Goal: Task Accomplishment & Management: Manage account settings

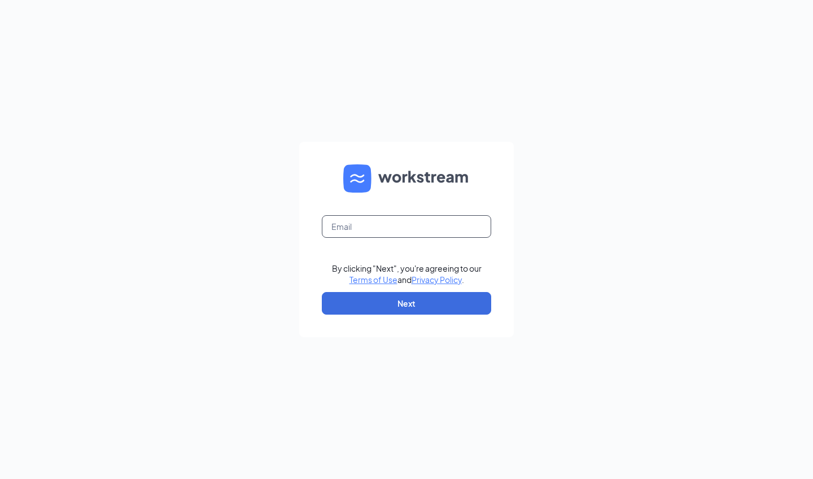
click at [367, 233] on input "text" at bounding box center [406, 226] width 169 height 23
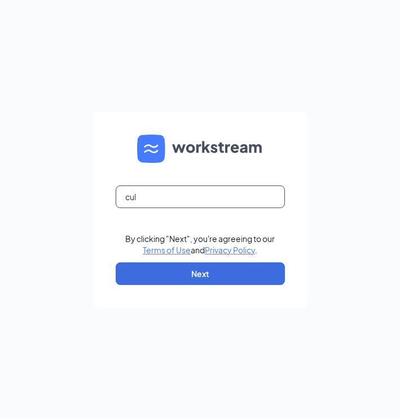
click at [155, 197] on input "cul" at bounding box center [200, 196] width 169 height 23
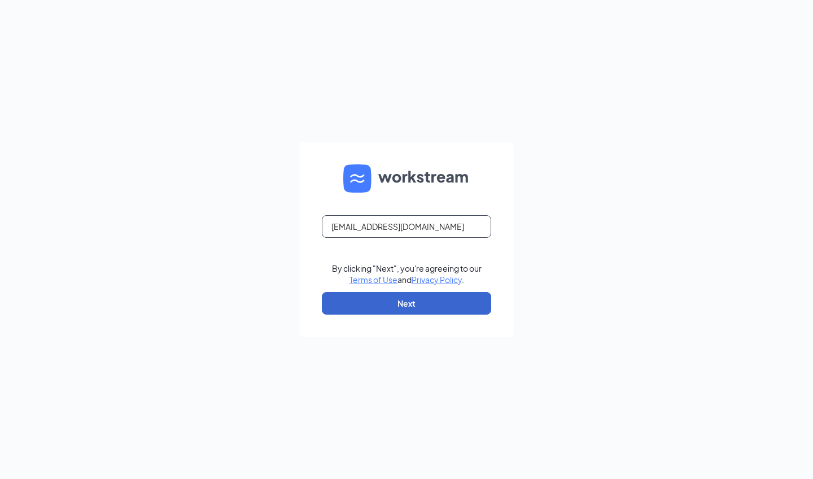
type input "culverssarasota1@gmail.com"
click at [367, 309] on button "Next" at bounding box center [406, 303] width 169 height 23
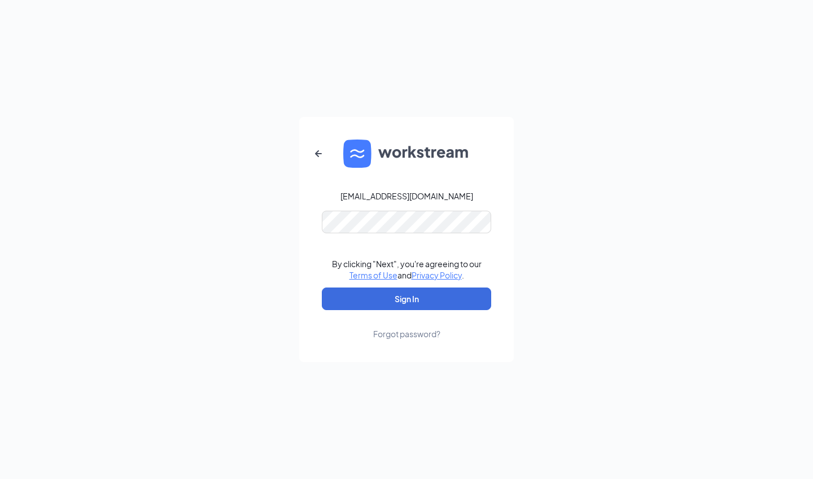
click at [407, 298] on button "Sign In" at bounding box center [406, 298] width 169 height 23
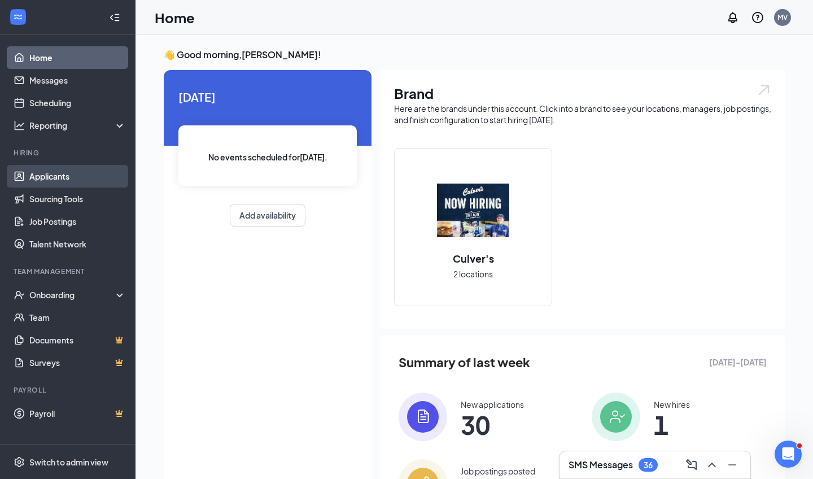
click at [111, 172] on link "Applicants" at bounding box center [77, 176] width 97 height 23
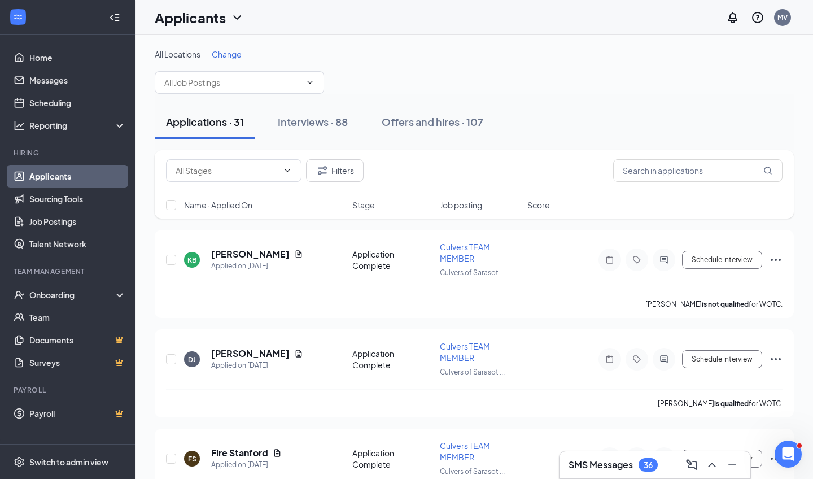
click at [226, 51] on span "Change" at bounding box center [227, 54] width 30 height 10
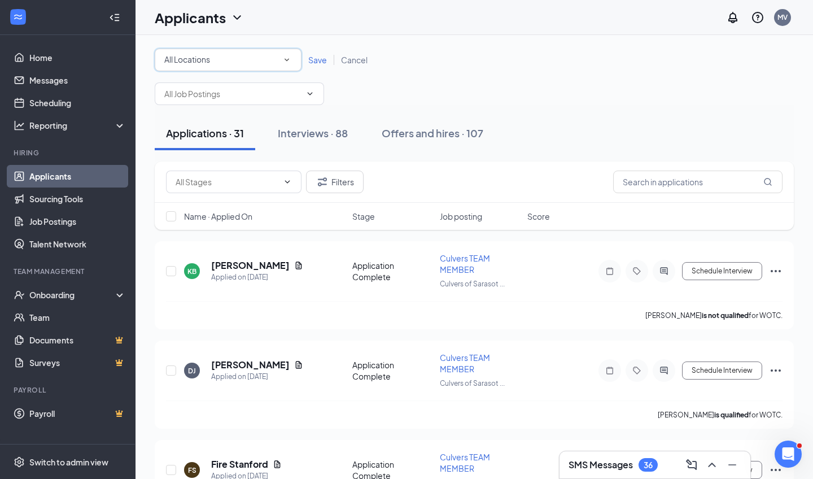
click at [226, 51] on div "All Locations All Locations" at bounding box center [228, 60] width 147 height 23
click at [211, 150] on span "Culvers of [GEOGRAPHIC_DATA]" at bounding box center [224, 146] width 121 height 10
click at [316, 62] on span "Save" at bounding box center [317, 60] width 19 height 10
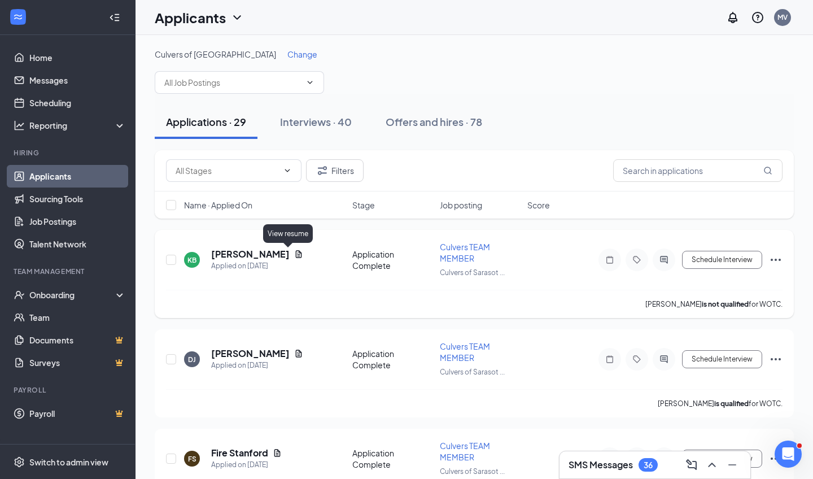
click at [296, 255] on icon "Document" at bounding box center [299, 253] width 6 height 7
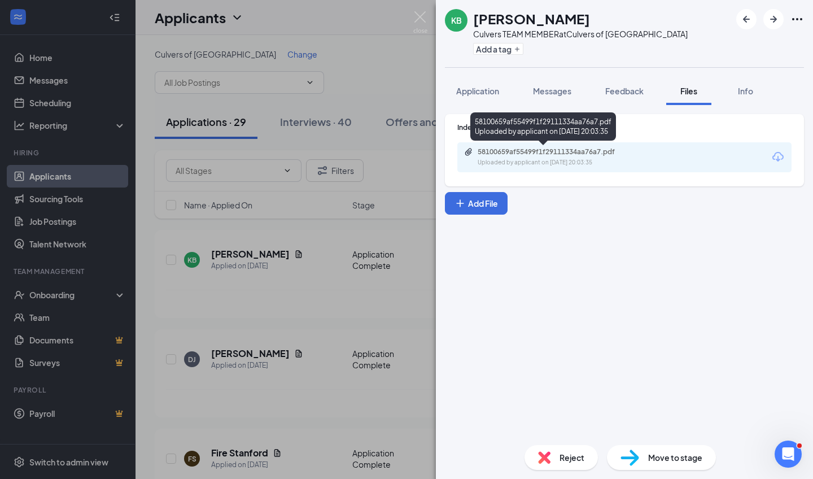
click at [517, 145] on div "58100659af55499f1f29111334aa76a7.pdf Uploaded by applicant on Sep 15, 2025 at 2…" at bounding box center [544, 128] width 146 height 33
click at [520, 164] on div "Uploaded by applicant on Sep 15, 2025 at 20:03:35" at bounding box center [562, 162] width 169 height 9
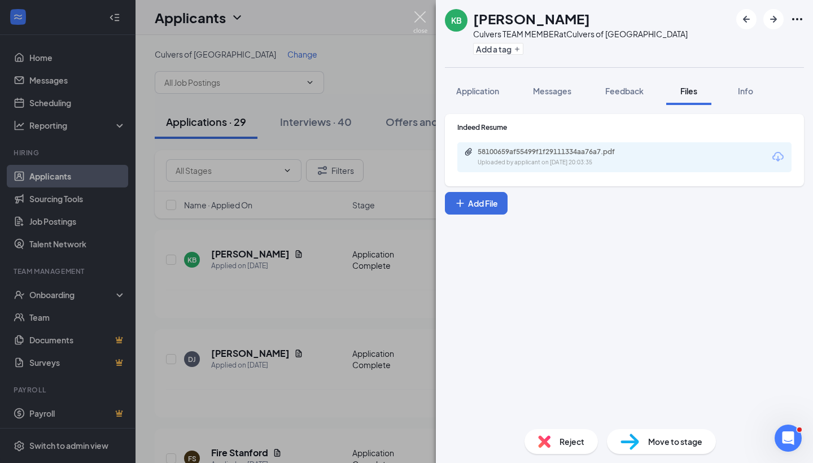
click at [420, 24] on img at bounding box center [420, 22] width 14 height 22
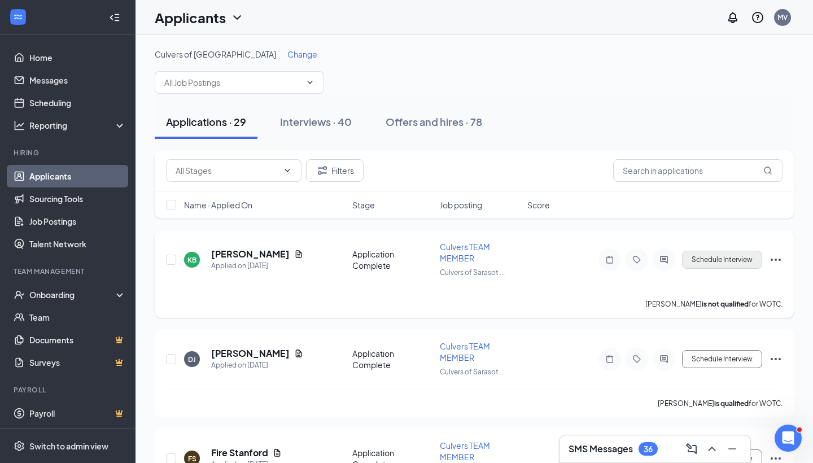
click at [690, 258] on button "Schedule Interview" at bounding box center [722, 260] width 80 height 18
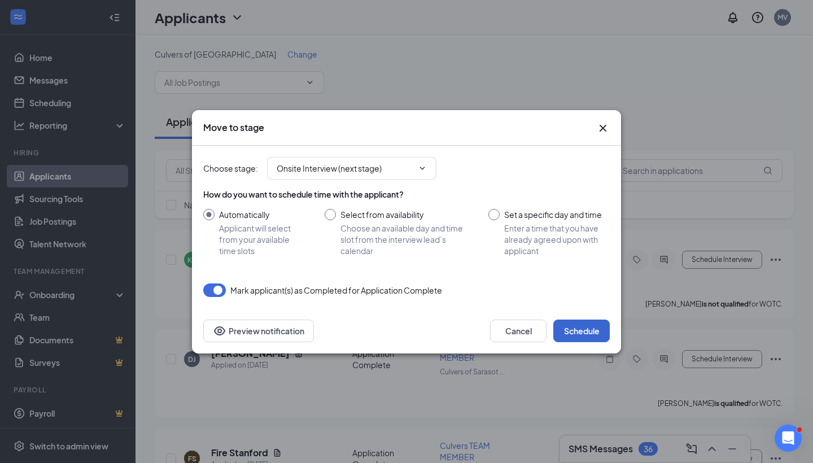
click at [593, 336] on button "Schedule" at bounding box center [582, 331] width 56 height 23
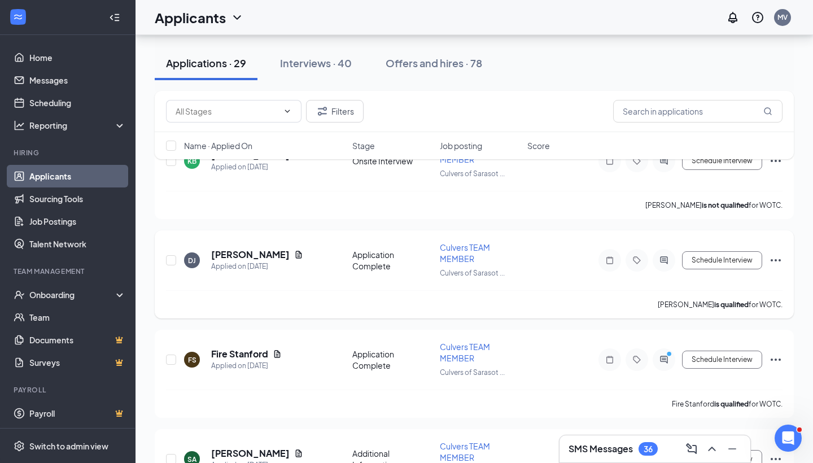
scroll to position [101, 0]
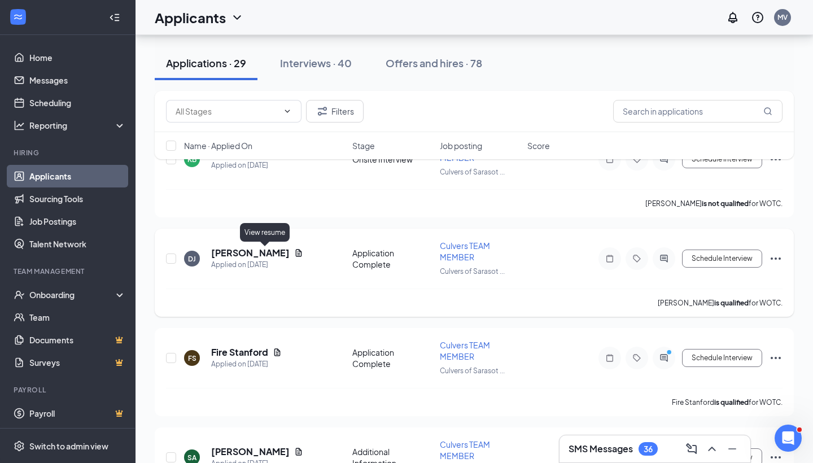
click at [294, 253] on icon "Document" at bounding box center [298, 253] width 9 height 9
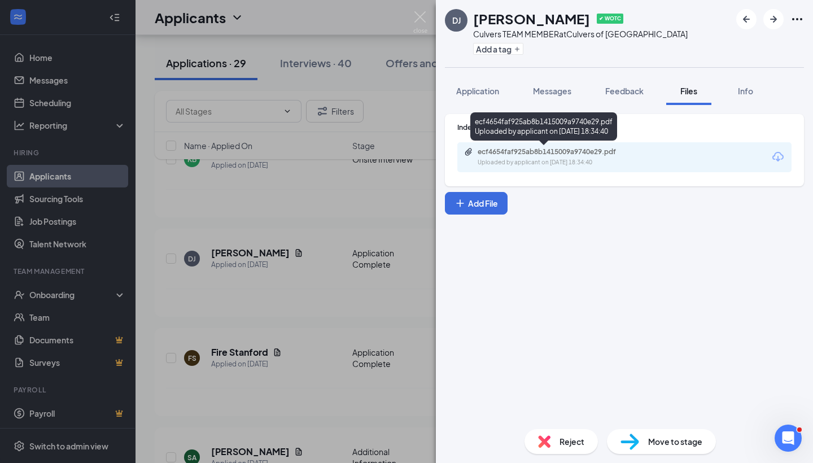
click at [570, 166] on div "Uploaded by applicant on Sep 15, 2025 at 18:34:40" at bounding box center [562, 162] width 169 height 9
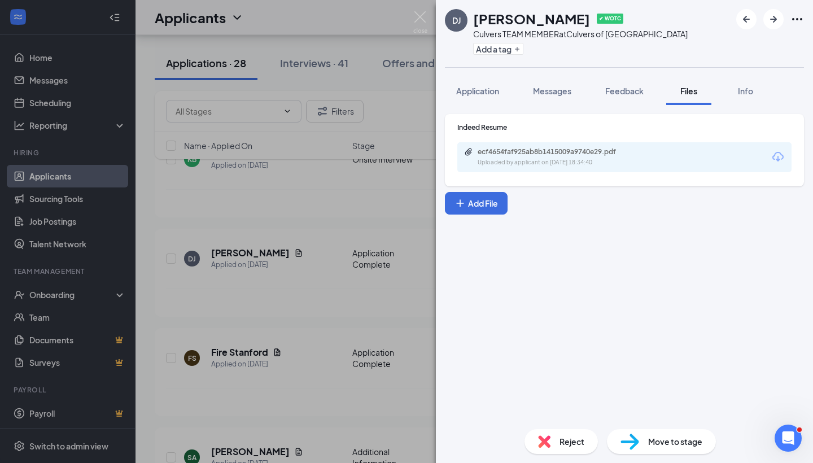
click at [548, 438] on img at bounding box center [544, 441] width 12 height 12
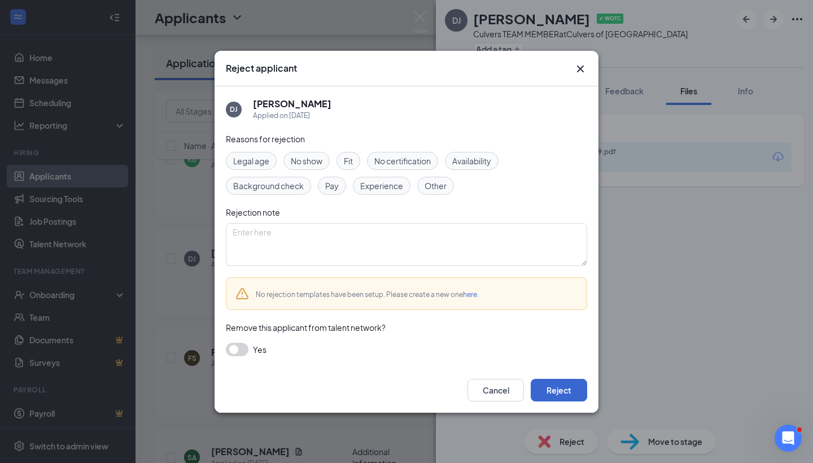
click at [544, 385] on button "Reject" at bounding box center [559, 390] width 56 height 23
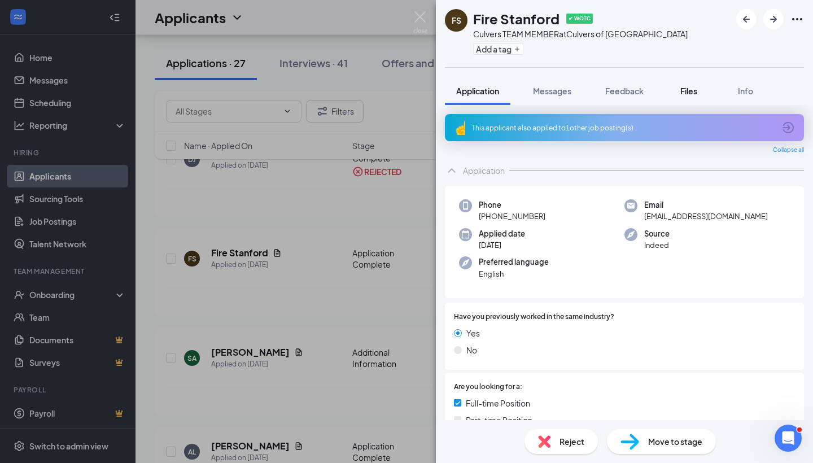
click at [679, 93] on div "Files" at bounding box center [689, 90] width 23 height 11
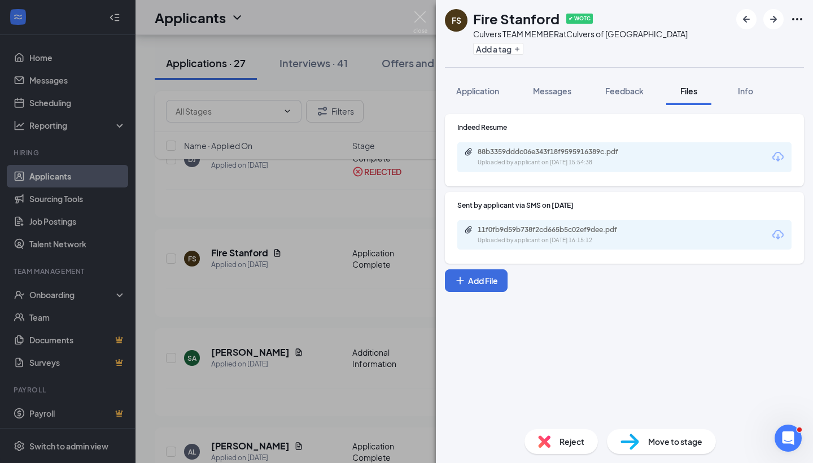
click at [679, 93] on div "Files" at bounding box center [689, 90] width 23 height 11
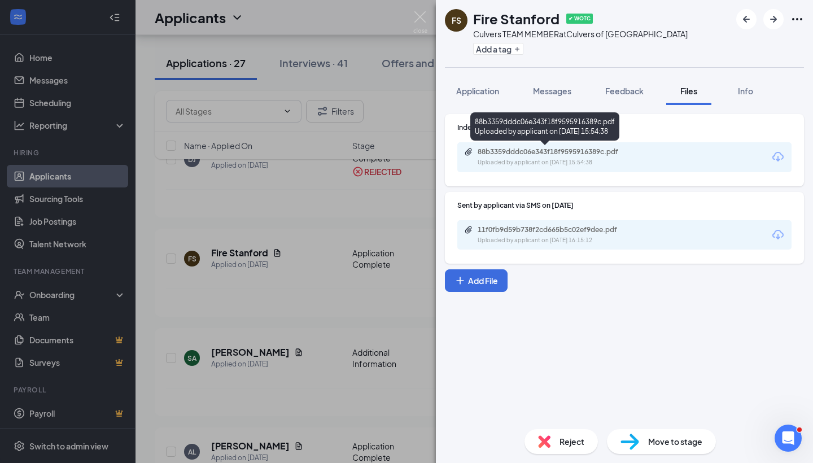
click at [625, 162] on div "Uploaded by applicant on Sep 15, 2025 at 15:54:38" at bounding box center [562, 162] width 169 height 9
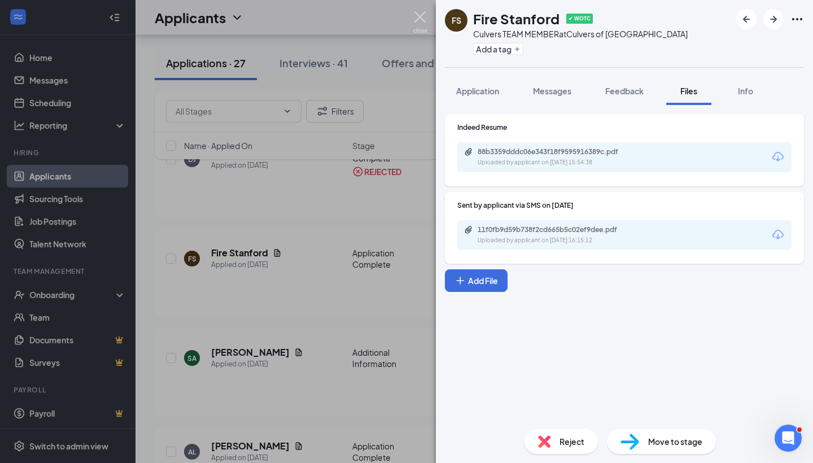
click at [422, 25] on img at bounding box center [420, 22] width 14 height 22
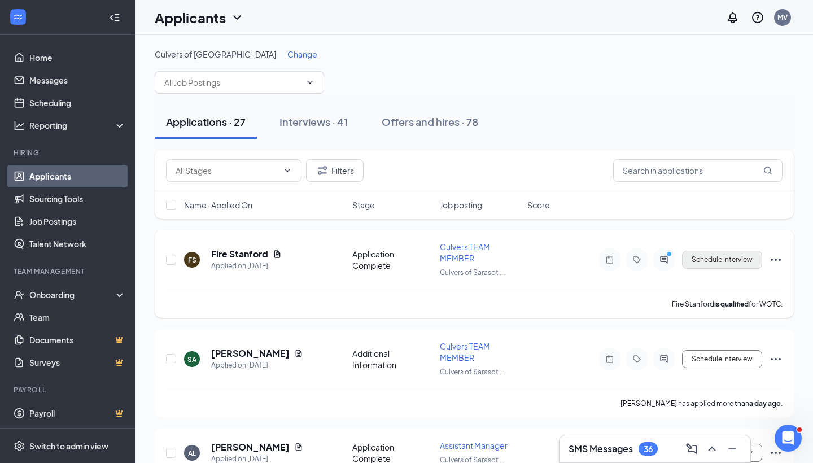
click at [718, 265] on button "Schedule Interview" at bounding box center [722, 260] width 80 height 18
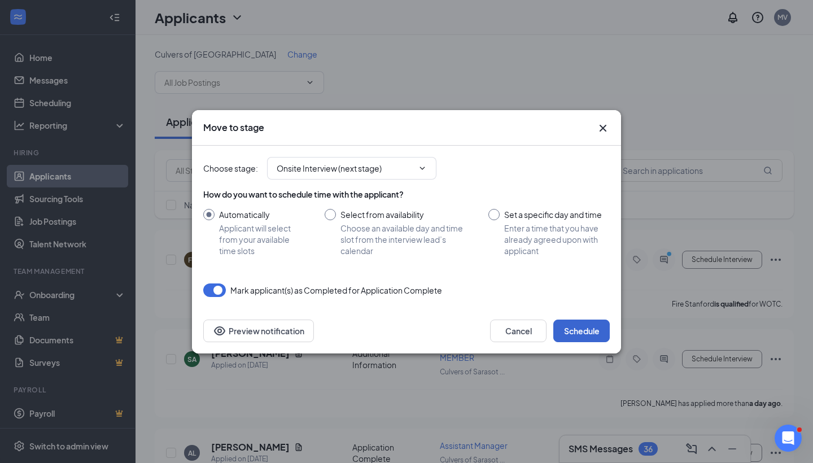
click at [581, 331] on button "Schedule" at bounding box center [582, 331] width 56 height 23
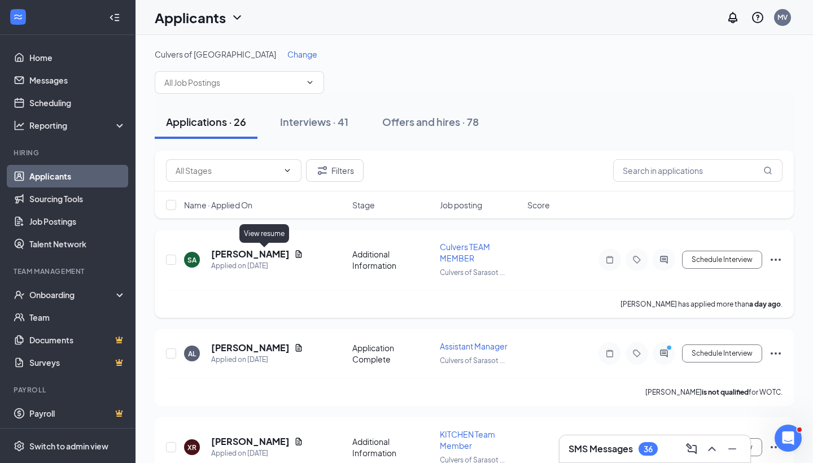
click at [294, 255] on icon "Document" at bounding box center [298, 254] width 9 height 9
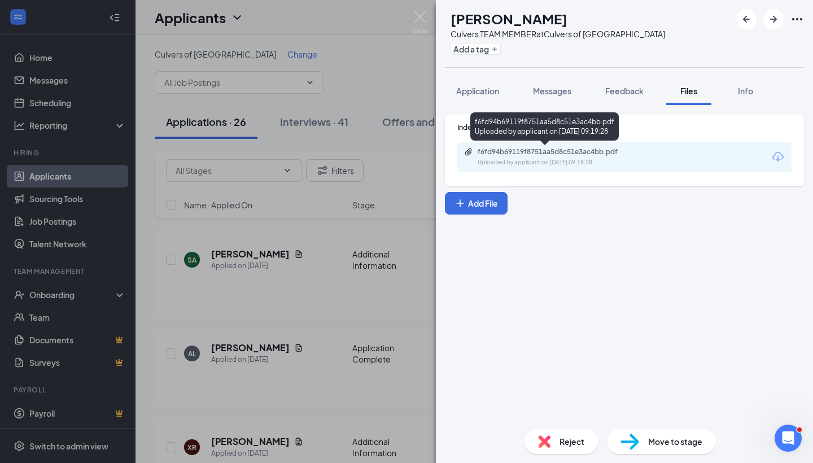
click at [625, 155] on div "f6fd94b69119f8751aa5d8c51e3ac4bb.pdf" at bounding box center [557, 151] width 158 height 9
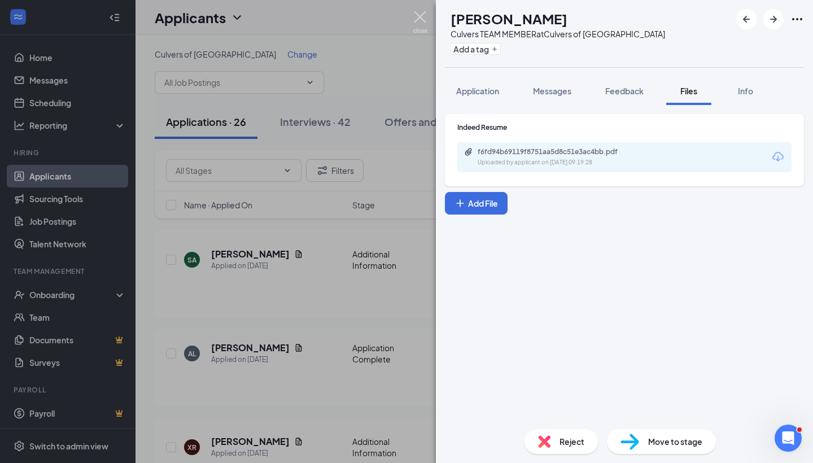
click at [422, 14] on img at bounding box center [420, 22] width 14 height 22
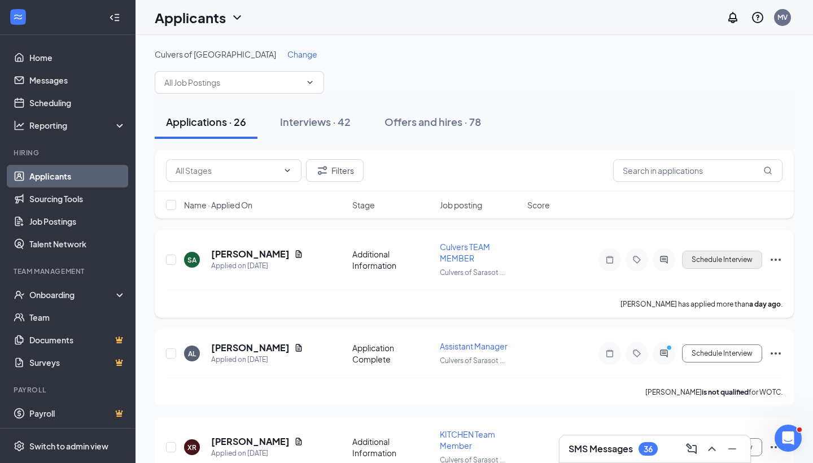
click at [704, 265] on button "Schedule Interview" at bounding box center [722, 260] width 80 height 18
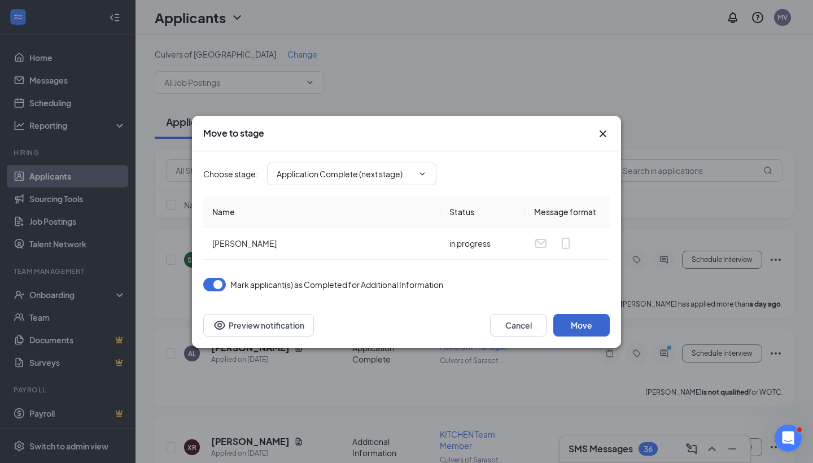
click at [593, 329] on button "Move" at bounding box center [582, 325] width 56 height 23
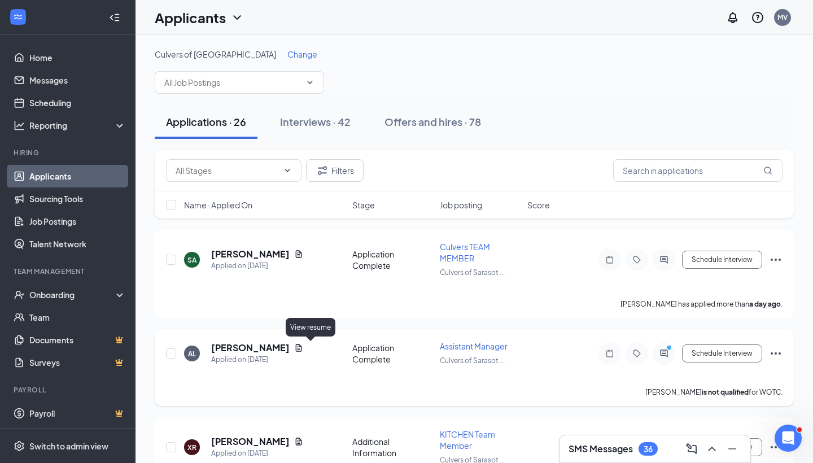
click at [303, 348] on icon "Document" at bounding box center [298, 347] width 9 height 9
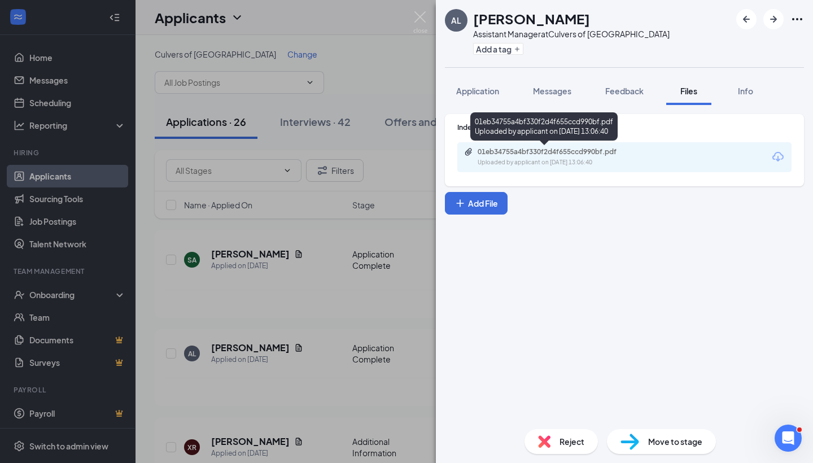
click at [580, 154] on div "01eb34755a4bf330f2d4f655ccd990bf.pdf" at bounding box center [557, 151] width 158 height 9
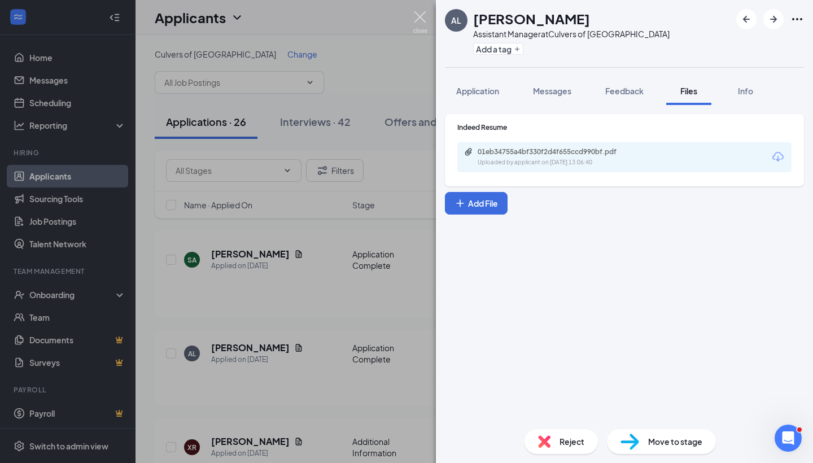
click at [420, 21] on img at bounding box center [420, 22] width 14 height 22
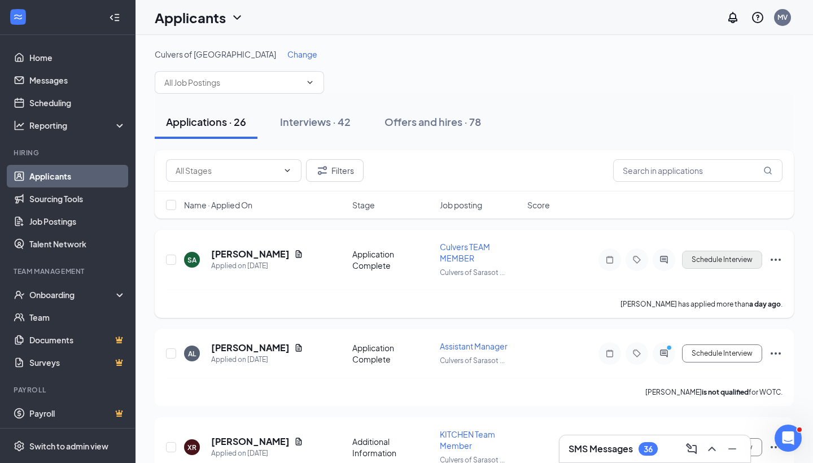
click at [703, 258] on button "Schedule Interview" at bounding box center [722, 260] width 80 height 18
type input "Onsite Interview (next stage)"
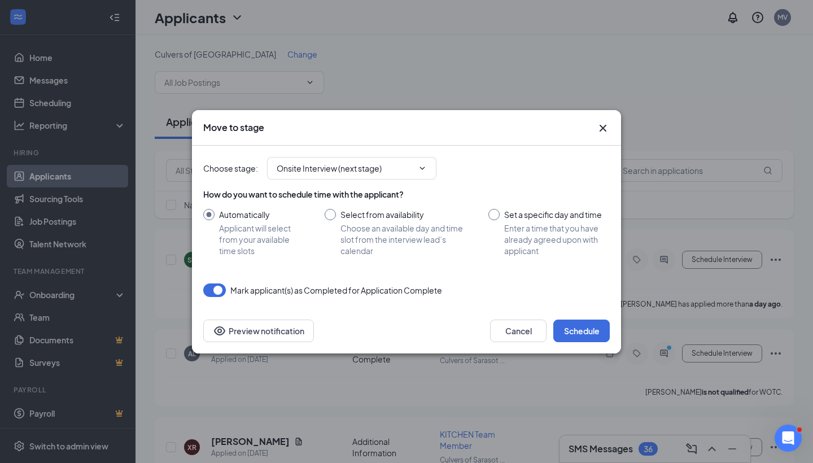
click at [606, 123] on icon "Cross" at bounding box center [603, 128] width 14 height 14
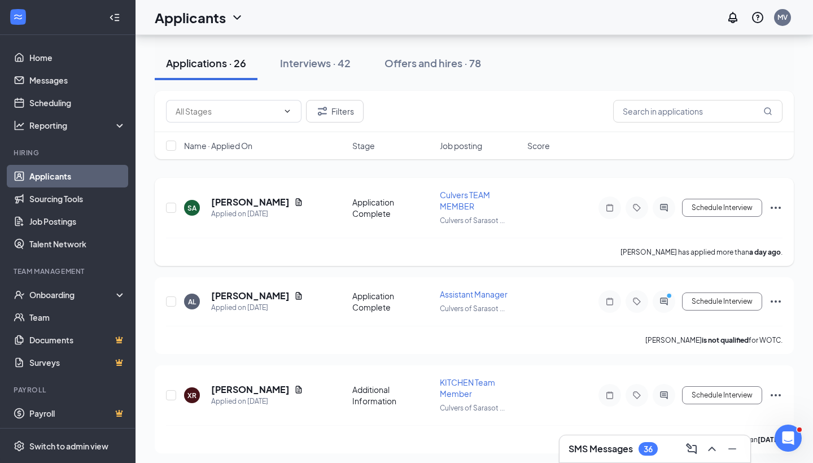
scroll to position [90, 0]
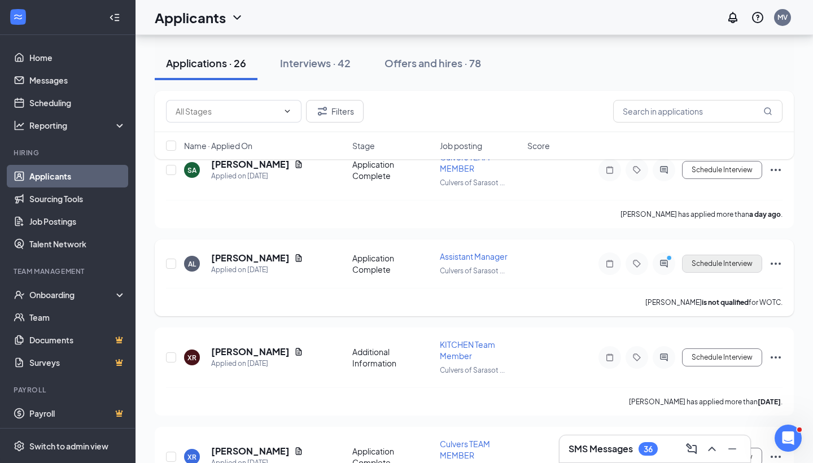
click at [713, 267] on button "Schedule Interview" at bounding box center [722, 264] width 80 height 18
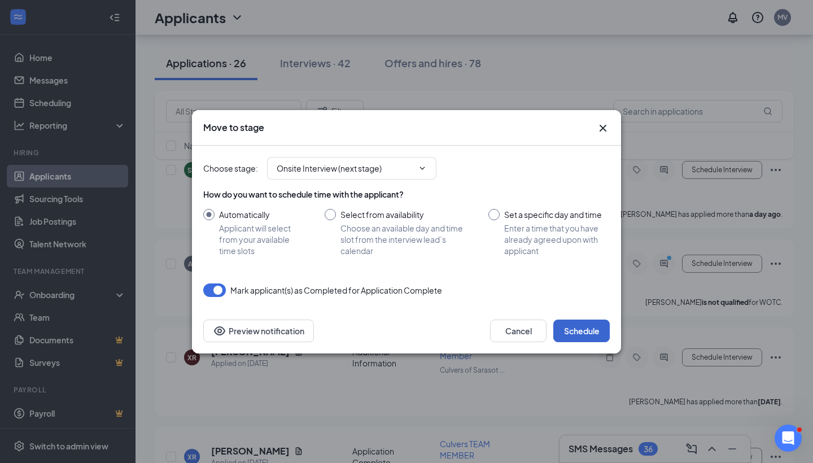
click at [590, 327] on button "Schedule" at bounding box center [582, 331] width 56 height 23
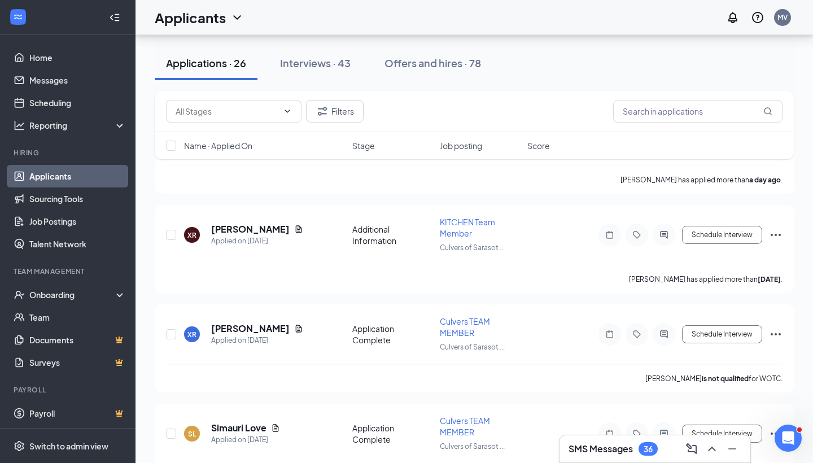
scroll to position [128, 0]
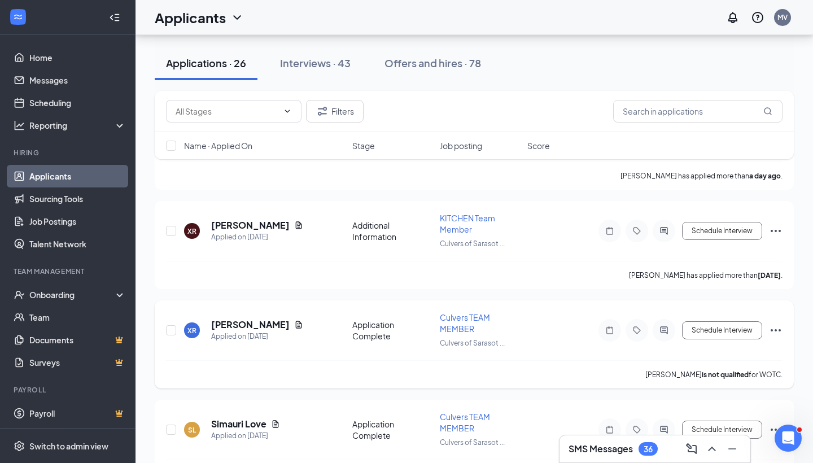
click at [776, 328] on icon "Ellipses" at bounding box center [776, 331] width 14 height 14
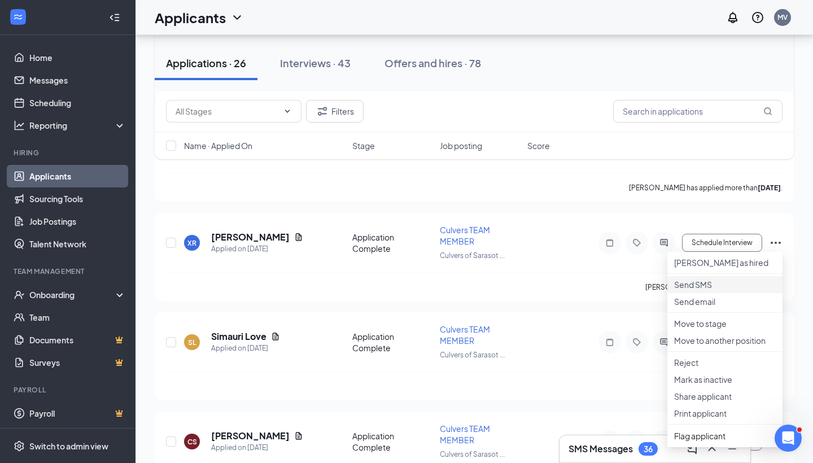
scroll to position [217, 0]
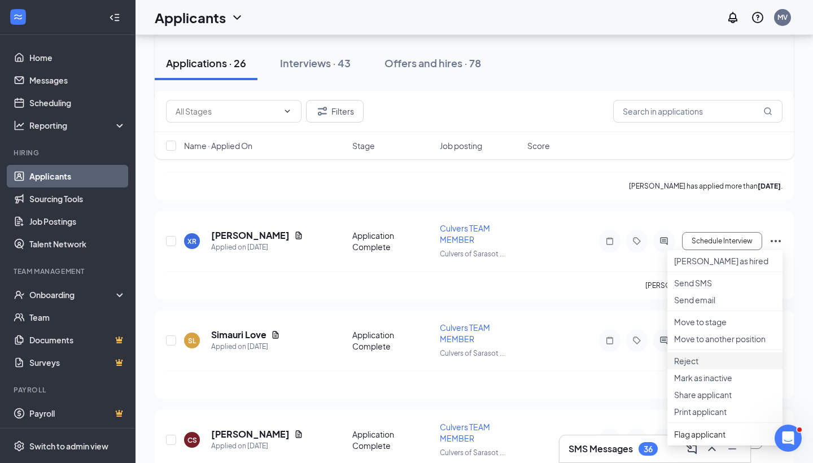
click at [693, 367] on p "Reject" at bounding box center [725, 360] width 102 height 11
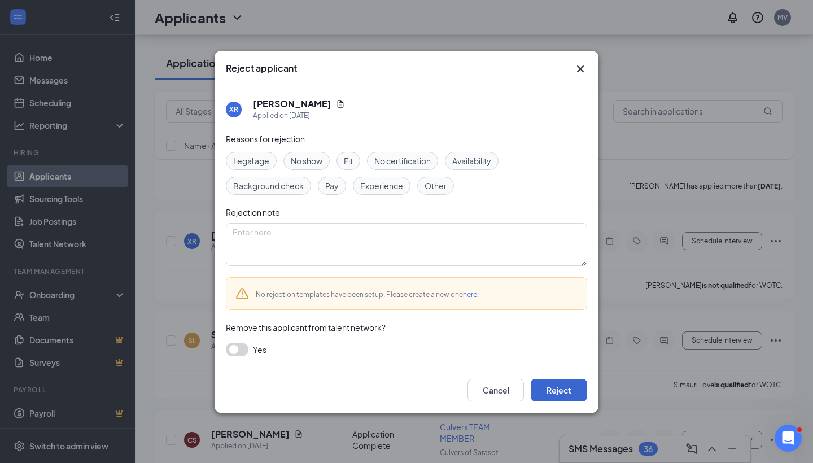
click at [564, 385] on button "Reject" at bounding box center [559, 390] width 56 height 23
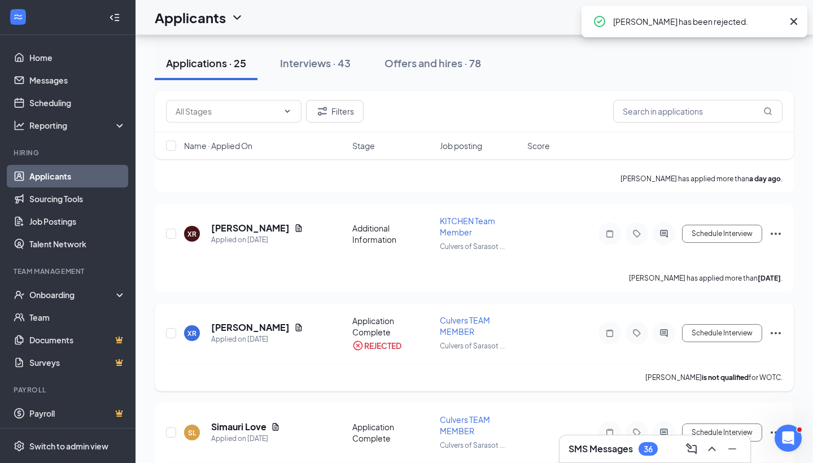
scroll to position [124, 0]
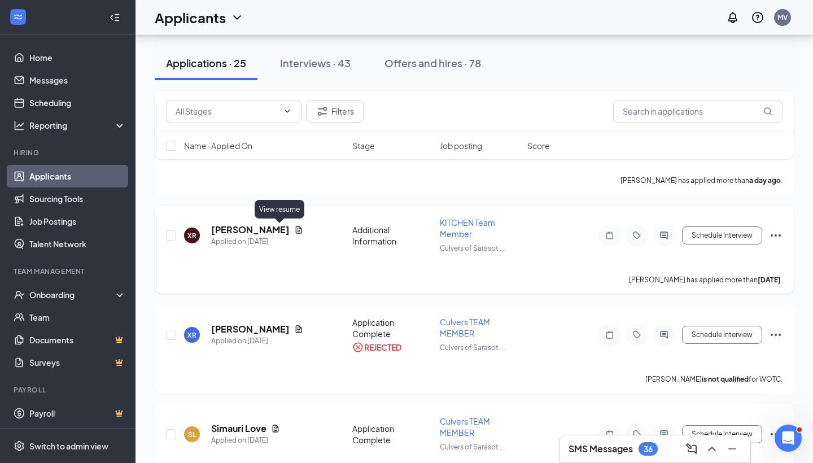
click at [296, 229] on icon "Document" at bounding box center [299, 229] width 6 height 7
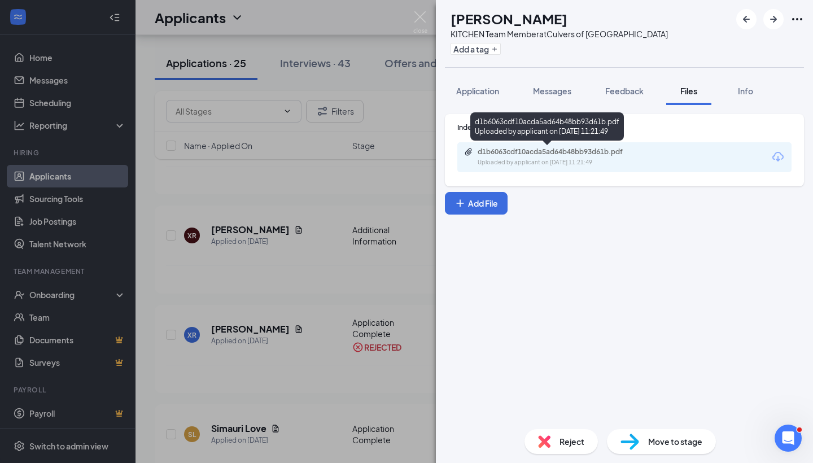
click at [585, 159] on div "Uploaded by applicant on Sep 14, 2025 at 11:21:49" at bounding box center [562, 162] width 169 height 9
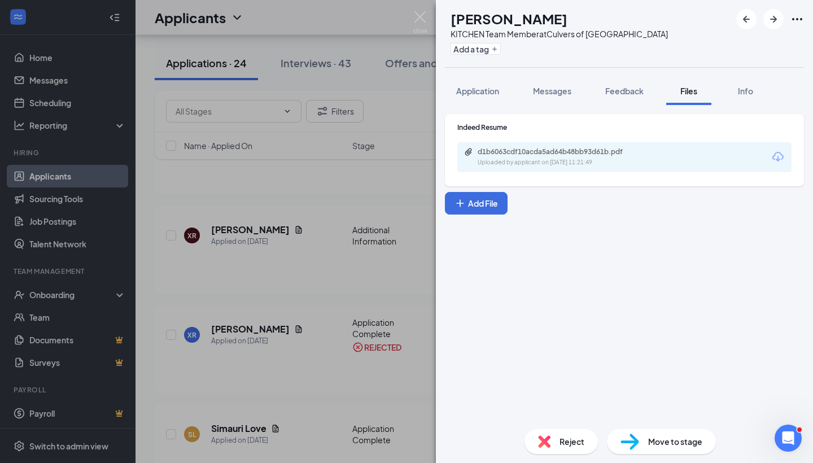
click at [545, 449] on div "Reject" at bounding box center [561, 441] width 73 height 25
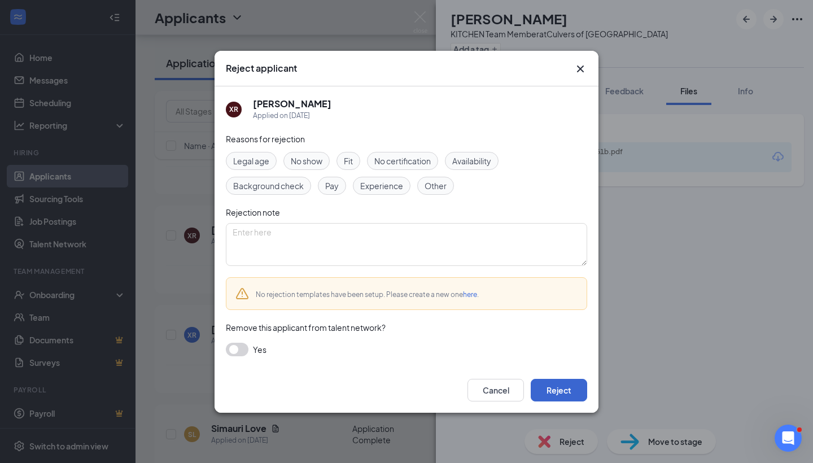
click at [558, 400] on button "Reject" at bounding box center [559, 390] width 56 height 23
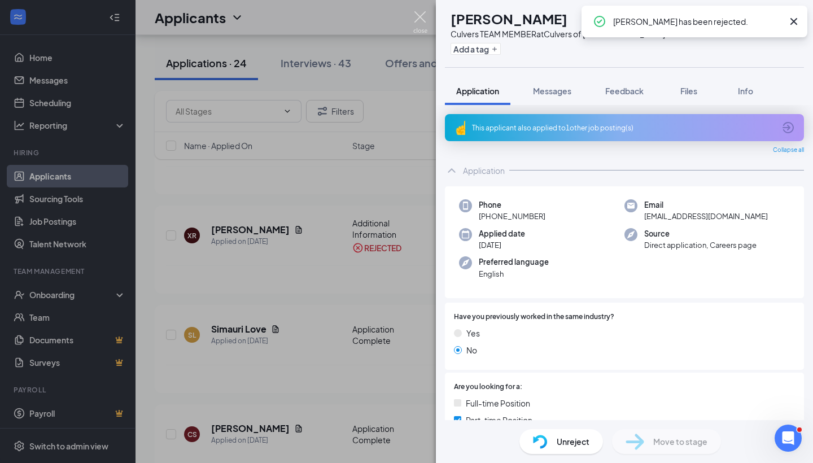
click at [421, 18] on img at bounding box center [420, 22] width 14 height 22
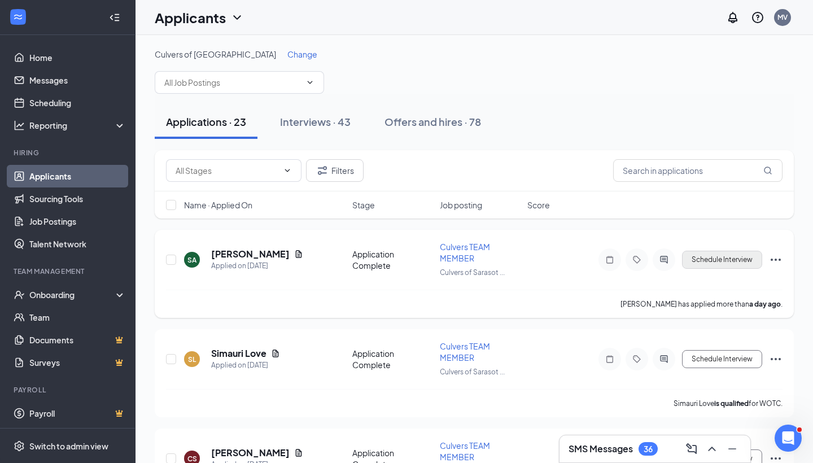
click at [712, 256] on button "Schedule Interview" at bounding box center [722, 260] width 80 height 18
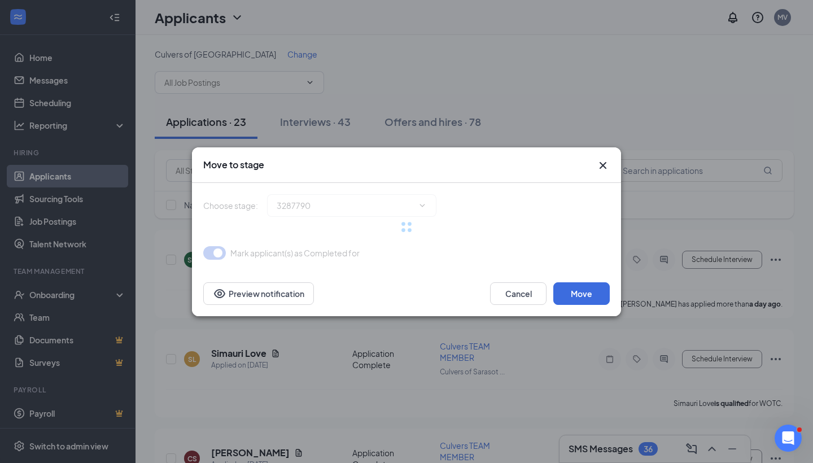
type input "Onsite Interview (next stage)"
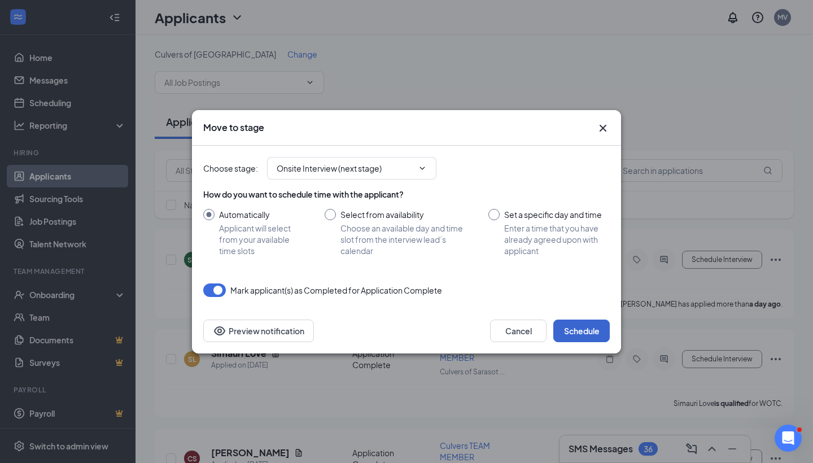
click at [574, 329] on button "Schedule" at bounding box center [582, 331] width 56 height 23
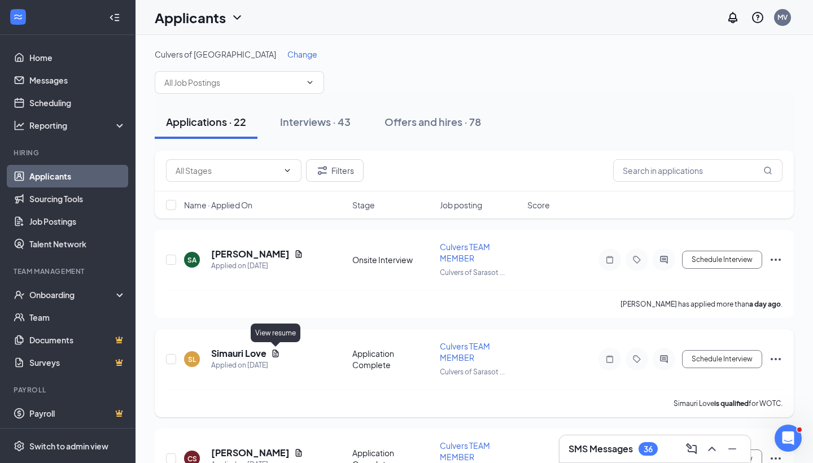
click at [271, 355] on icon "Document" at bounding box center [275, 353] width 9 height 9
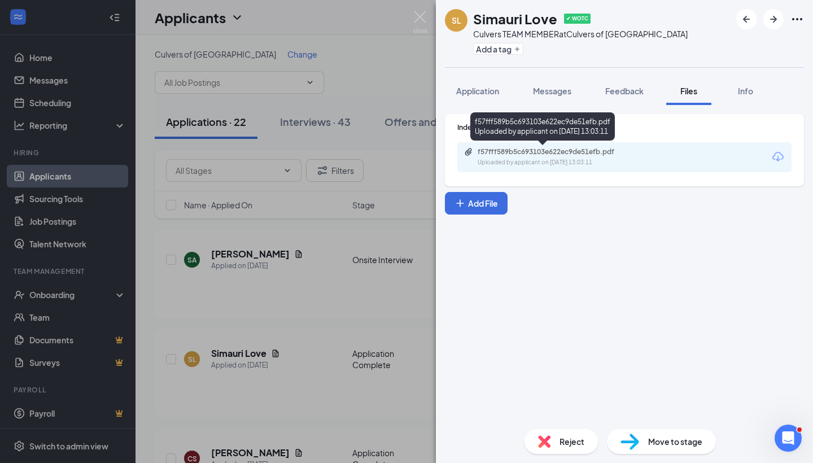
click at [561, 162] on div "Uploaded by applicant on Sep 13, 2025 at 13:03:11" at bounding box center [562, 162] width 169 height 9
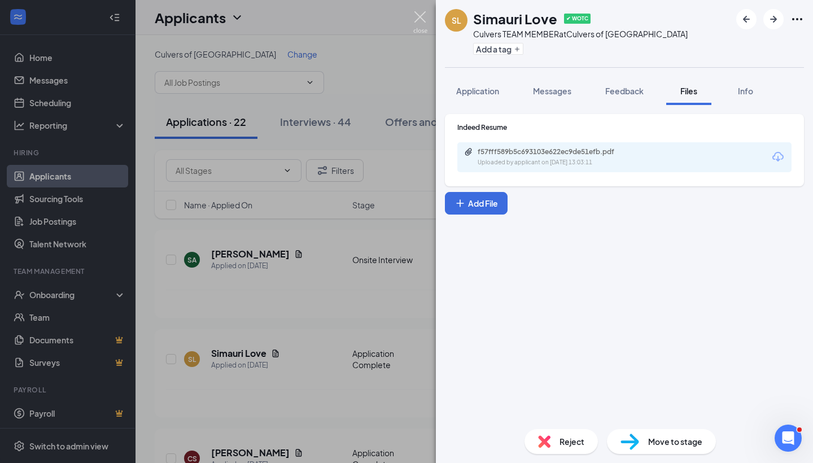
click at [421, 17] on img at bounding box center [420, 22] width 14 height 22
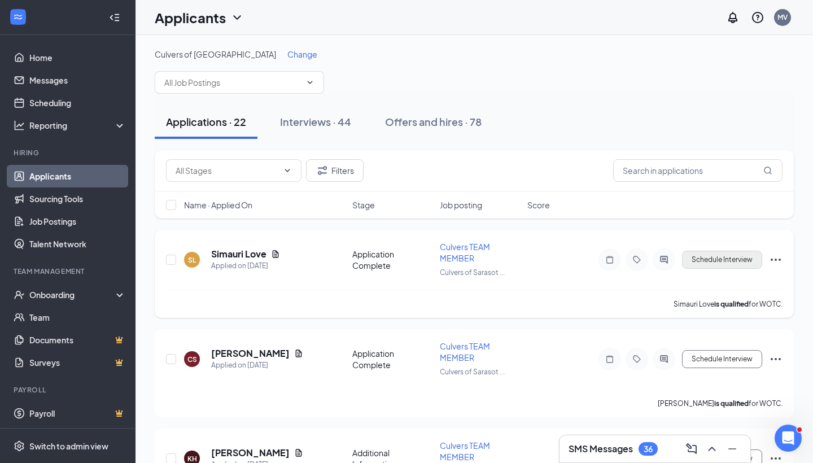
click at [725, 262] on button "Schedule Interview" at bounding box center [722, 260] width 80 height 18
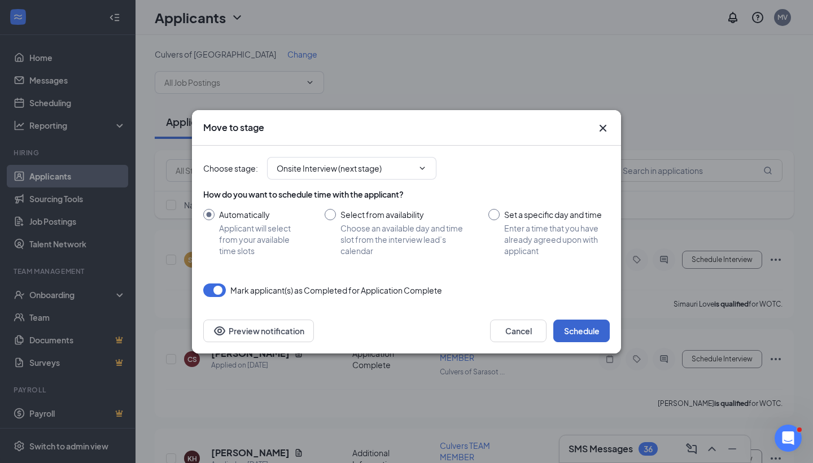
click at [577, 331] on button "Schedule" at bounding box center [582, 331] width 56 height 23
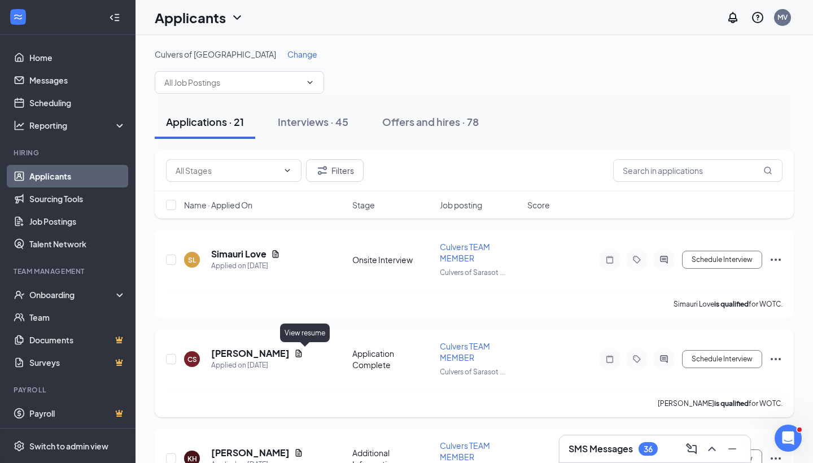
click at [303, 355] on icon "Document" at bounding box center [298, 353] width 9 height 9
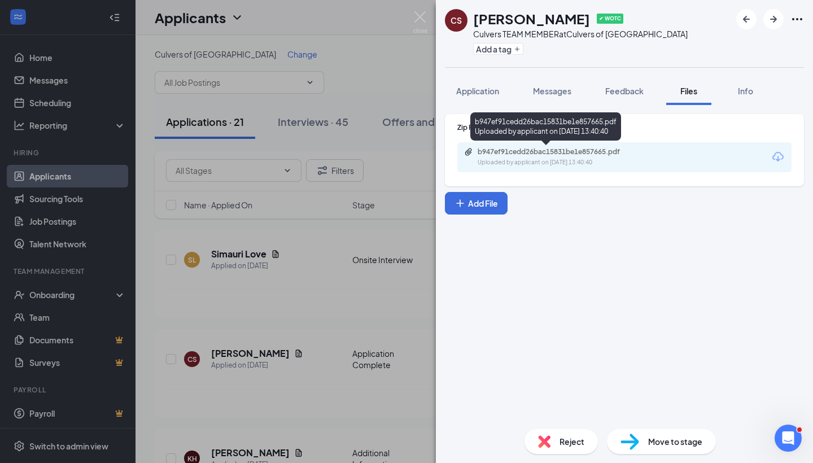
click at [571, 157] on div "b947ef91cedd26bac15831be1e857665.pdf Uploaded by applicant on Sep 12, 2025 at 1…" at bounding box center [555, 157] width 183 height 20
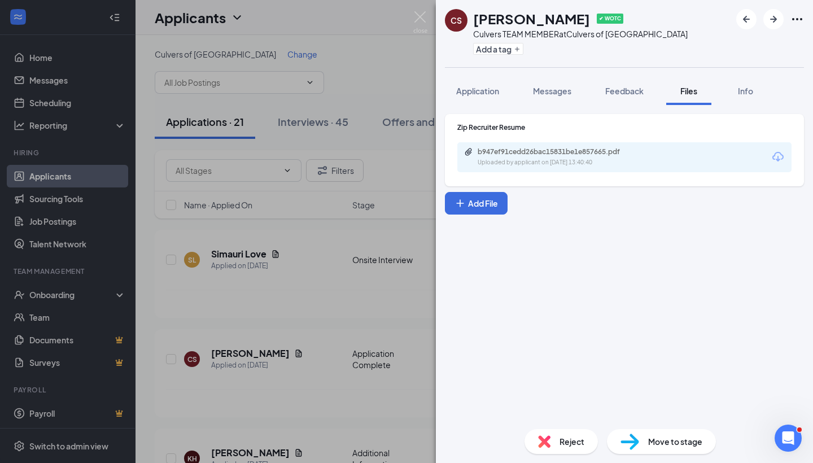
click at [534, 437] on div "Reject" at bounding box center [561, 441] width 73 height 25
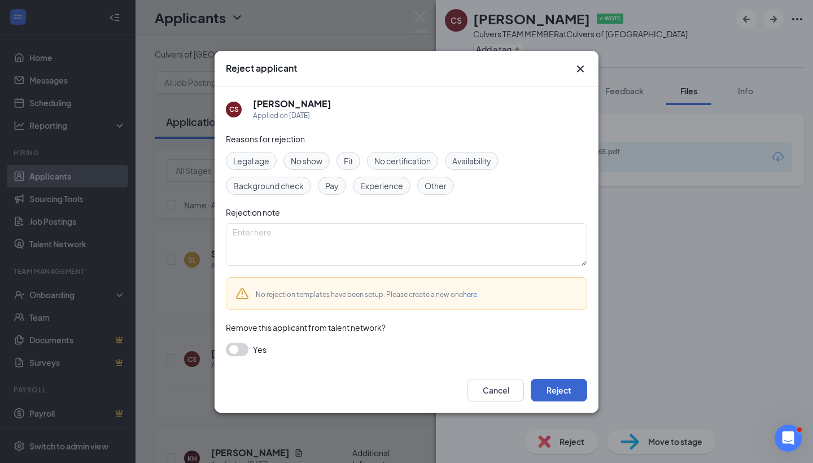
click at [551, 389] on button "Reject" at bounding box center [559, 390] width 56 height 23
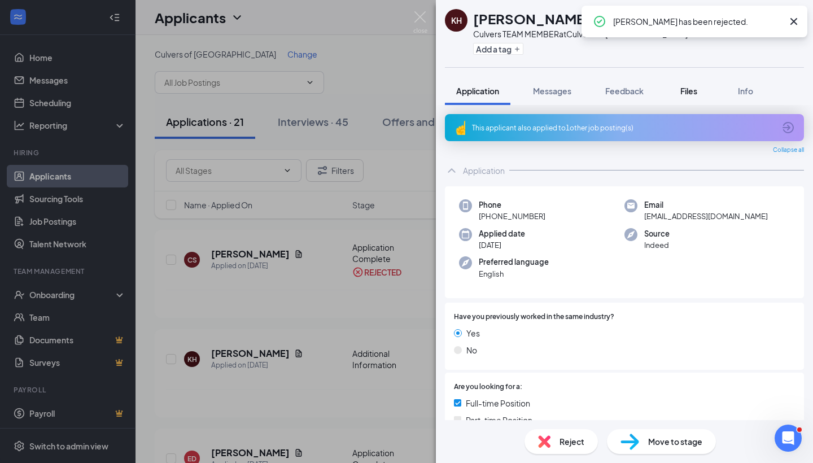
click at [685, 90] on span "Files" at bounding box center [689, 91] width 17 height 10
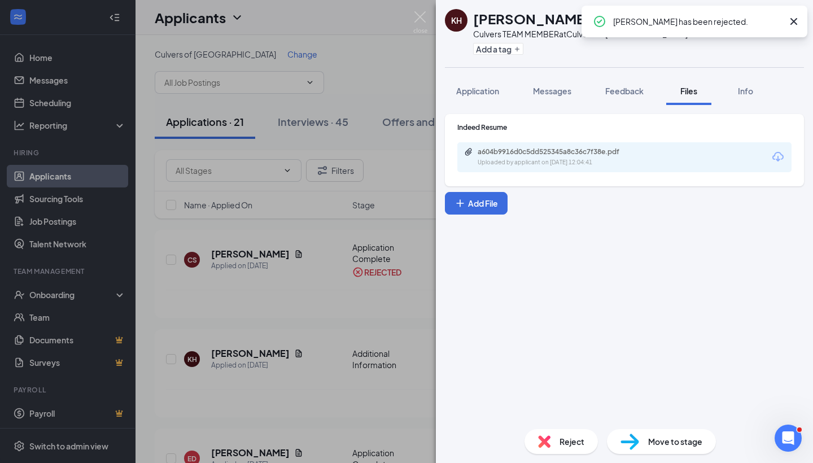
click at [679, 158] on div "a604b9916d0c5dd525345a8c36c7f38e.pdf Uploaded by applicant on Sep 11, 2025 at 1…" at bounding box center [625, 157] width 334 height 30
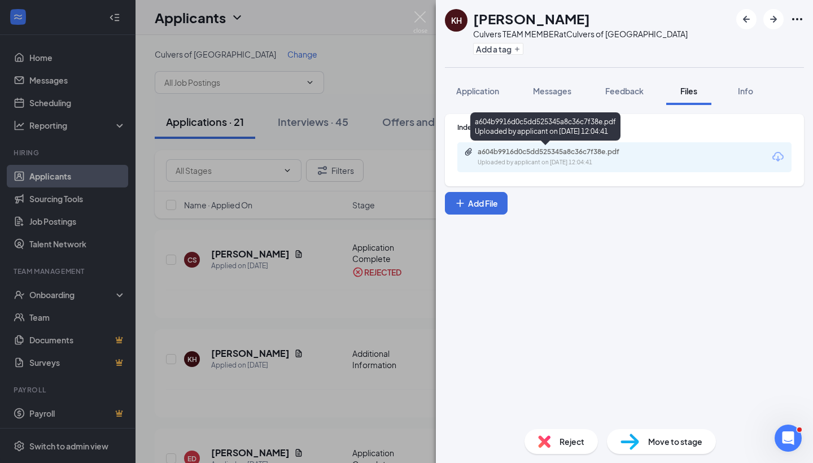
click at [605, 156] on div "a604b9916d0c5dd525345a8c36c7f38e.pdf Uploaded by applicant on Sep 11, 2025 at 1…" at bounding box center [555, 157] width 183 height 20
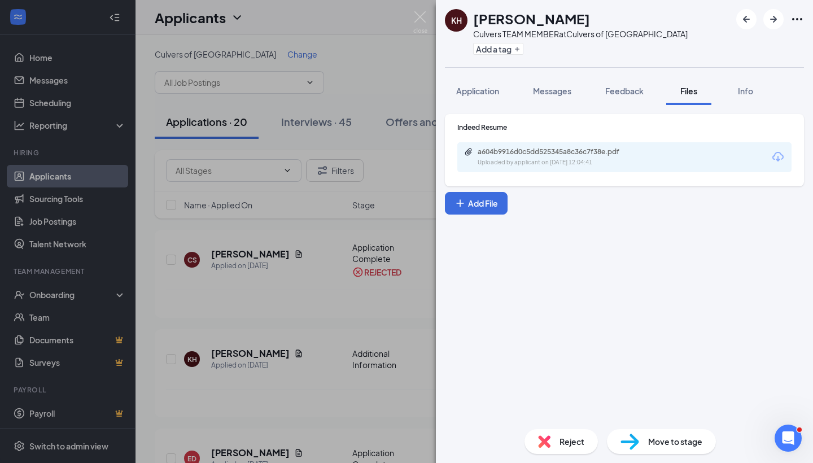
click at [557, 439] on div "Reject" at bounding box center [561, 441] width 73 height 25
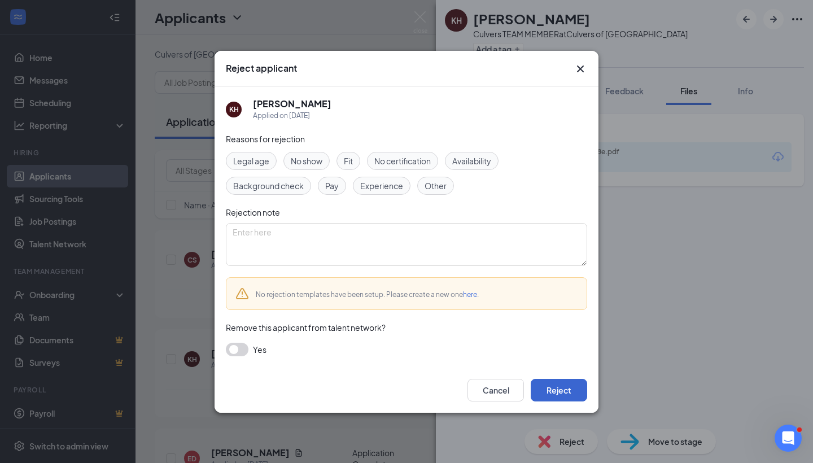
click at [556, 388] on button "Reject" at bounding box center [559, 390] width 56 height 23
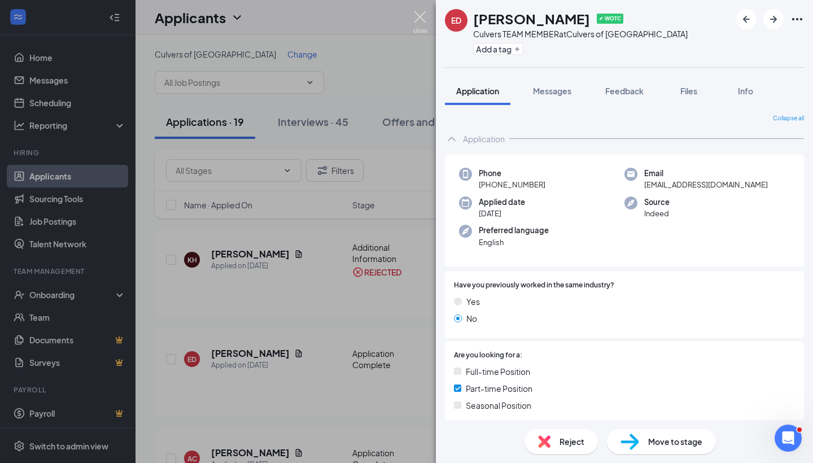
click at [419, 19] on img at bounding box center [420, 22] width 14 height 22
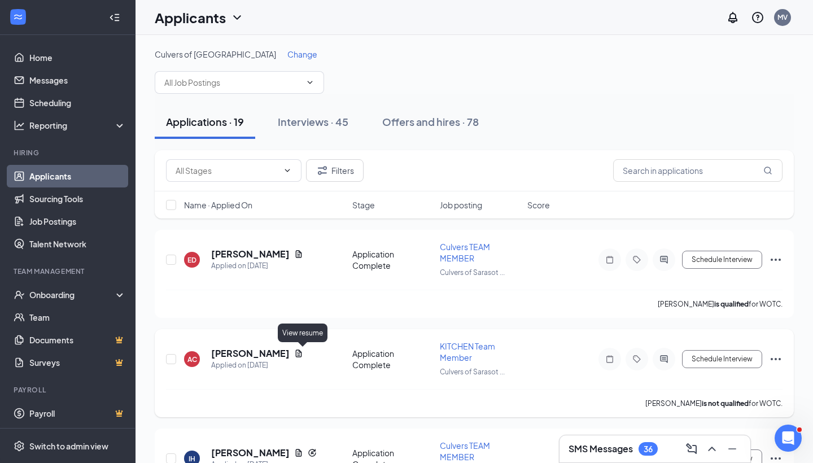
click at [303, 351] on icon "Document" at bounding box center [298, 353] width 9 height 9
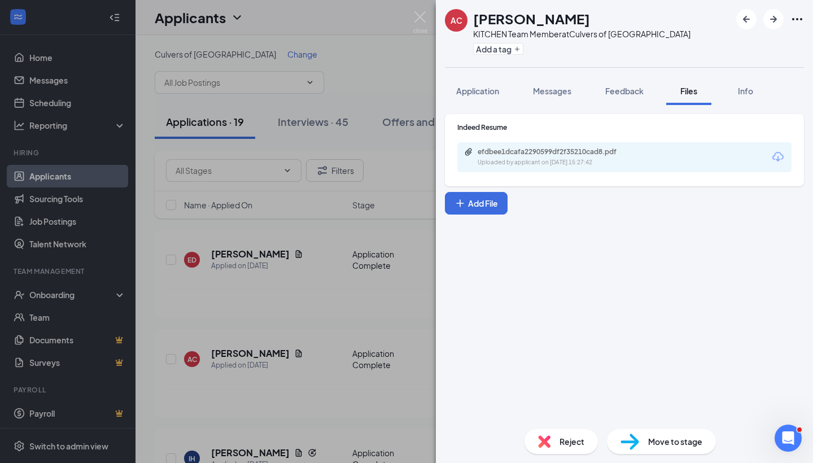
click at [664, 152] on div "efdbee1dcafa2290599df2f35210cad8.pdf Uploaded by applicant on Sep 10, 2025 at 1…" at bounding box center [625, 157] width 334 height 30
click at [650, 161] on div "efdbee1dcafa2290599df2f35210cad8.pdf Uploaded by applicant on Sep 10, 2025 at 1…" at bounding box center [625, 157] width 334 height 30
click at [669, 169] on div "efdbee1dcafa2290599df2f35210cad8.pdf Uploaded by applicant on Sep 10, 2025 at 1…" at bounding box center [625, 157] width 334 height 30
click at [669, 156] on div "efdbee1dcafa2290599df2f35210cad8.pdf Uploaded by applicant on Sep 10, 2025 at 1…" at bounding box center [625, 157] width 334 height 30
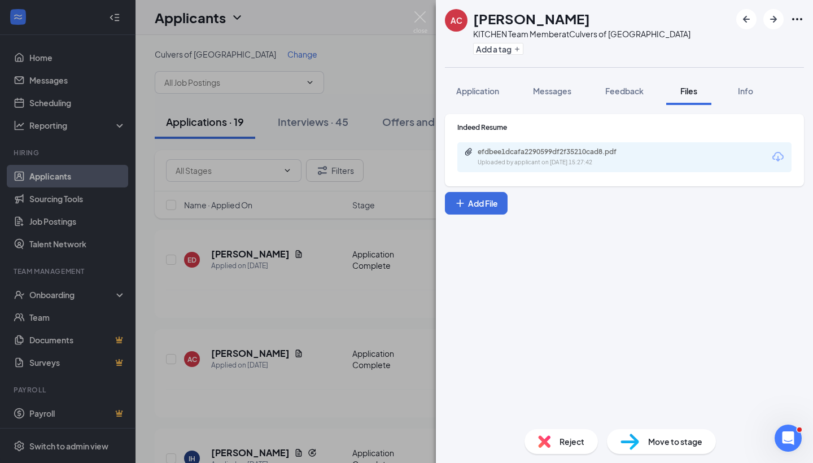
click at [776, 156] on icon "Download" at bounding box center [779, 157] width 14 height 14
click at [421, 20] on img at bounding box center [420, 22] width 14 height 22
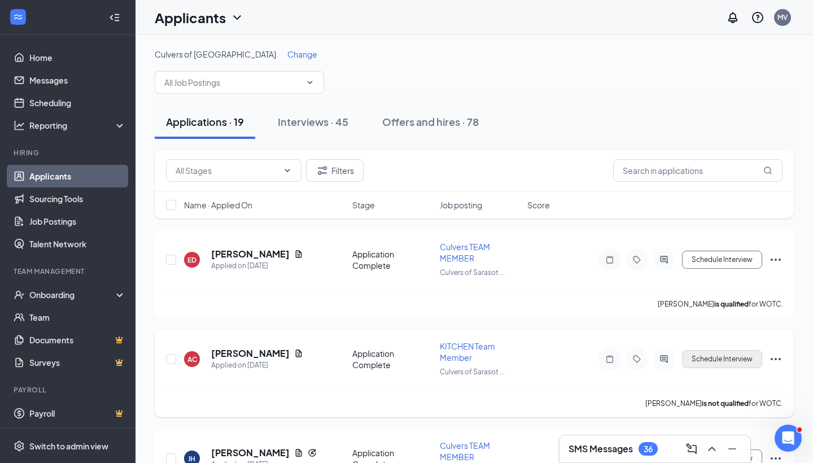
click at [717, 367] on button "Schedule Interview" at bounding box center [722, 359] width 80 height 18
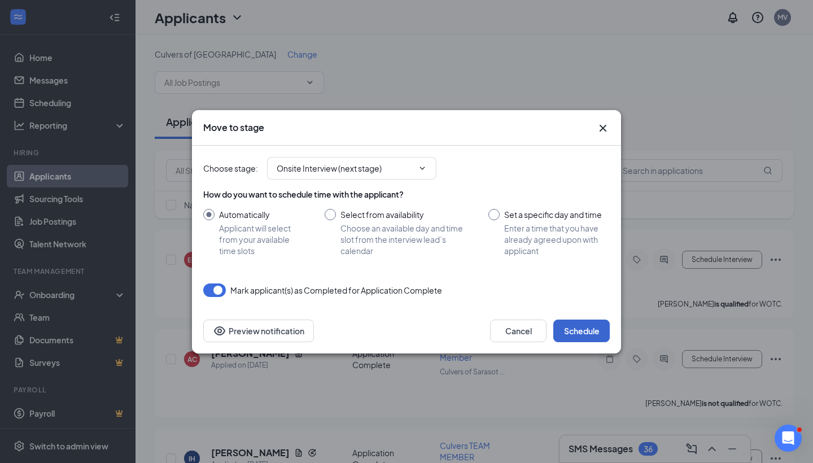
click at [585, 328] on button "Schedule" at bounding box center [582, 331] width 56 height 23
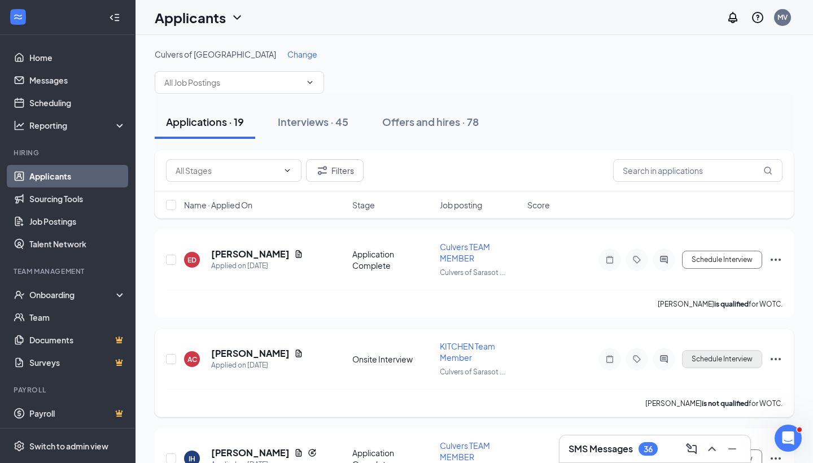
click at [717, 363] on button "Schedule Interview" at bounding box center [722, 359] width 80 height 18
type input "Hiring Complete (final stage)"
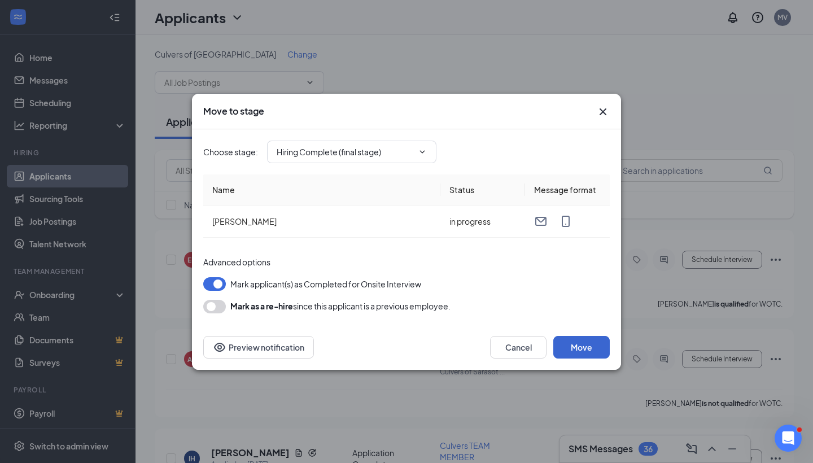
click at [589, 352] on button "Move" at bounding box center [582, 347] width 56 height 23
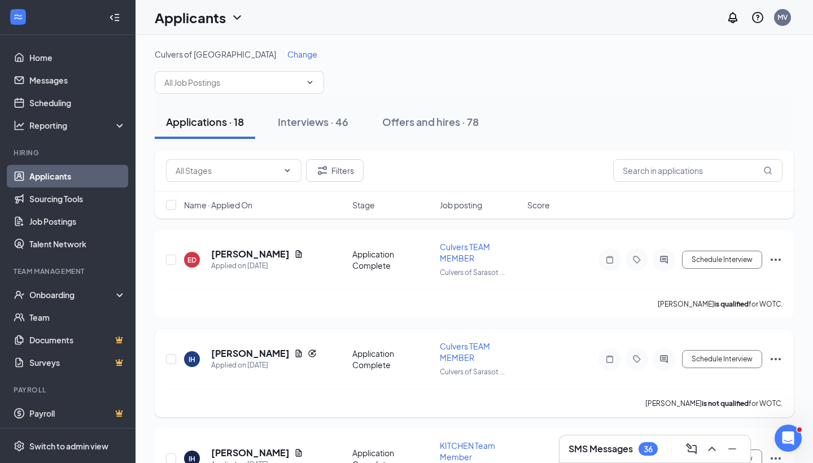
click at [776, 361] on icon "Ellipses" at bounding box center [776, 359] width 14 height 14
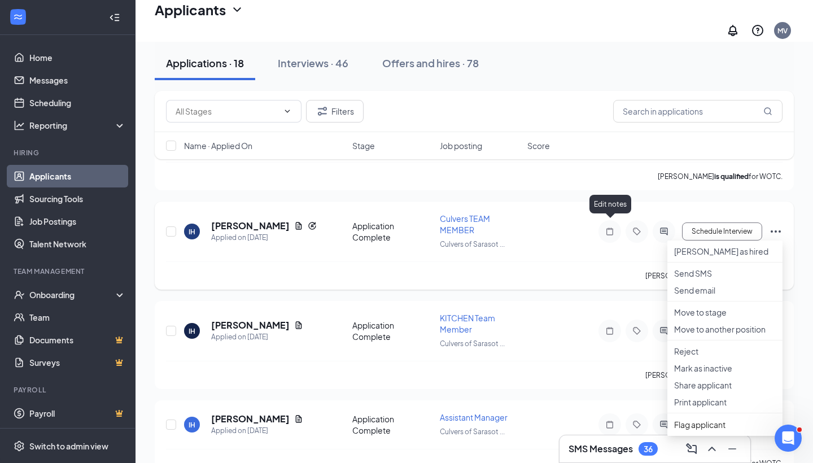
scroll to position [150, 0]
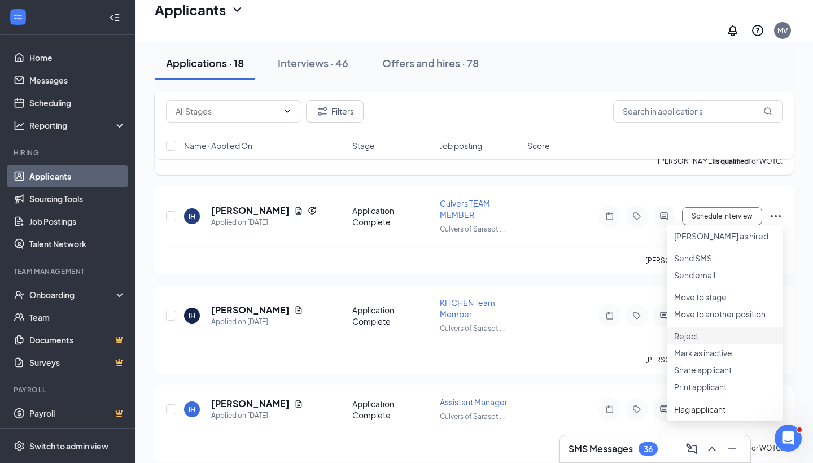
click at [698, 342] on p "Reject" at bounding box center [725, 335] width 102 height 11
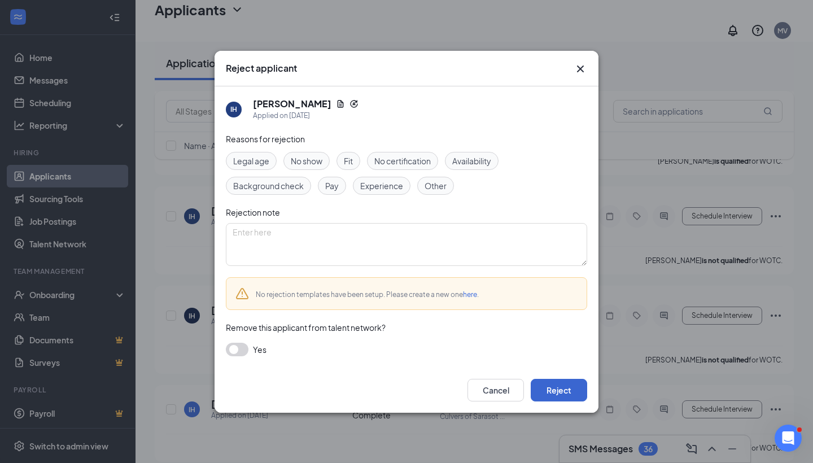
click at [567, 394] on button "Reject" at bounding box center [559, 390] width 56 height 23
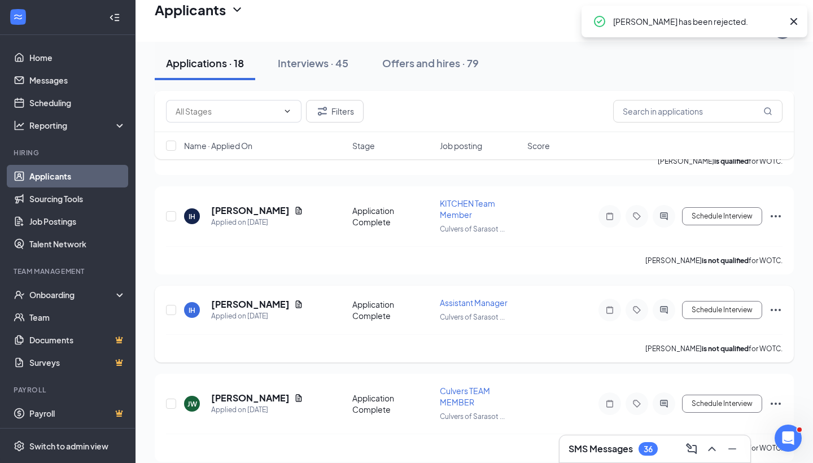
click at [779, 303] on icon "Ellipses" at bounding box center [776, 310] width 14 height 14
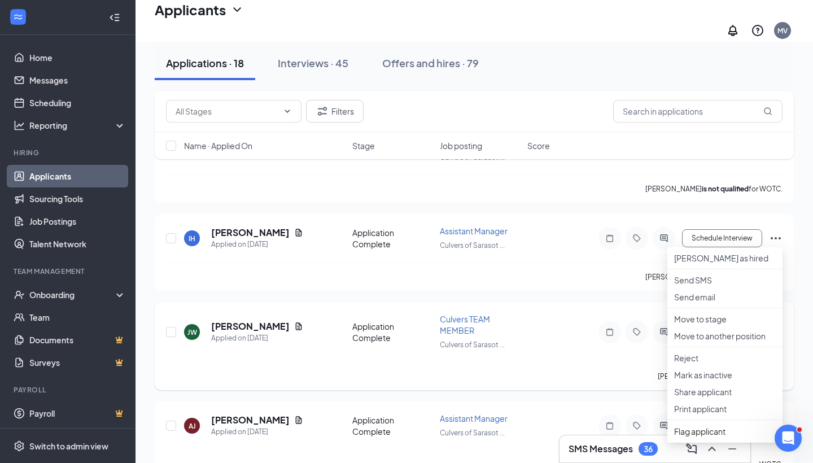
scroll to position [223, 0]
click at [681, 363] on p "Reject" at bounding box center [725, 356] width 102 height 11
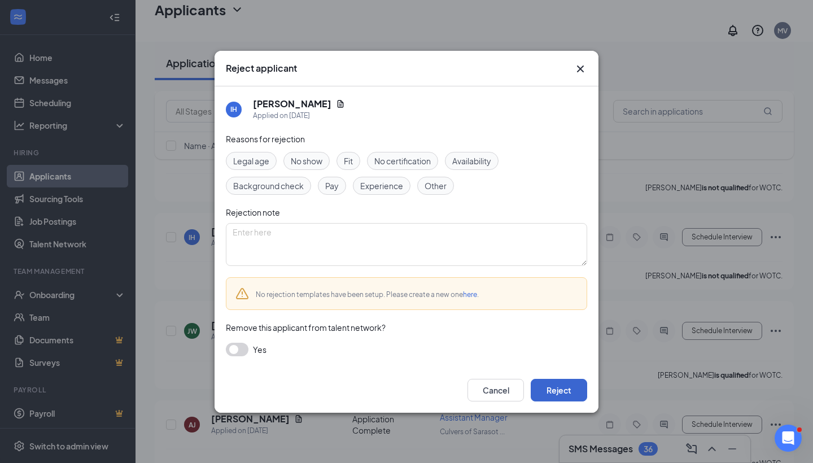
click at [556, 394] on button "Reject" at bounding box center [559, 390] width 56 height 23
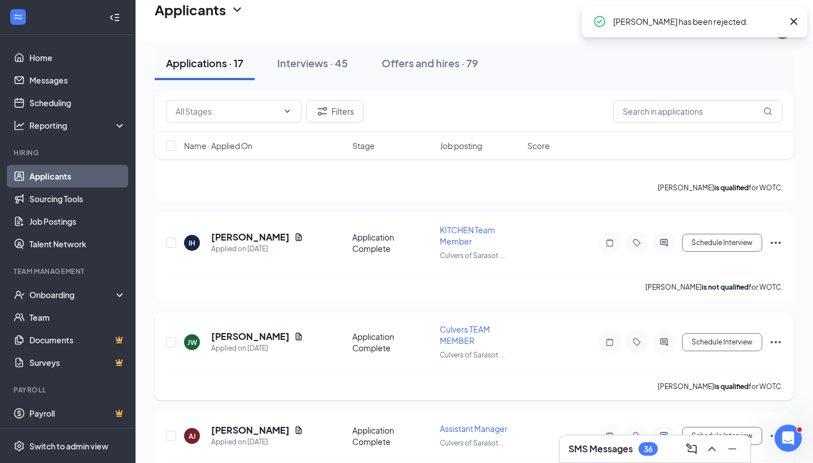
scroll to position [108, 0]
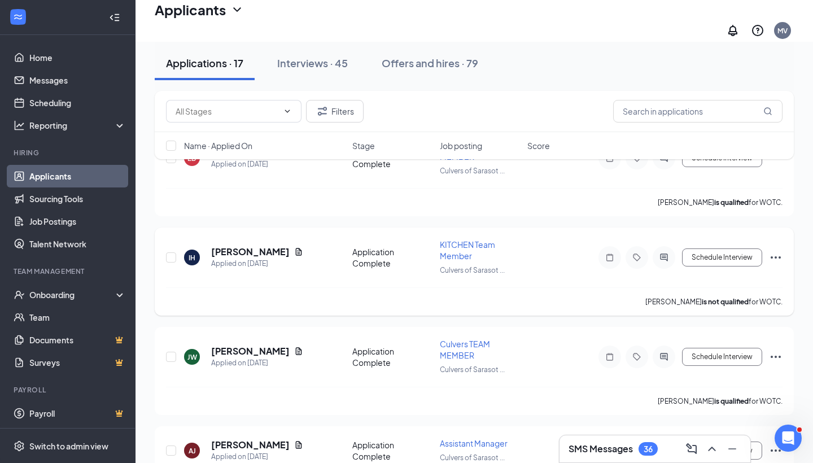
click at [776, 256] on icon "Ellipses" at bounding box center [776, 257] width 10 height 2
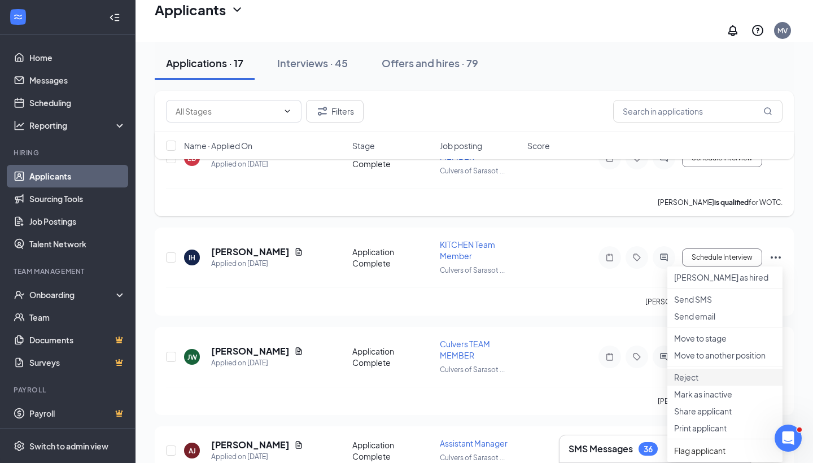
click at [682, 383] on p "Reject" at bounding box center [725, 377] width 102 height 11
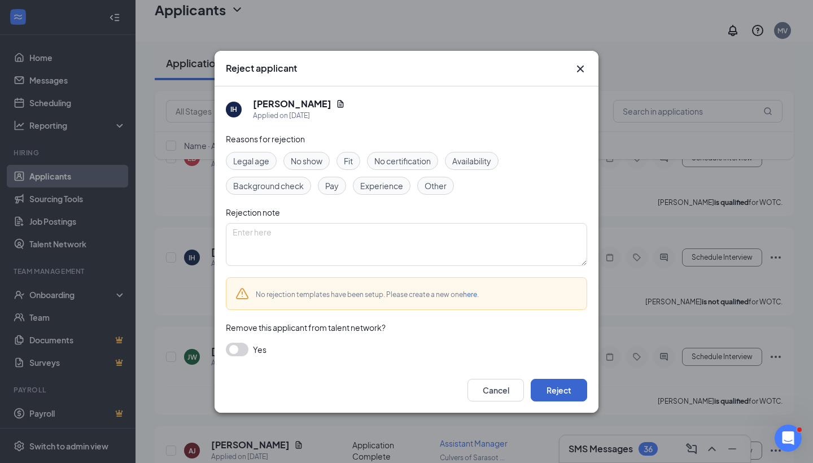
click at [572, 395] on button "Reject" at bounding box center [559, 390] width 56 height 23
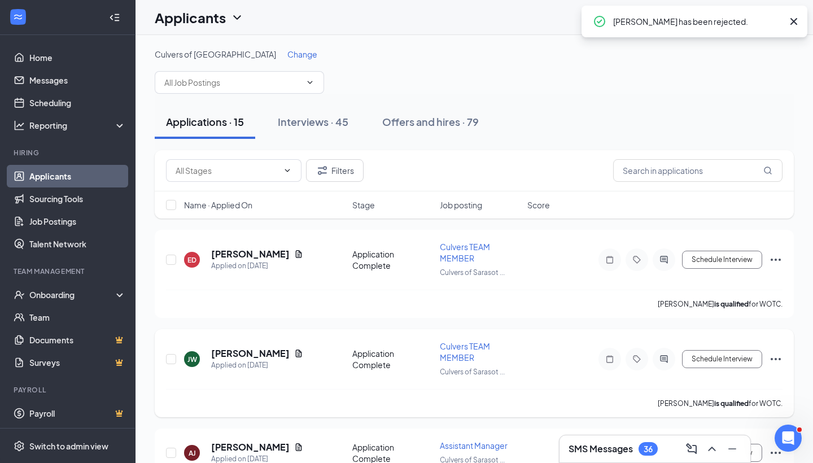
scroll to position [0, 0]
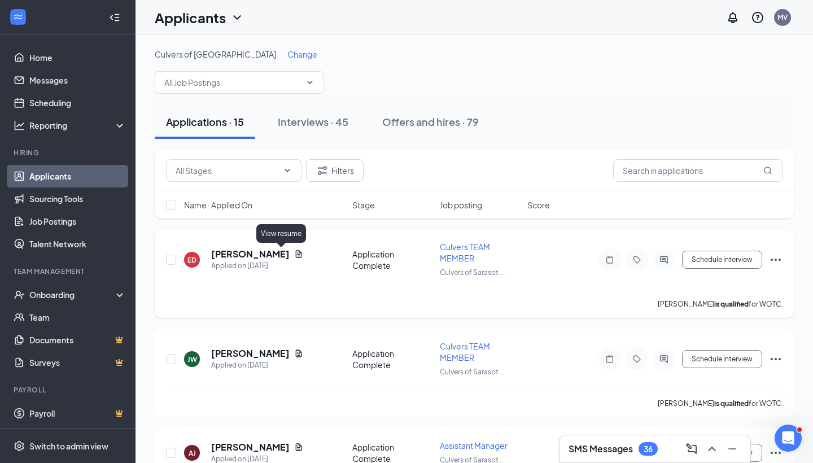
click at [294, 256] on icon "Document" at bounding box center [298, 254] width 9 height 9
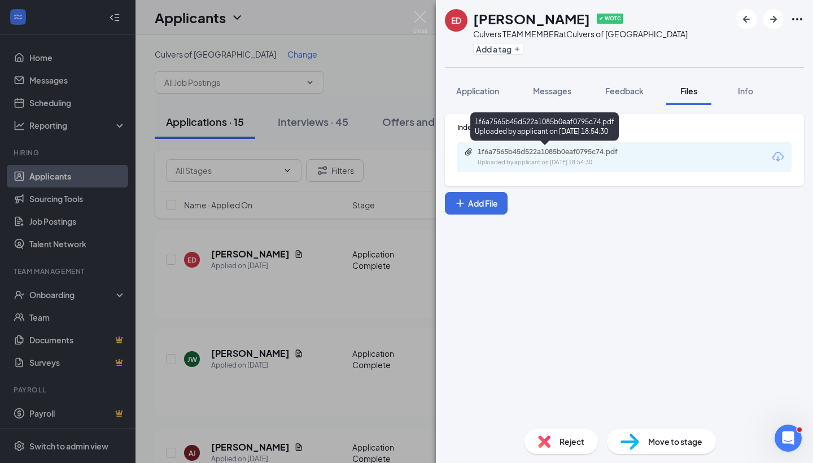
click at [565, 163] on div "Uploaded by applicant on Sep 10, 2025 at 18:54:30" at bounding box center [562, 162] width 169 height 9
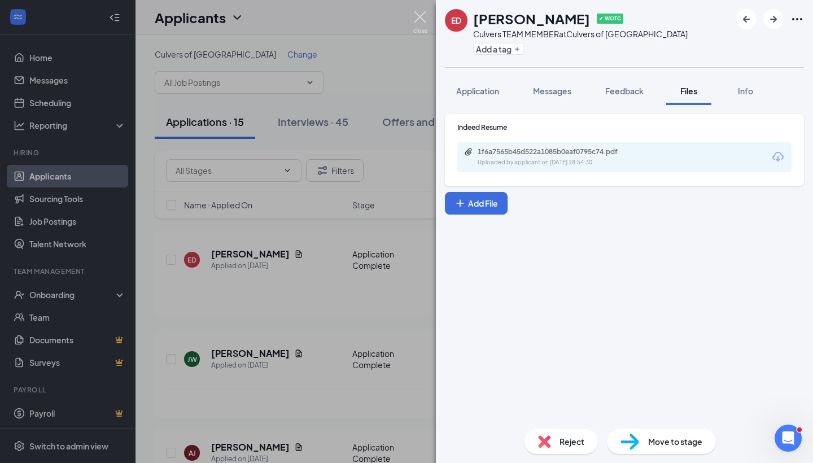
click at [421, 25] on img at bounding box center [420, 22] width 14 height 22
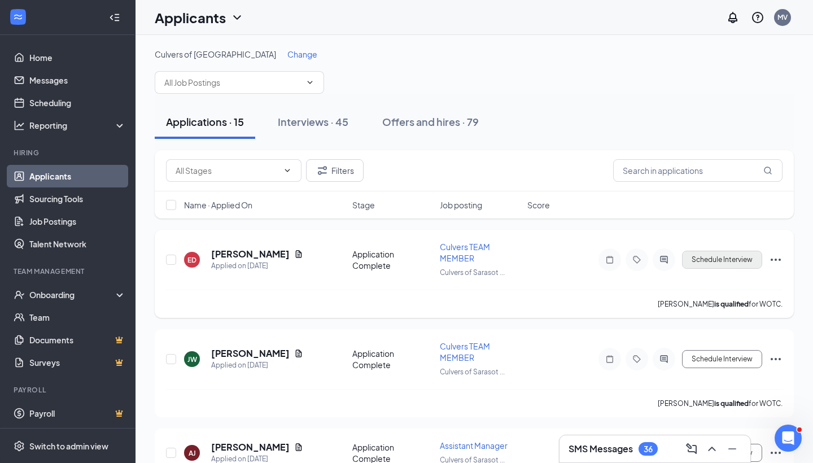
click at [708, 255] on button "Schedule Interview" at bounding box center [722, 260] width 80 height 18
type input "Onsite Interview (next stage)"
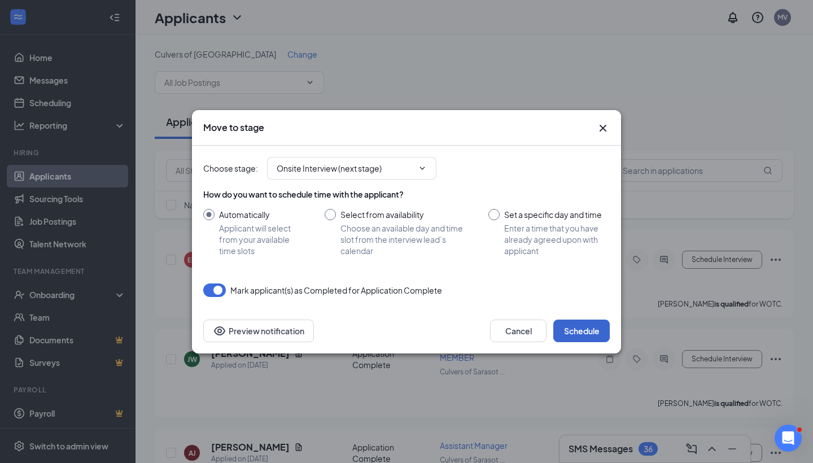
click at [576, 336] on button "Schedule" at bounding box center [582, 331] width 56 height 23
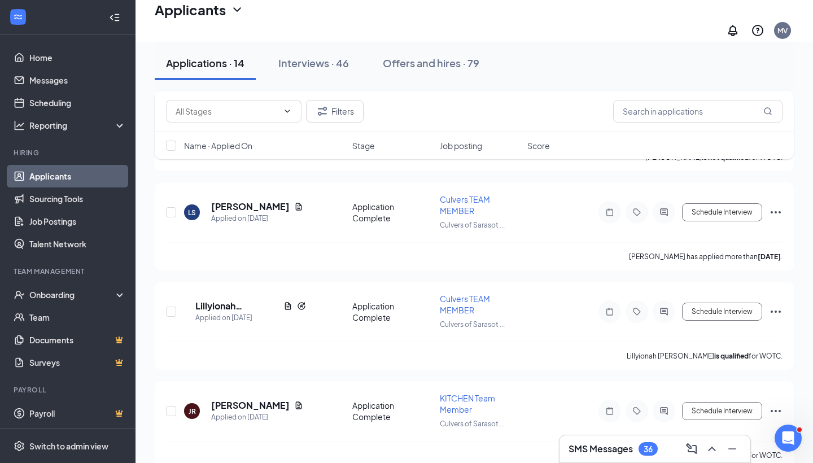
scroll to position [1044, 0]
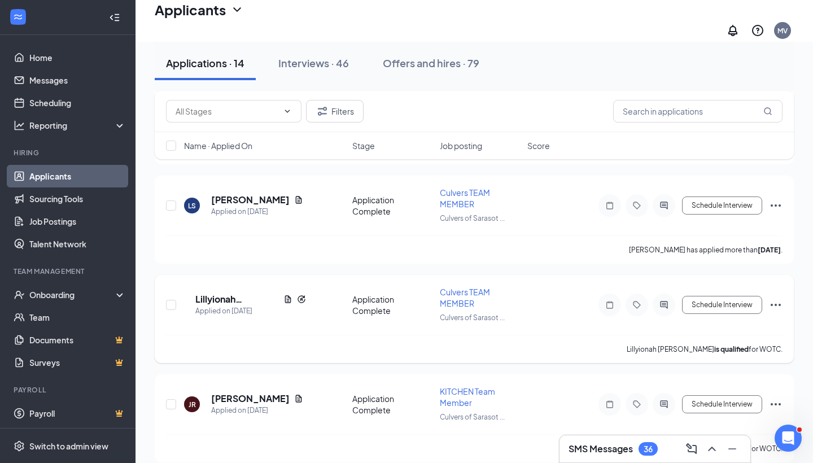
click at [774, 298] on icon "Ellipses" at bounding box center [776, 305] width 14 height 14
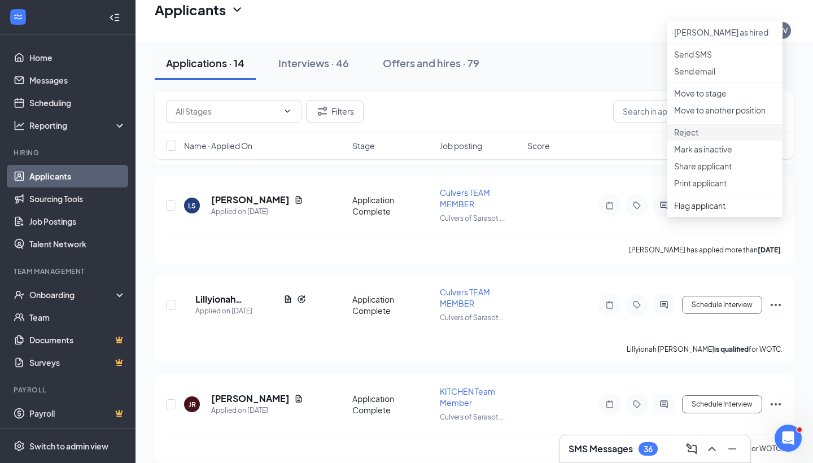
click at [712, 138] on p "Reject" at bounding box center [725, 132] width 102 height 11
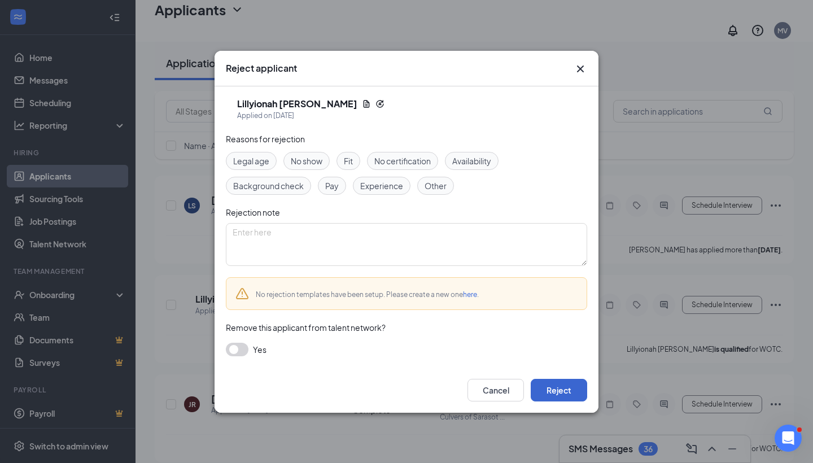
click at [561, 393] on button "Reject" at bounding box center [559, 390] width 56 height 23
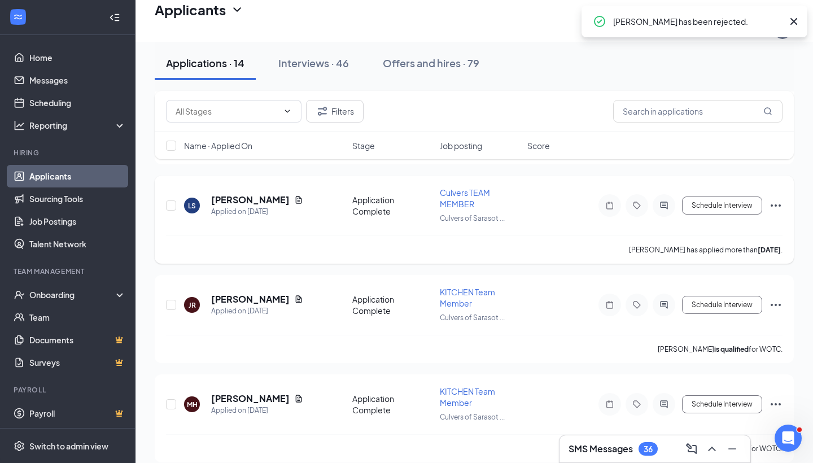
click at [774, 201] on icon "Ellipses" at bounding box center [776, 206] width 14 height 14
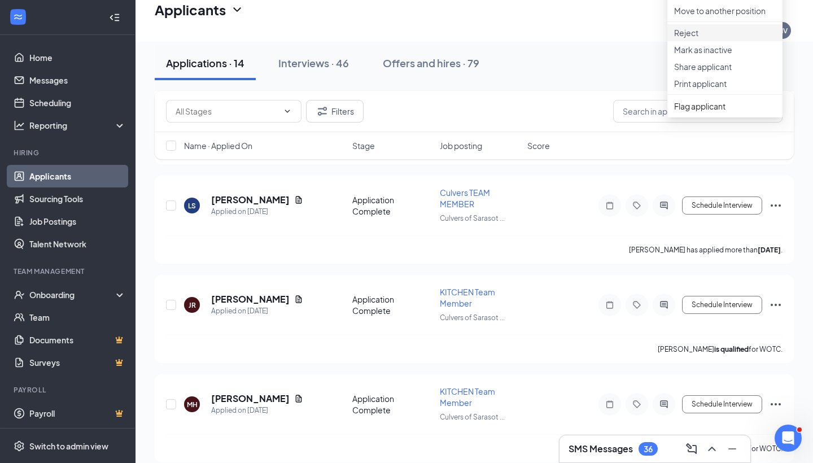
click at [735, 38] on p "Reject" at bounding box center [725, 32] width 102 height 11
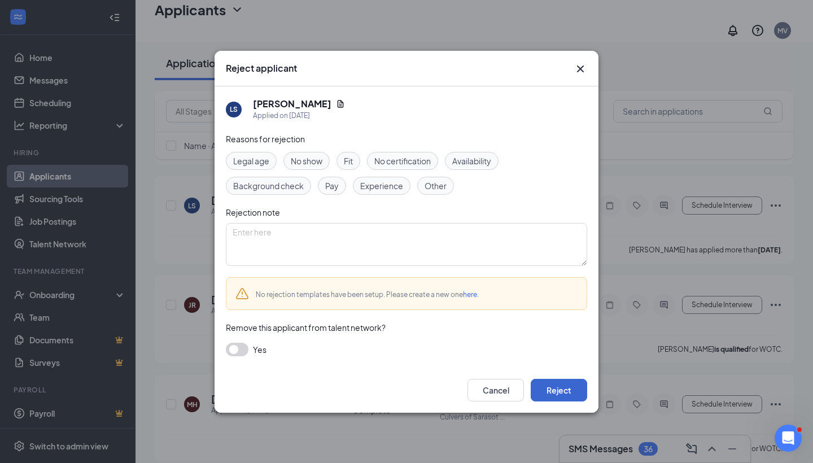
click at [556, 390] on button "Reject" at bounding box center [559, 390] width 56 height 23
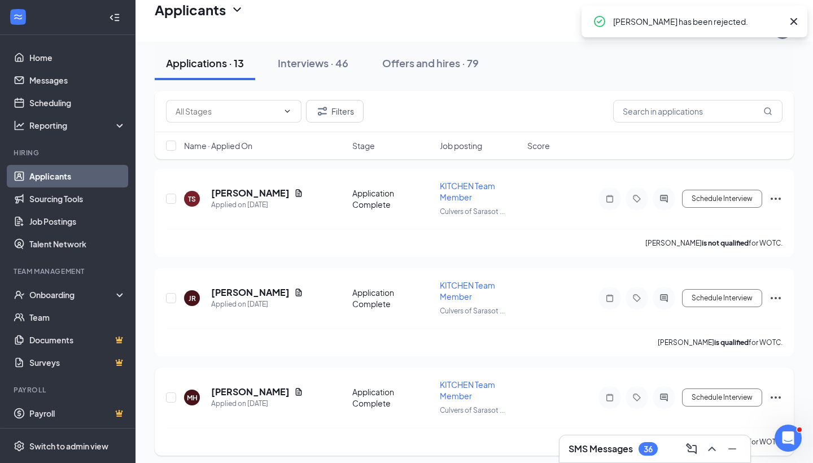
scroll to position [951, 0]
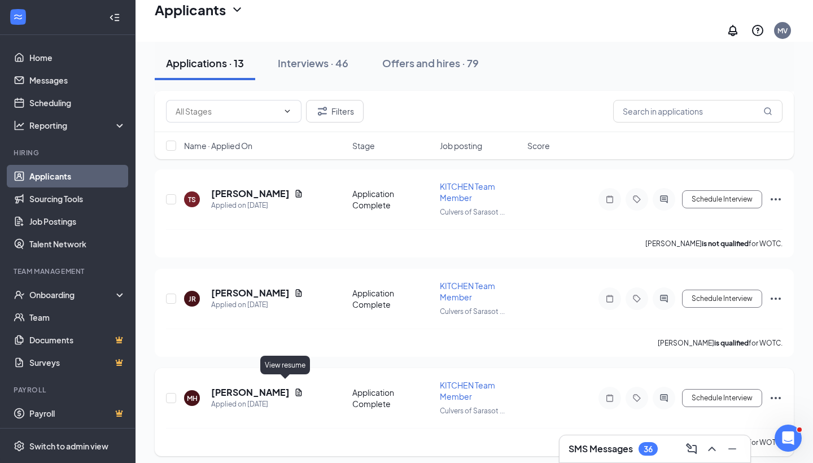
click at [294, 389] on icon "Document" at bounding box center [298, 392] width 9 height 9
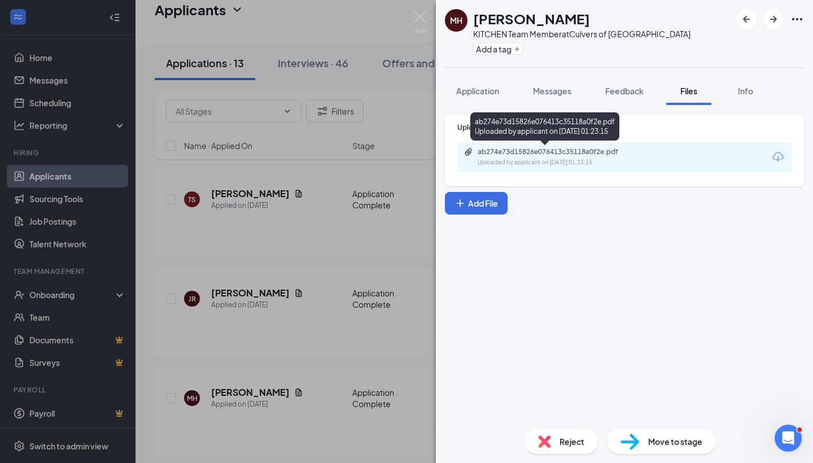
click at [558, 149] on div "ab274e73d15826e076413c35118a0f2e.pdf" at bounding box center [557, 151] width 158 height 9
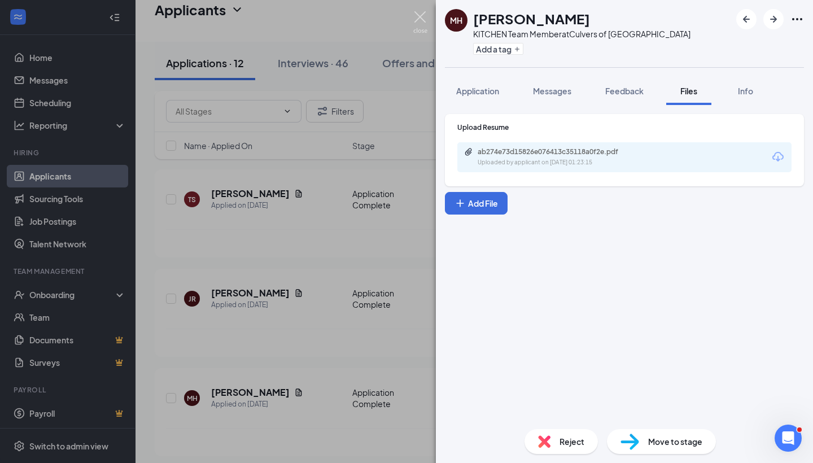
click at [424, 18] on img at bounding box center [420, 22] width 14 height 22
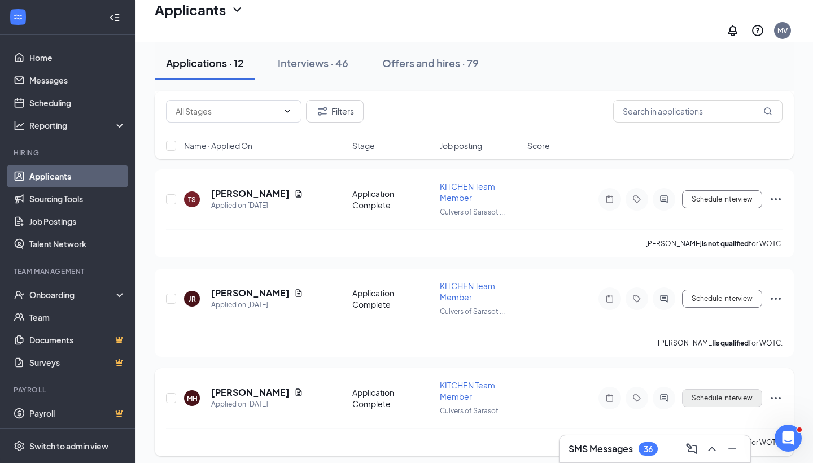
click at [720, 392] on button "Schedule Interview" at bounding box center [722, 398] width 80 height 18
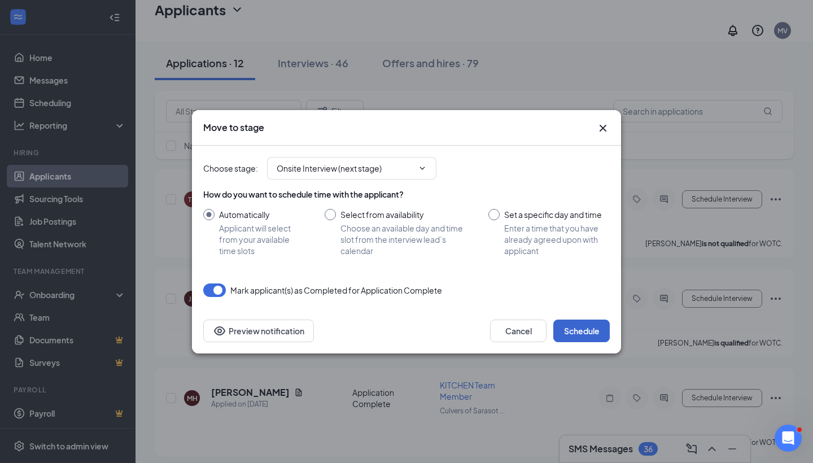
click at [585, 329] on button "Schedule" at bounding box center [582, 331] width 56 height 23
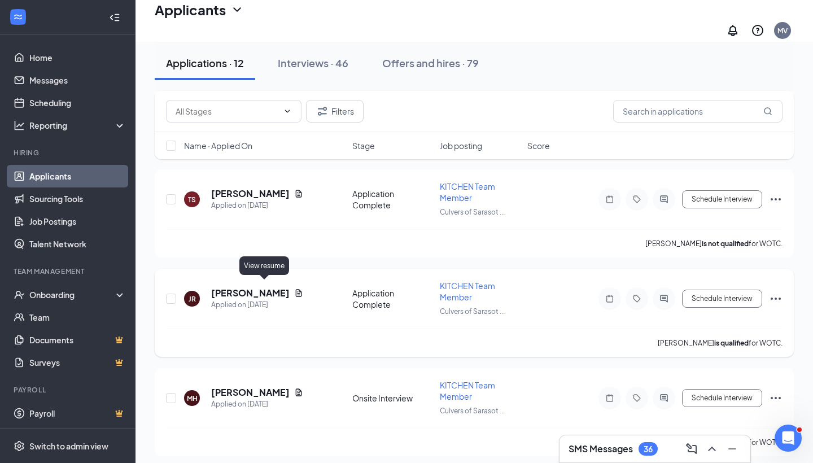
click at [294, 289] on icon "Document" at bounding box center [298, 293] width 9 height 9
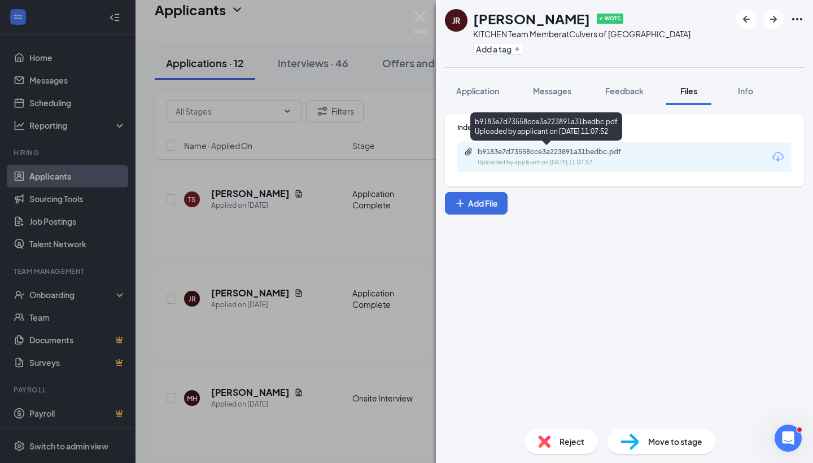
click at [508, 153] on div "b9183e7d73558cce3a223891a31bedbc.pdf" at bounding box center [557, 151] width 158 height 9
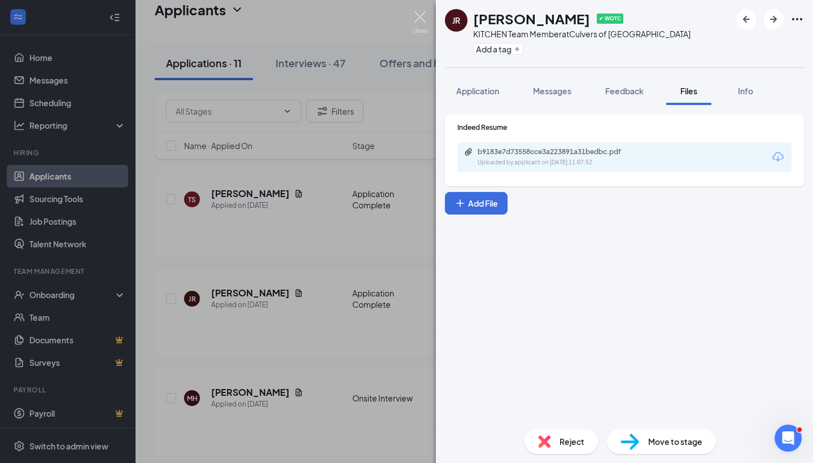
click at [425, 15] on img at bounding box center [420, 22] width 14 height 22
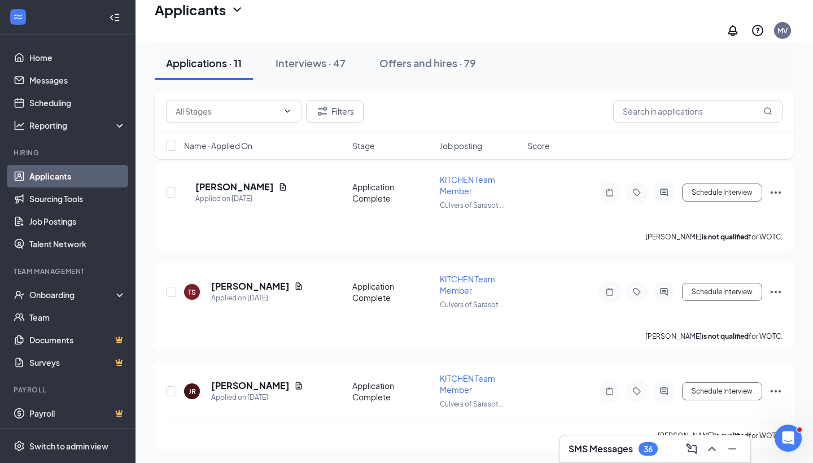
scroll to position [851, 0]
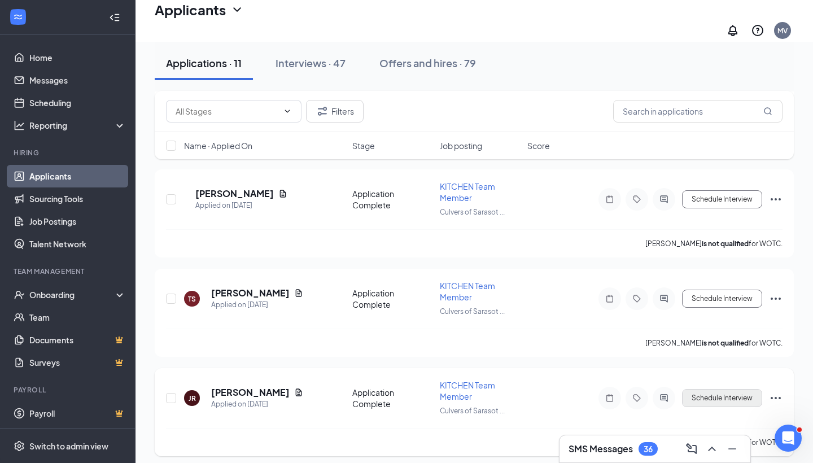
click at [700, 390] on button "Schedule Interview" at bounding box center [722, 398] width 80 height 18
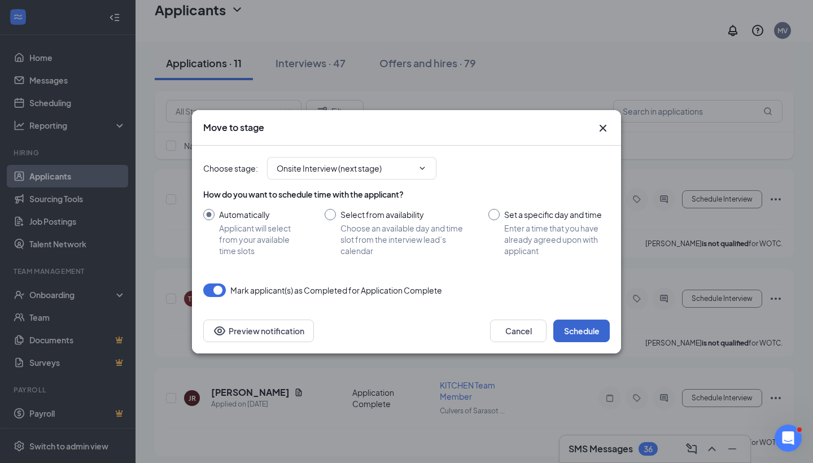
click at [583, 334] on button "Schedule" at bounding box center [582, 331] width 56 height 23
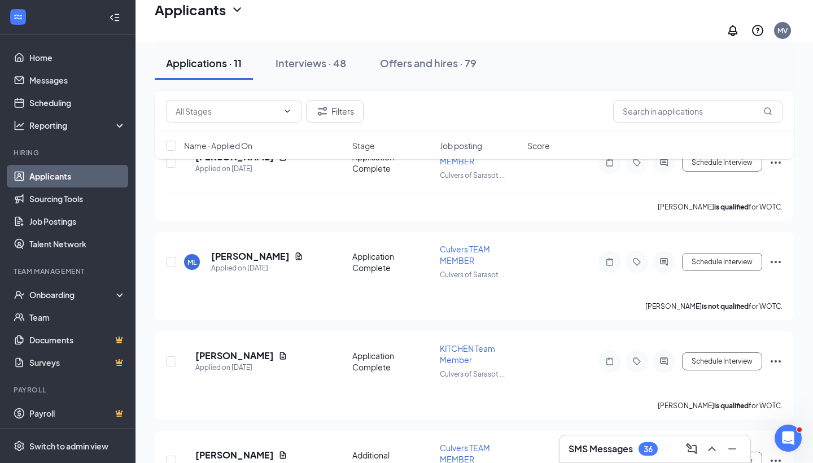
scroll to position [1474, 0]
click at [775, 354] on icon "Ellipses" at bounding box center [776, 361] width 14 height 14
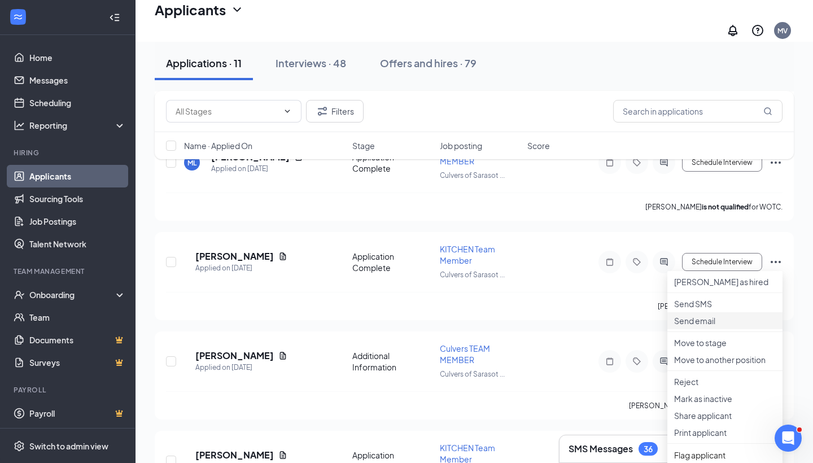
scroll to position [1574, 0]
click at [695, 386] on p "Reject" at bounding box center [725, 380] width 102 height 11
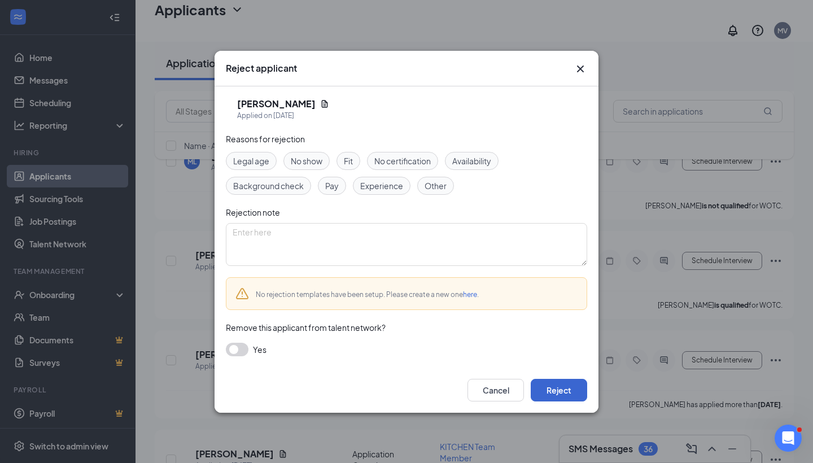
click at [555, 394] on button "Reject" at bounding box center [559, 390] width 56 height 23
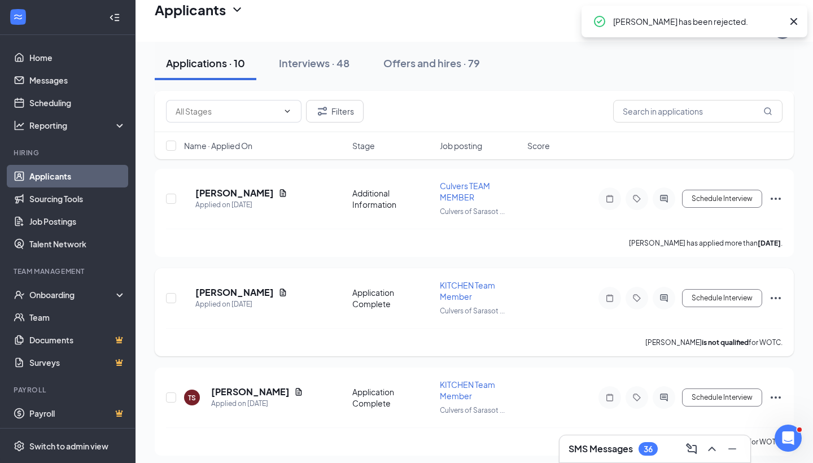
scroll to position [1635, 0]
click at [773, 393] on icon "Ellipses" at bounding box center [776, 398] width 14 height 14
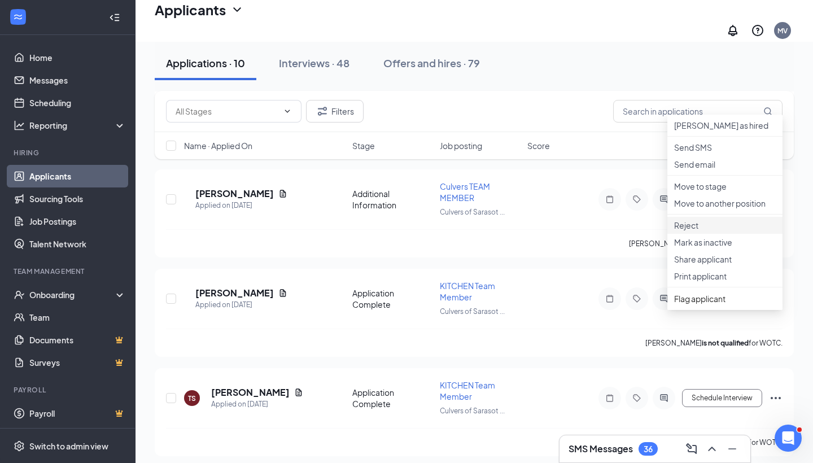
click at [711, 234] on li "Reject" at bounding box center [725, 225] width 115 height 17
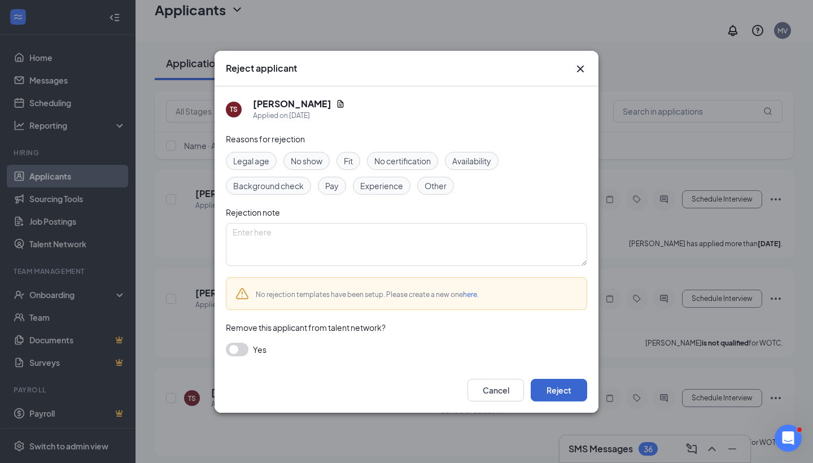
click at [569, 379] on button "Reject" at bounding box center [559, 390] width 56 height 23
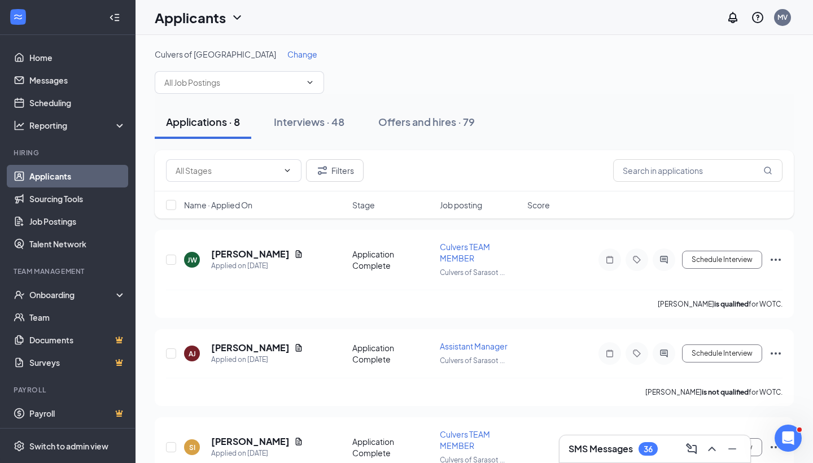
scroll to position [0, 0]
click at [296, 254] on icon "Document" at bounding box center [299, 253] width 6 height 7
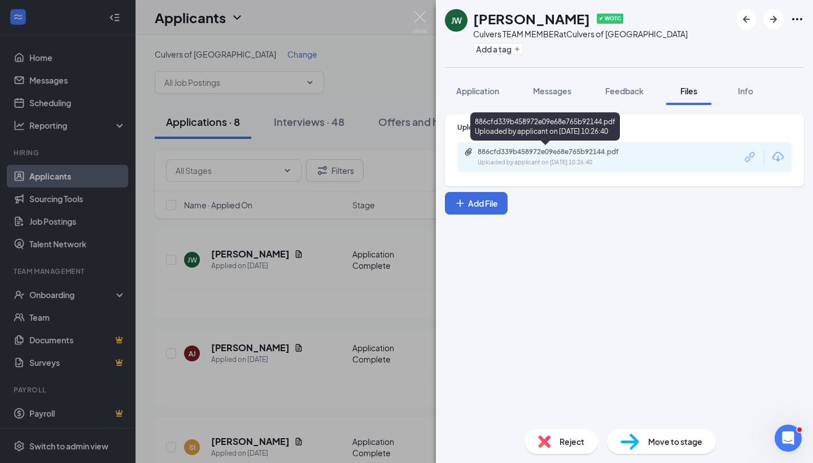
click at [574, 165] on div "Uploaded by applicant on [DATE] 10:26:40" at bounding box center [562, 162] width 169 height 9
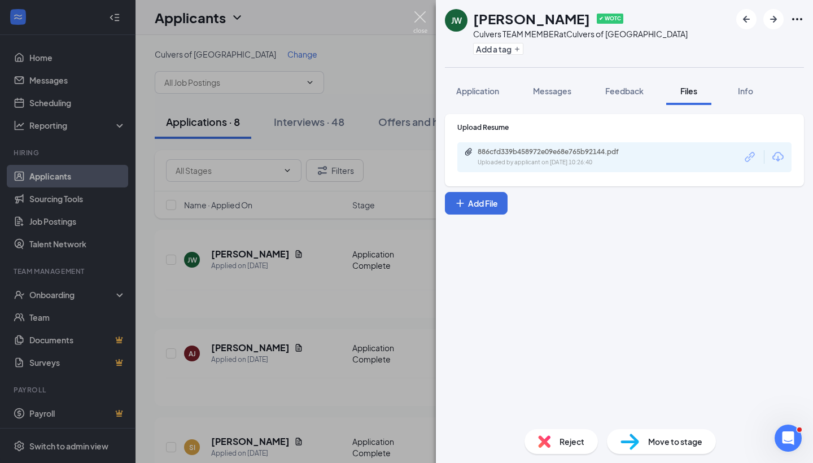
click at [416, 12] on img at bounding box center [420, 22] width 14 height 22
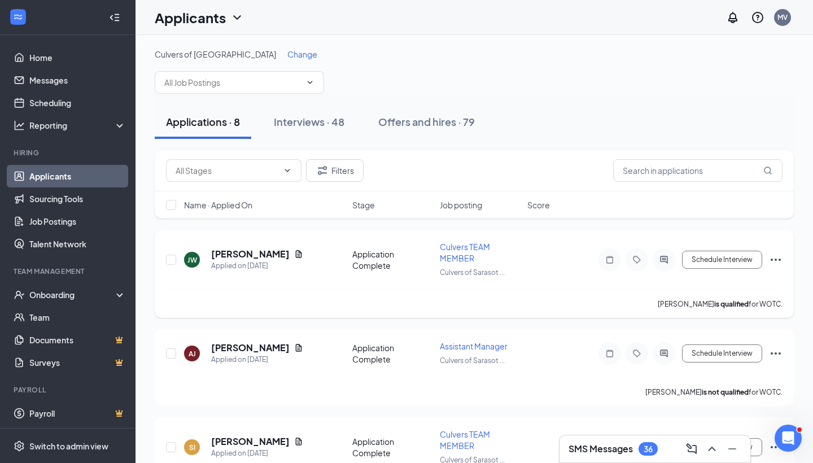
click at [774, 259] on icon "Ellipses" at bounding box center [776, 260] width 14 height 14
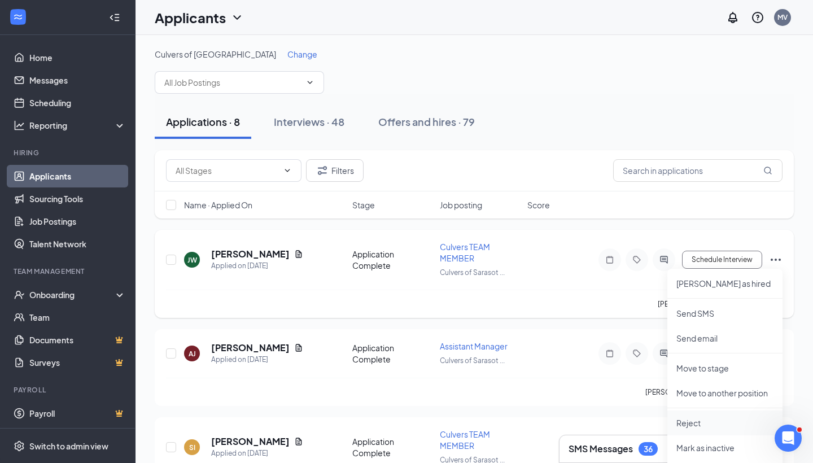
click at [702, 418] on p "Reject" at bounding box center [725, 422] width 97 height 11
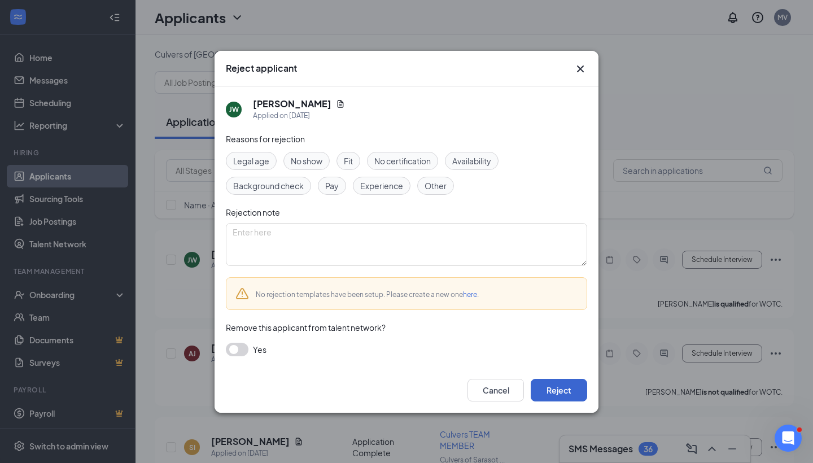
click at [576, 395] on button "Reject" at bounding box center [559, 390] width 56 height 23
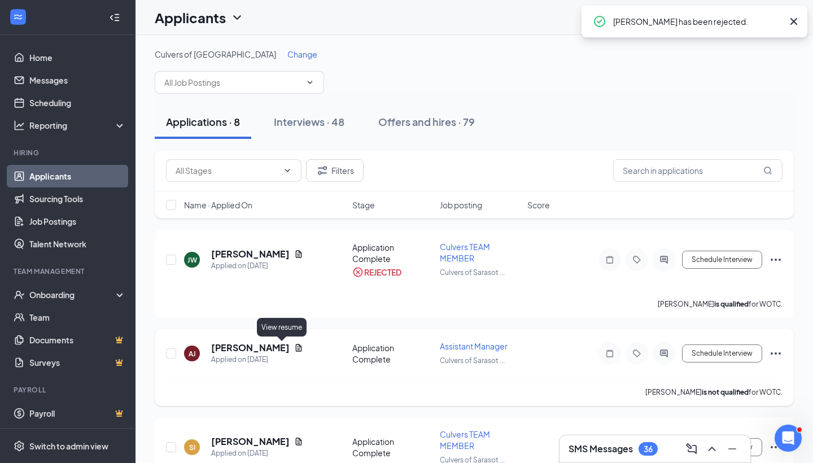
click at [296, 348] on icon "Document" at bounding box center [299, 347] width 6 height 7
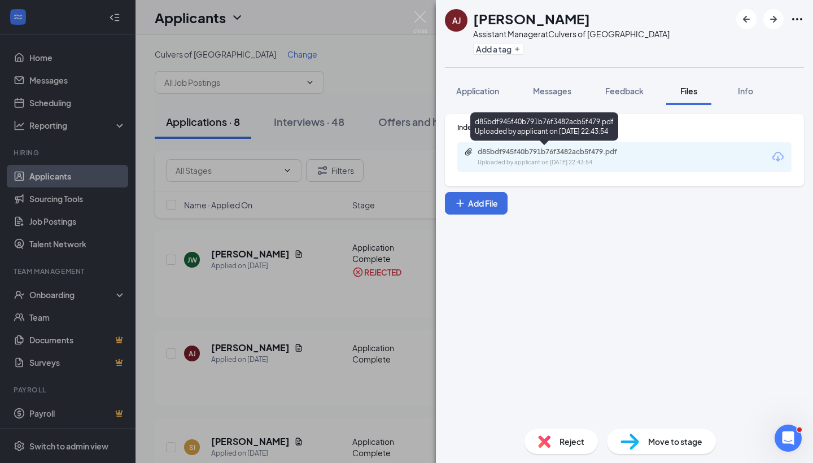
click at [586, 157] on div "d85bdf945f40b791b76f3482acb5f479.pdf Uploaded by applicant on [DATE] 22:43:54" at bounding box center [555, 157] width 183 height 20
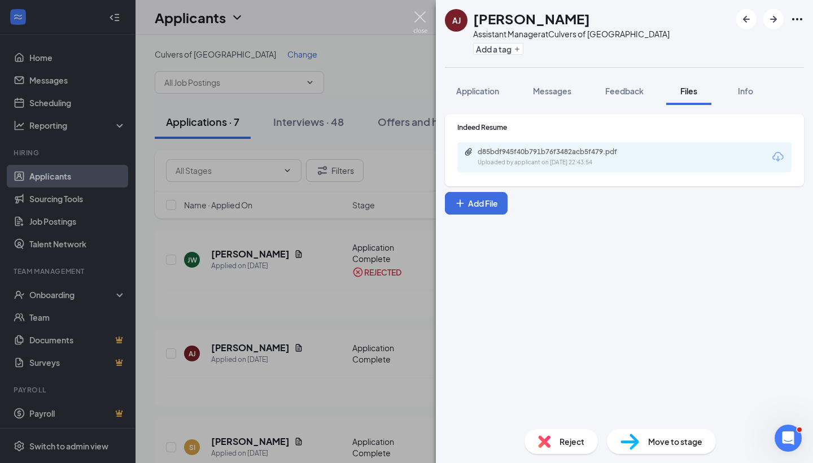
click at [425, 21] on img at bounding box center [420, 22] width 14 height 22
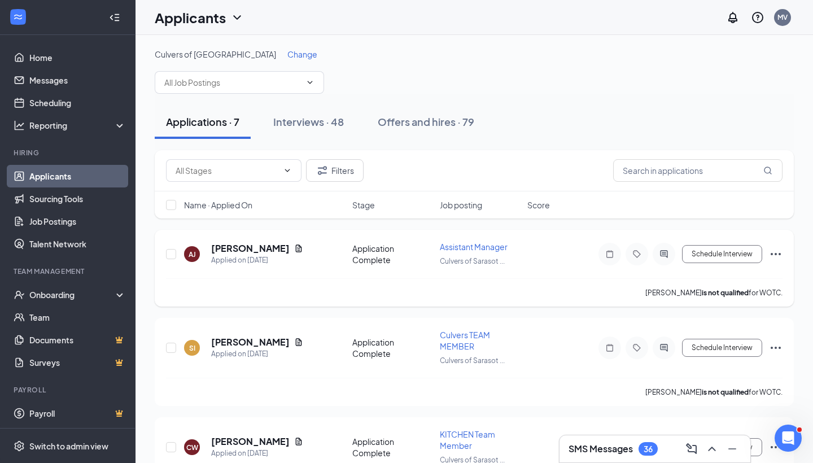
click at [774, 254] on icon "Ellipses" at bounding box center [776, 254] width 14 height 14
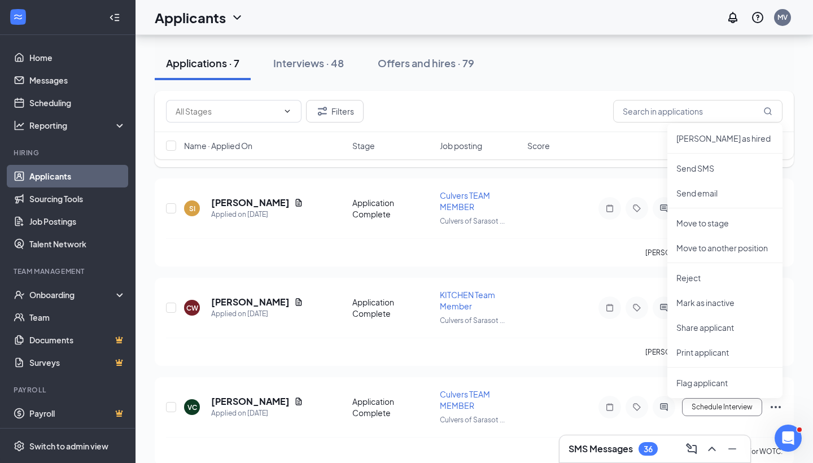
scroll to position [136, 0]
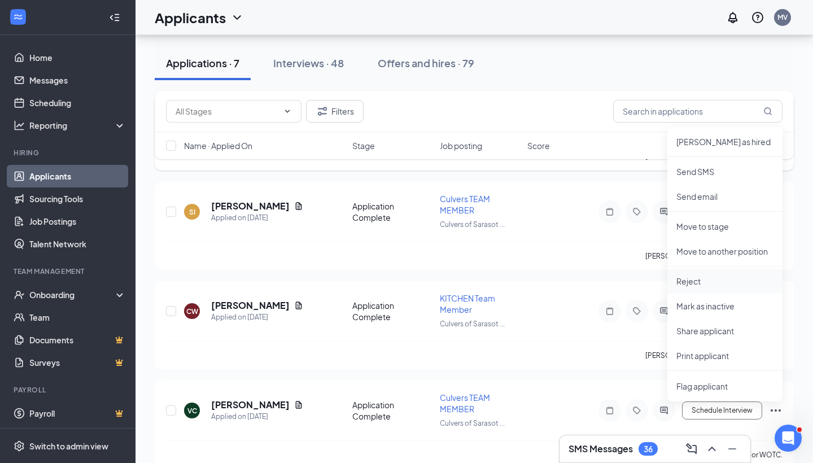
click at [708, 279] on p "Reject" at bounding box center [725, 281] width 97 height 11
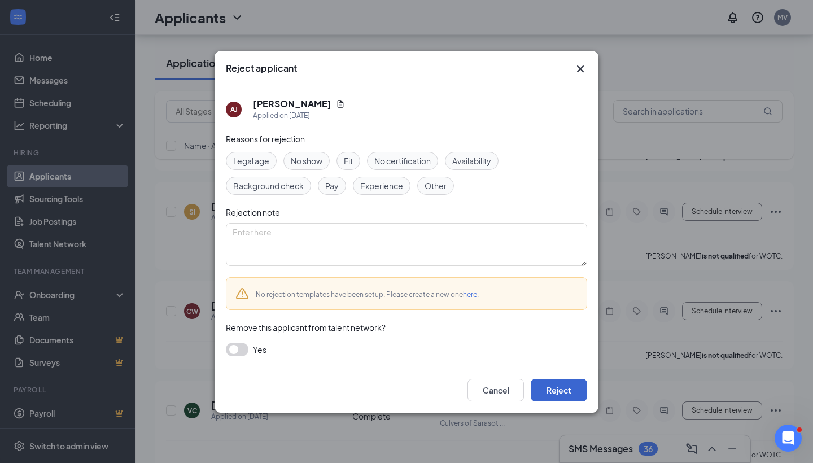
click at [563, 390] on button "Reject" at bounding box center [559, 390] width 56 height 23
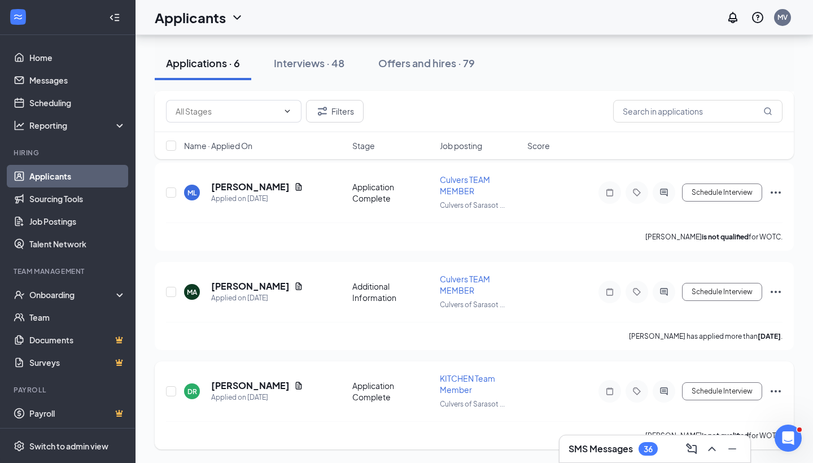
scroll to position [365, 0]
click at [294, 386] on icon "Document" at bounding box center [298, 385] width 9 height 9
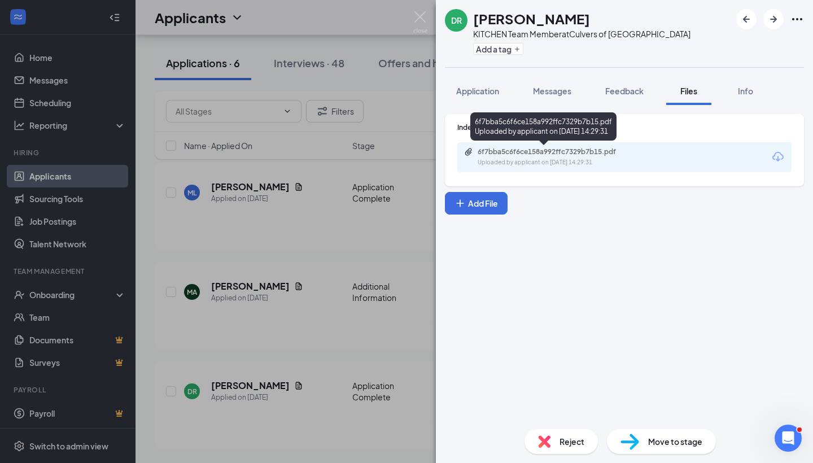
click at [608, 159] on div "Uploaded by applicant on [DATE] 14:29:31" at bounding box center [562, 162] width 169 height 9
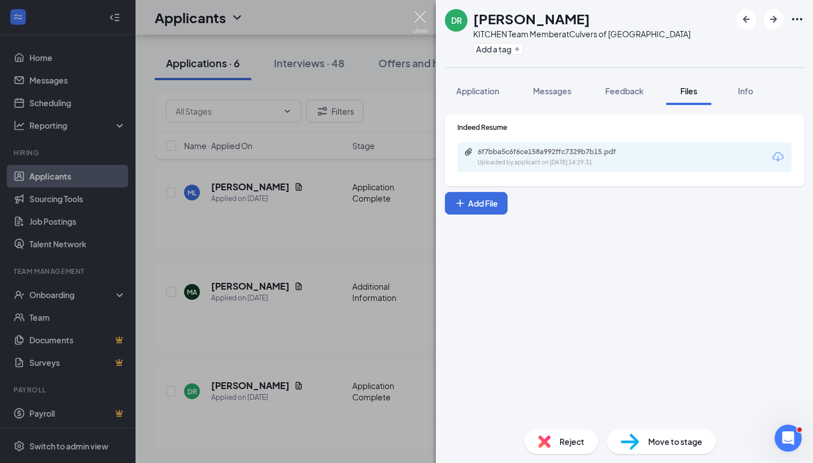
click at [421, 21] on img at bounding box center [420, 22] width 14 height 22
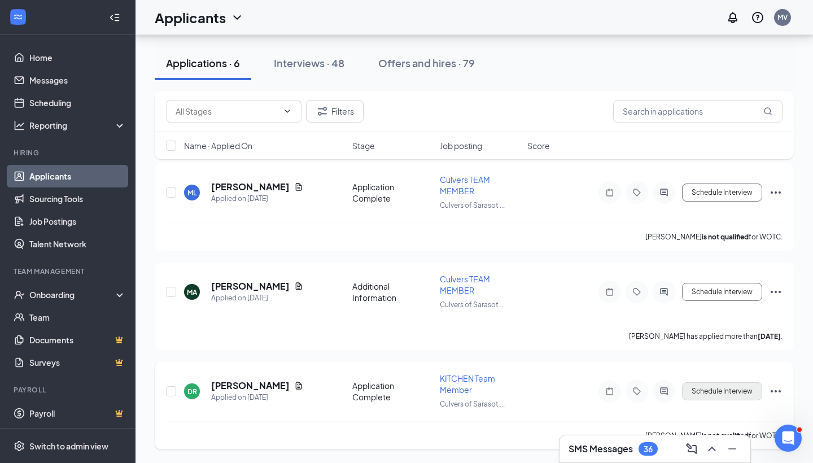
click at [702, 386] on button "Schedule Interview" at bounding box center [722, 391] width 80 height 18
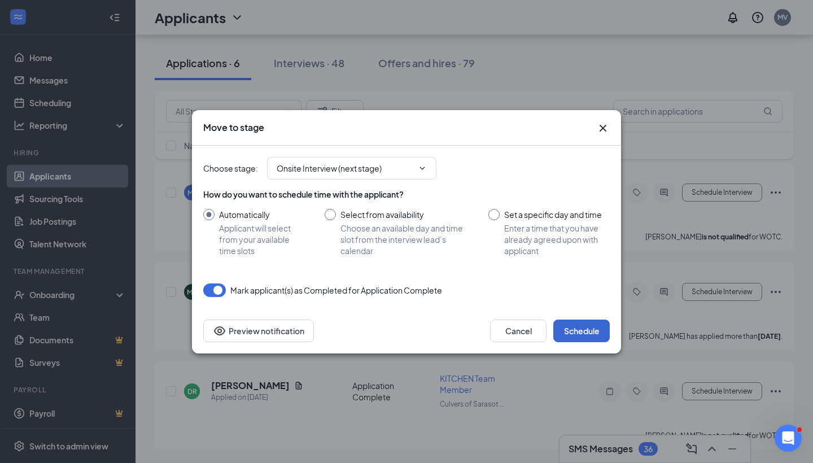
click at [586, 334] on button "Schedule" at bounding box center [582, 331] width 56 height 23
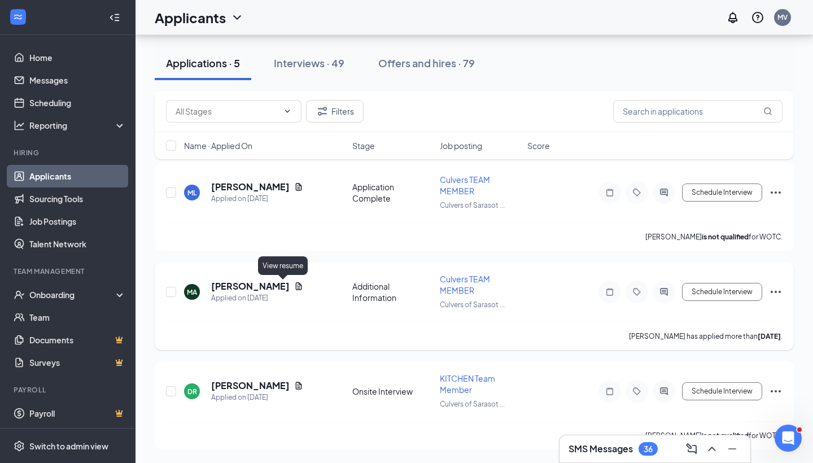
click at [294, 285] on icon "Document" at bounding box center [298, 286] width 9 height 9
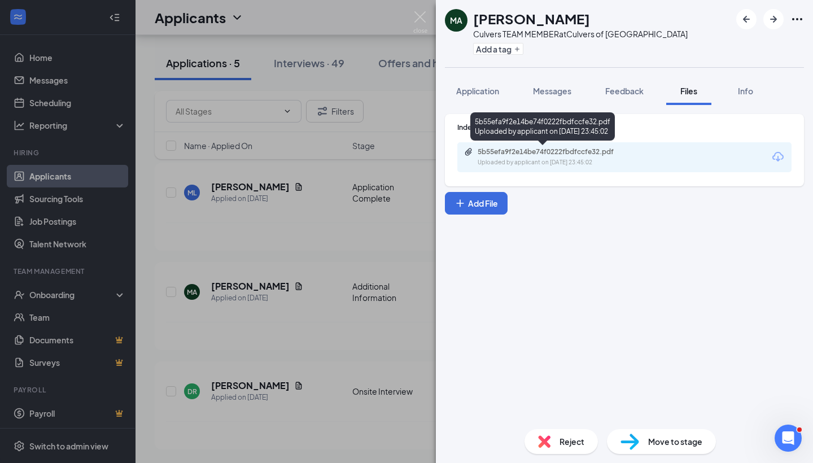
click at [524, 152] on div "5b55efa9f2e14be74f0222fbdfccfe32.pdf" at bounding box center [557, 151] width 158 height 9
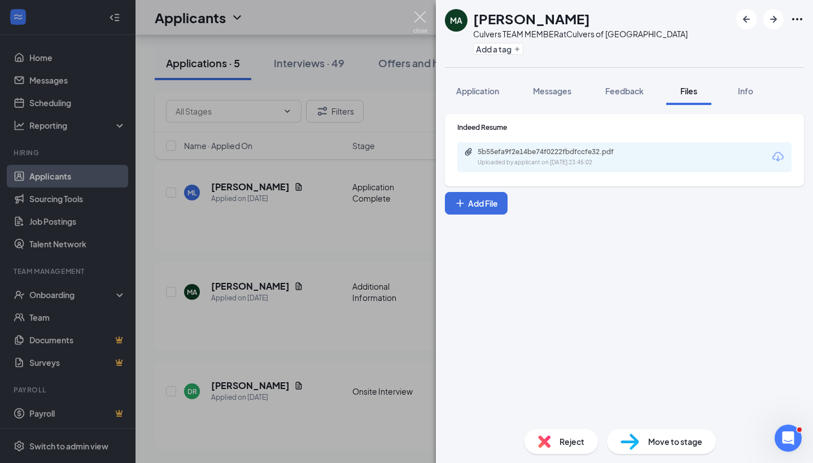
click at [417, 18] on img at bounding box center [420, 22] width 14 height 22
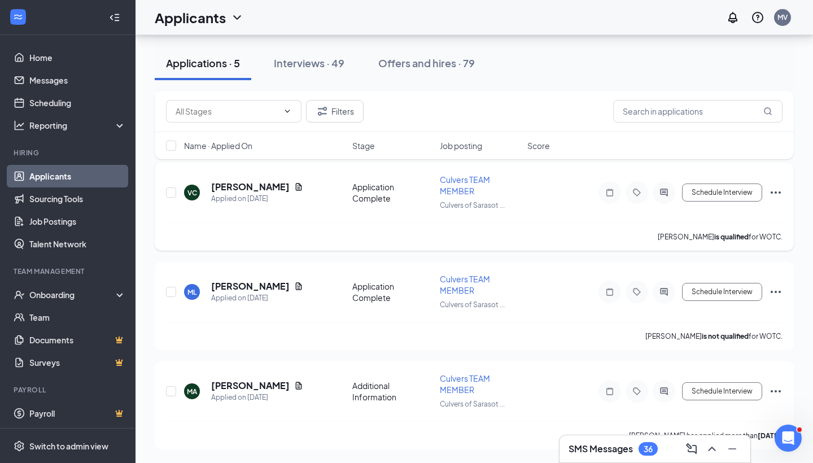
scroll to position [266, 0]
click at [728, 290] on button "Schedule Interview" at bounding box center [722, 292] width 80 height 18
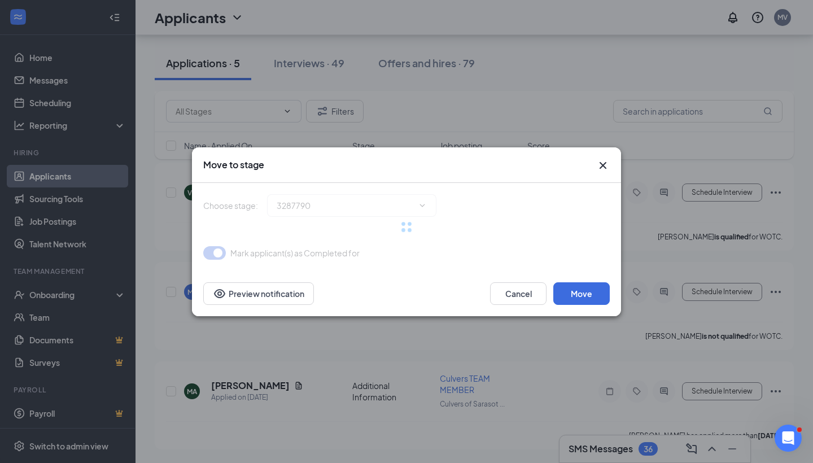
type input "Onsite Interview (next stage)"
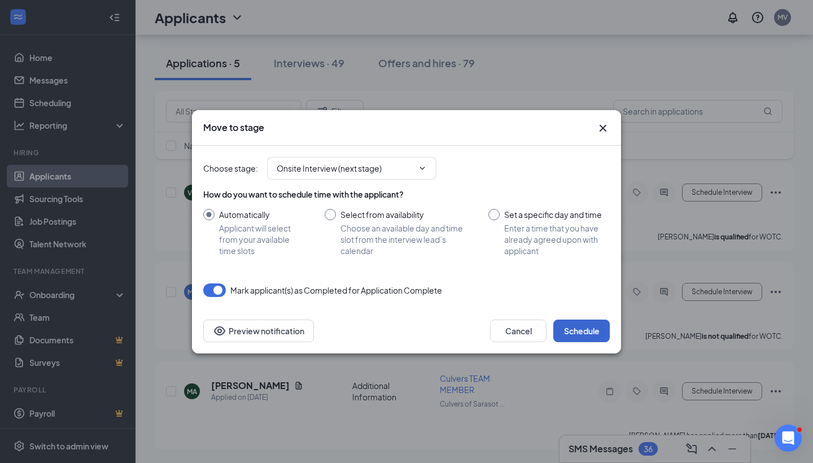
click at [580, 327] on button "Schedule" at bounding box center [582, 331] width 56 height 23
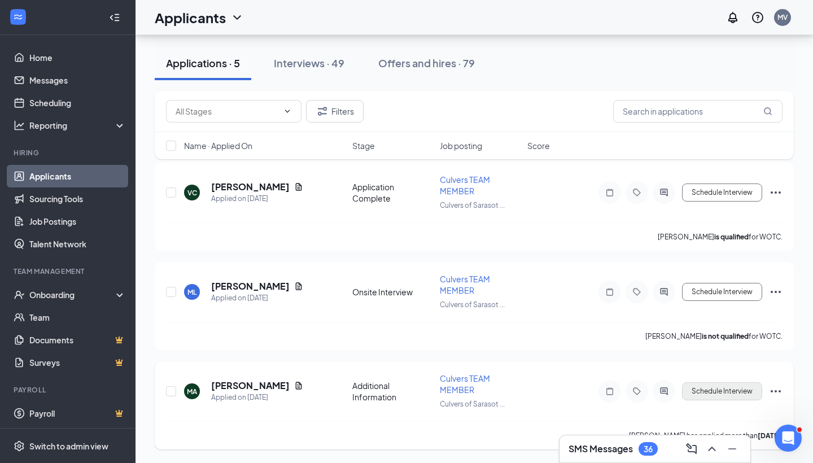
click at [715, 395] on button "Schedule Interview" at bounding box center [722, 391] width 80 height 18
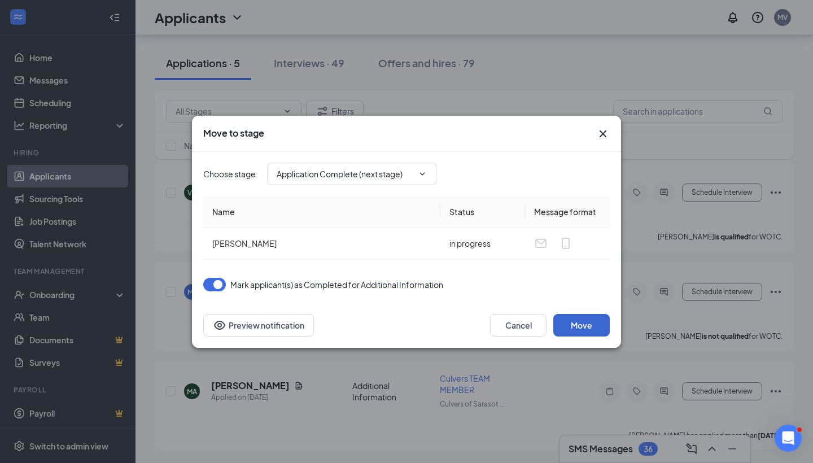
click at [586, 328] on button "Move" at bounding box center [582, 325] width 56 height 23
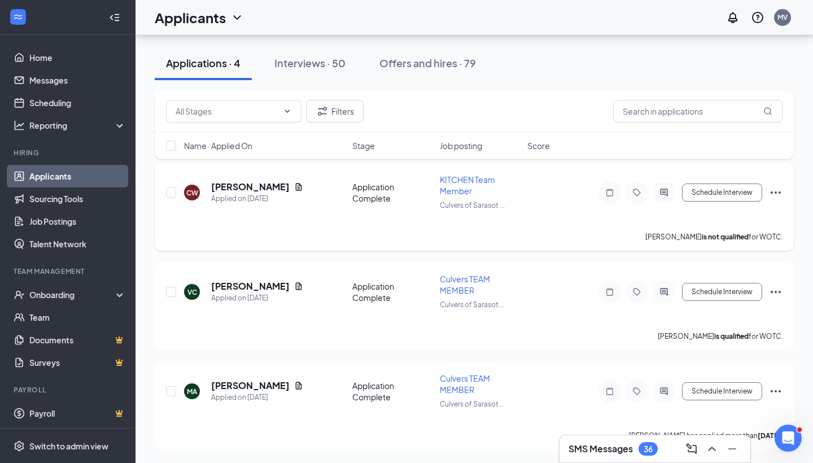
scroll to position [167, 0]
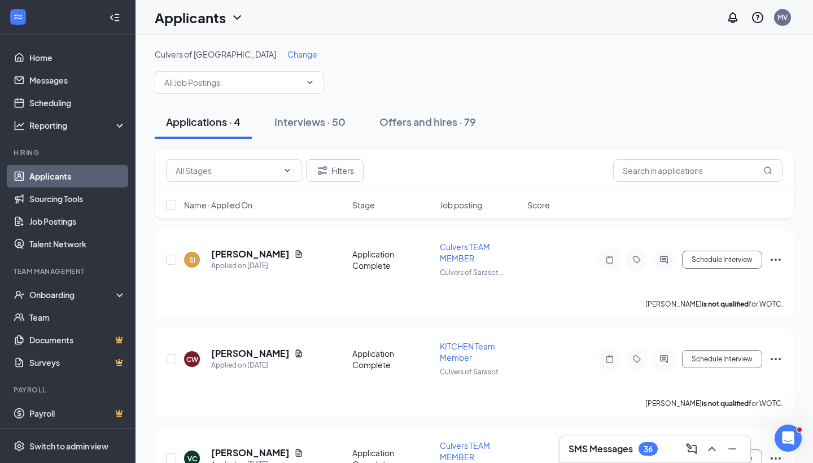
click at [341, 156] on div "Filters" at bounding box center [474, 170] width 639 height 41
click at [294, 251] on icon "Document" at bounding box center [298, 254] width 9 height 9
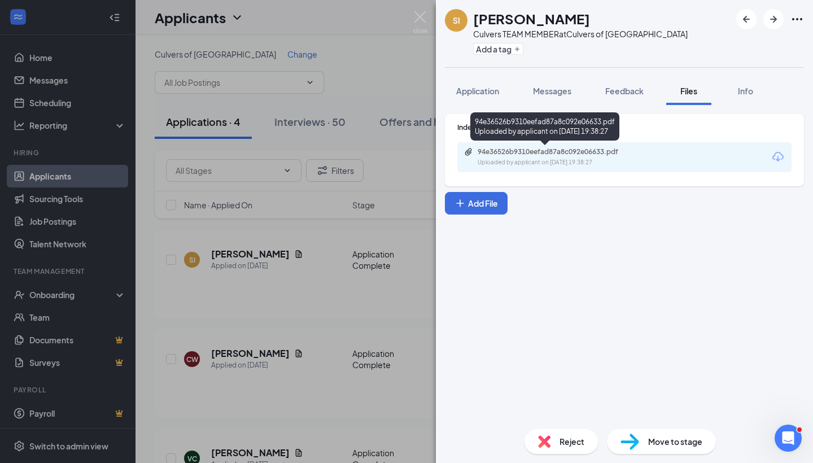
click at [580, 156] on div "94e36526b9310eefad87a8c092e06633.pdf" at bounding box center [557, 151] width 158 height 9
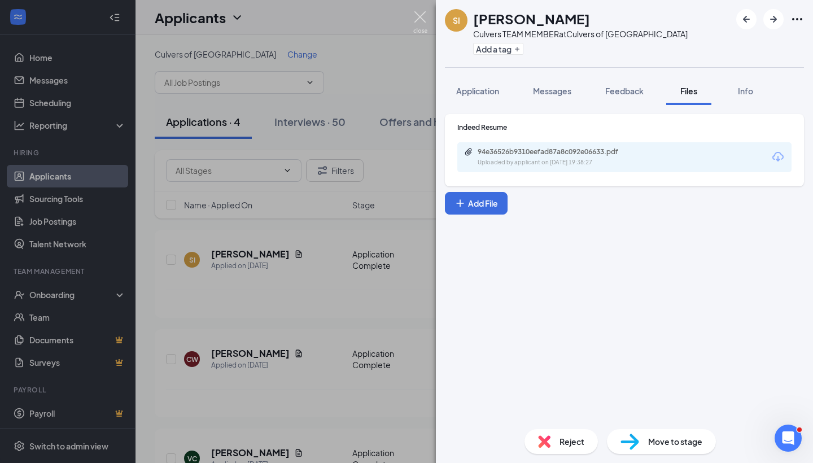
click at [418, 18] on img at bounding box center [420, 22] width 14 height 22
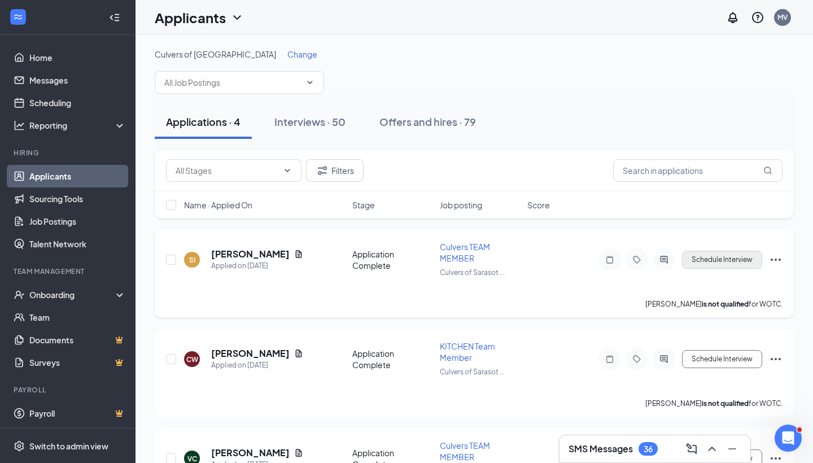
click at [724, 258] on button "Schedule Interview" at bounding box center [722, 260] width 80 height 18
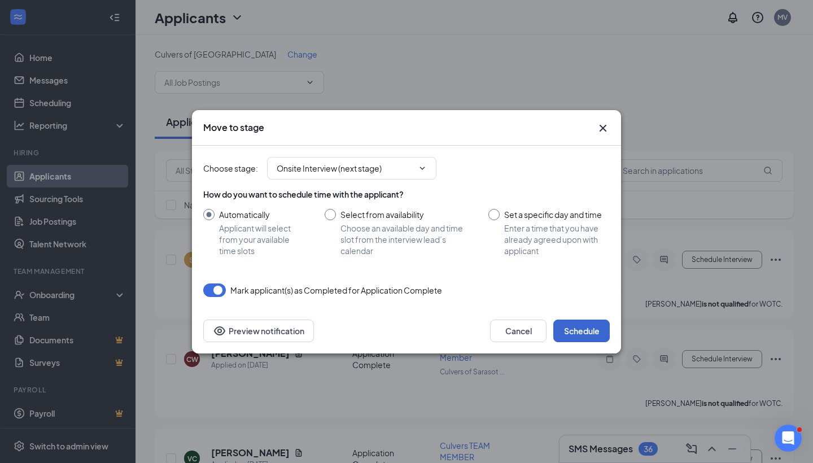
click at [587, 337] on button "Schedule" at bounding box center [582, 331] width 56 height 23
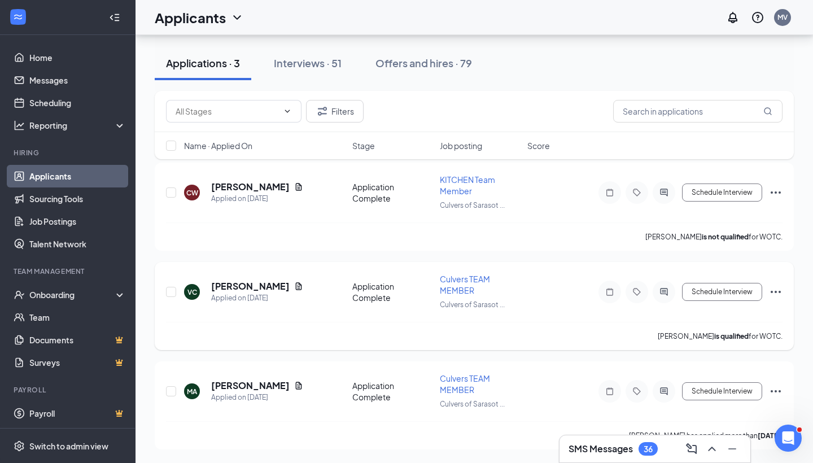
scroll to position [67, 0]
click at [774, 391] on icon "Ellipses" at bounding box center [776, 392] width 14 height 14
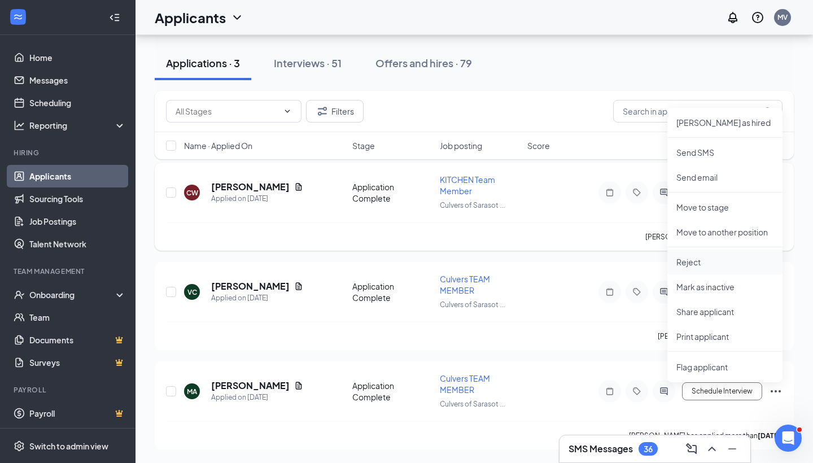
click at [711, 253] on li "Reject" at bounding box center [725, 262] width 115 height 25
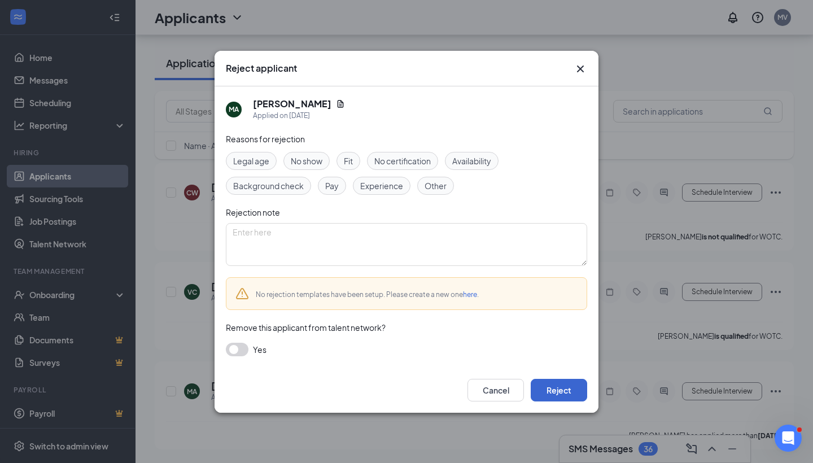
click at [557, 391] on button "Reject" at bounding box center [559, 390] width 56 height 23
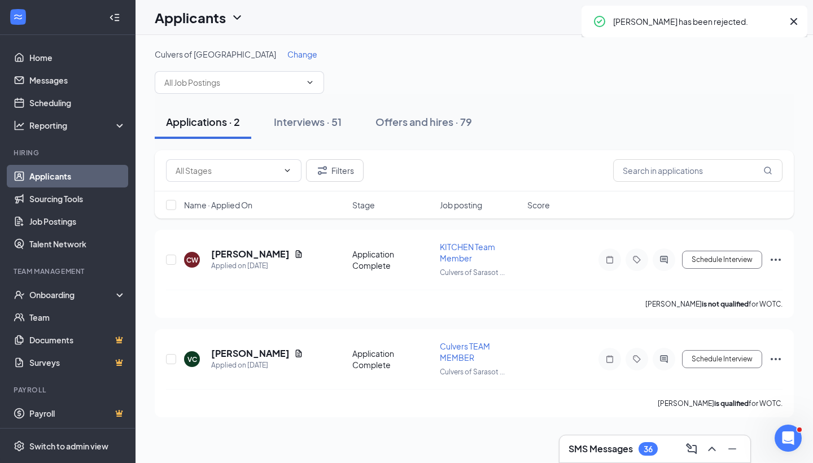
scroll to position [0, 0]
click at [303, 255] on icon "Document" at bounding box center [298, 254] width 9 height 9
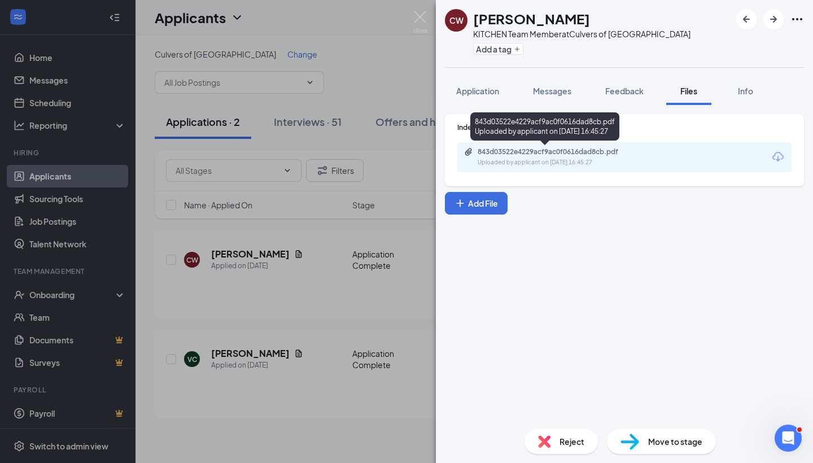
click at [541, 160] on div "Uploaded by applicant on Sep 09, 2025 at 16:45:27" at bounding box center [562, 162] width 169 height 9
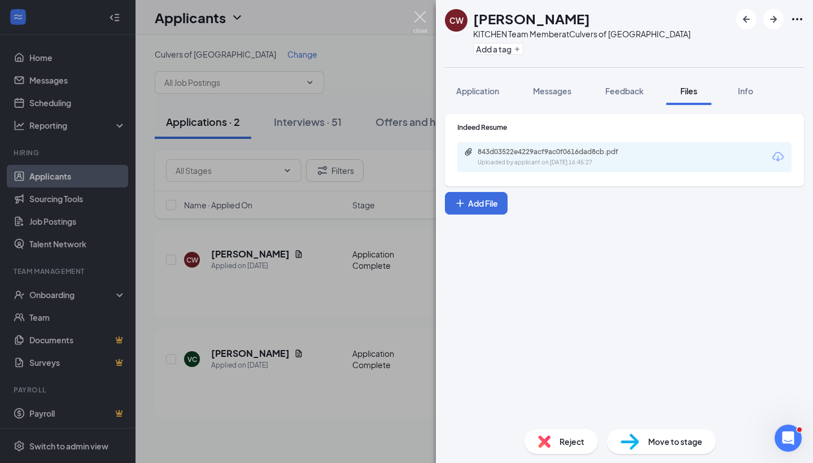
click at [417, 26] on img at bounding box center [420, 22] width 14 height 22
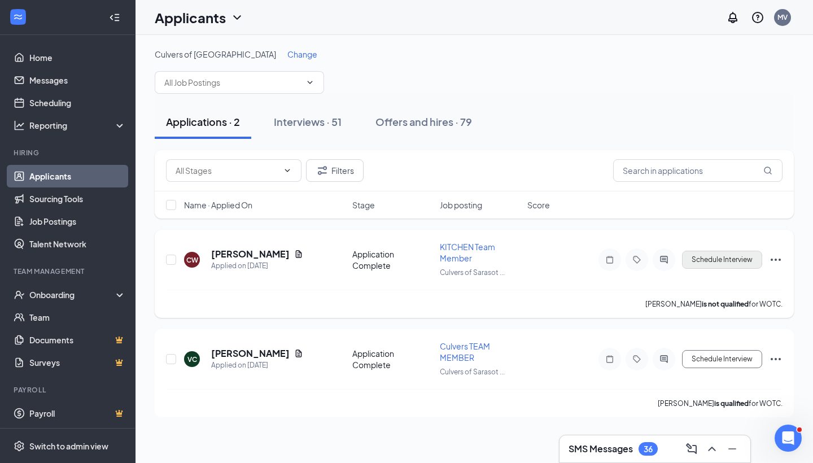
click at [734, 264] on button "Schedule Interview" at bounding box center [722, 260] width 80 height 18
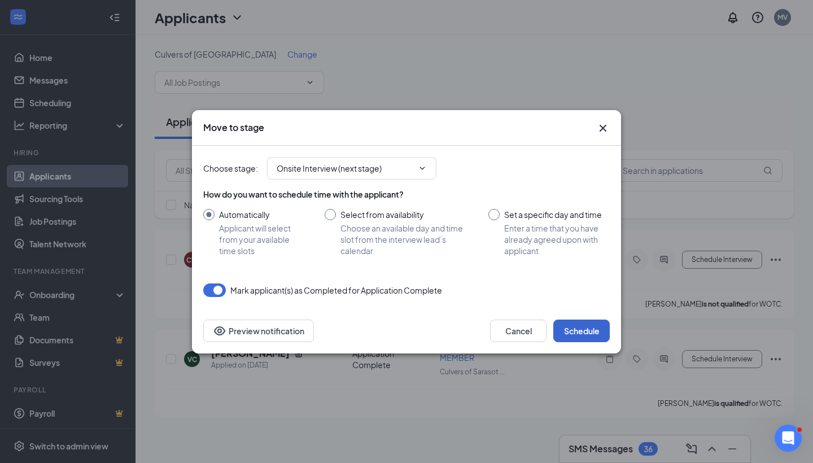
click at [571, 322] on button "Schedule" at bounding box center [582, 331] width 56 height 23
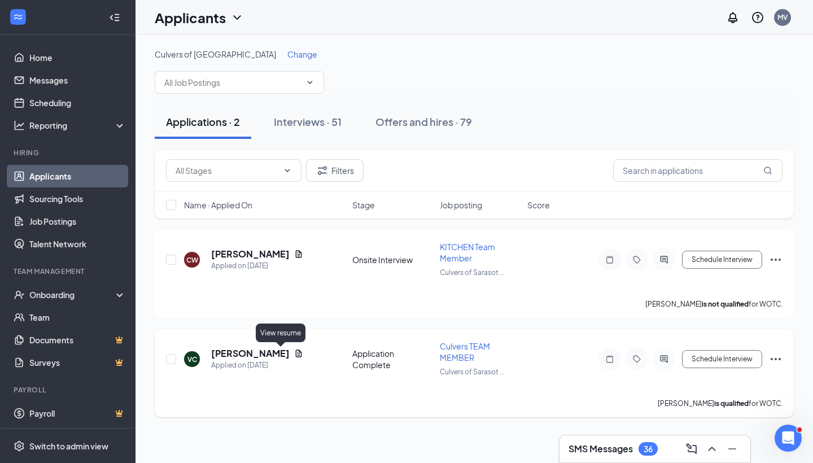
click at [294, 353] on icon "Document" at bounding box center [298, 353] width 9 height 9
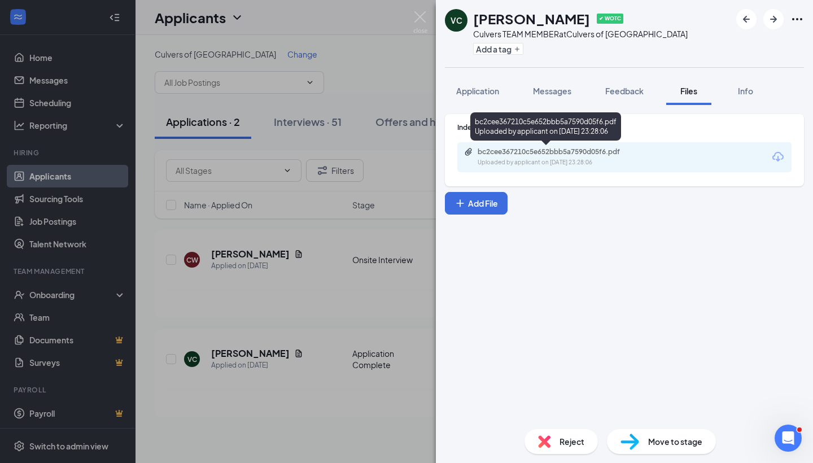
click at [565, 157] on div "bc2cee367210c5e652bbb5a7590d05f6.pdf Uploaded by applicant on Sep 08, 2025 at 2…" at bounding box center [555, 157] width 183 height 20
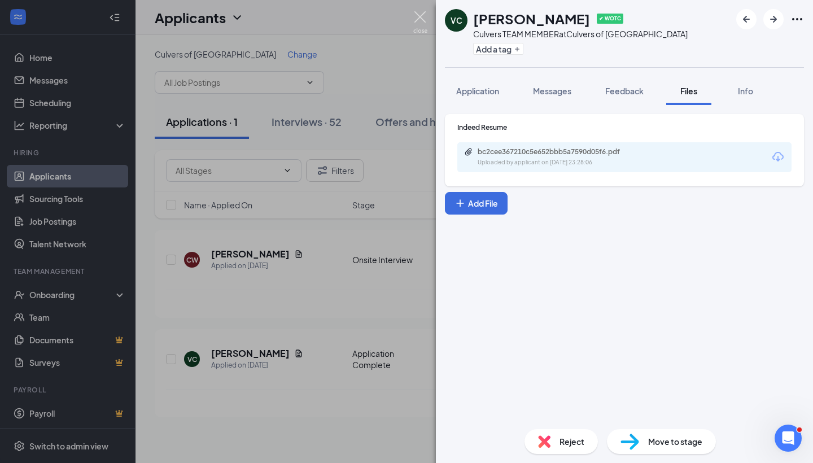
click at [420, 18] on img at bounding box center [420, 22] width 14 height 22
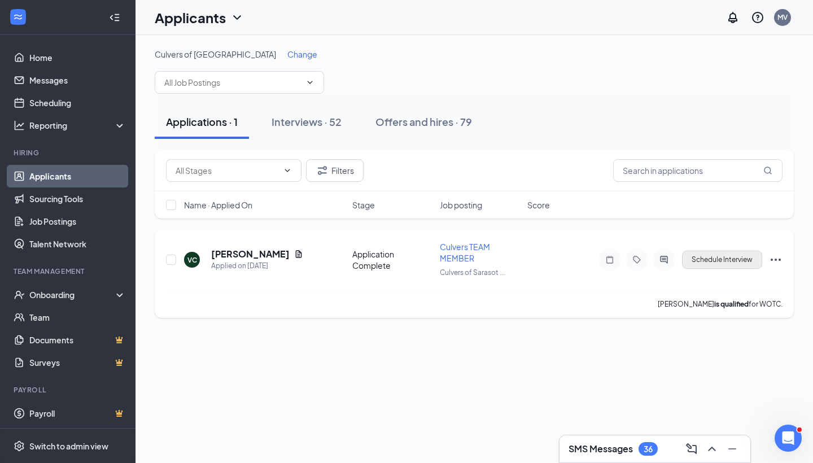
click at [719, 259] on button "Schedule Interview" at bounding box center [722, 260] width 80 height 18
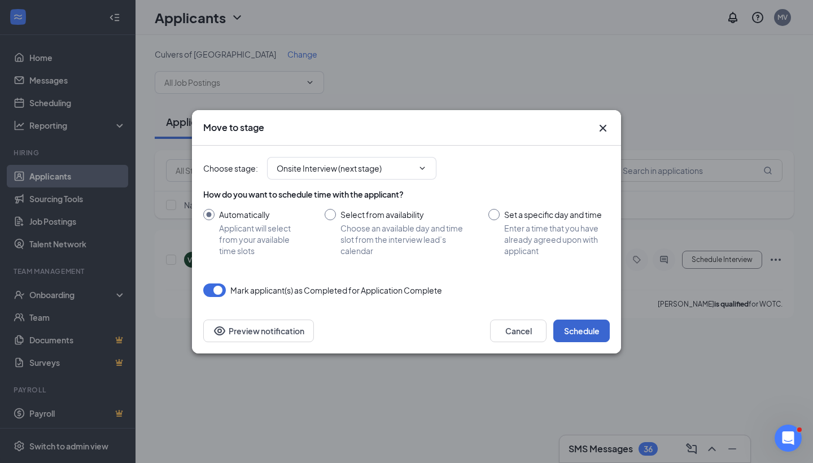
click at [586, 325] on button "Schedule" at bounding box center [582, 331] width 56 height 23
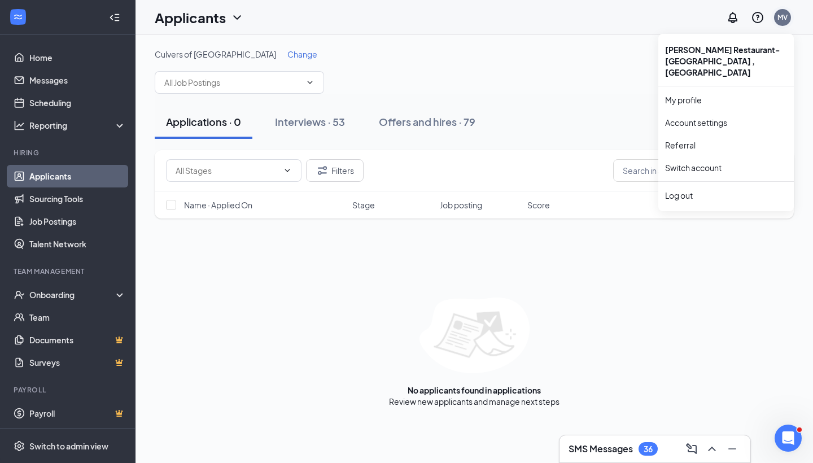
click at [781, 26] on div "MV" at bounding box center [783, 17] width 23 height 23
click at [692, 190] on div "Log out" at bounding box center [726, 195] width 122 height 11
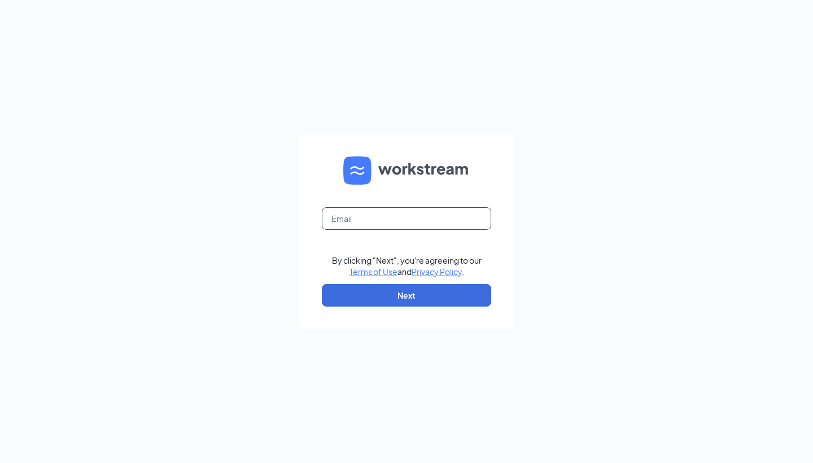
click at [458, 217] on input "text" at bounding box center [406, 218] width 169 height 23
type input "[EMAIL_ADDRESS][DOMAIN_NAME]"
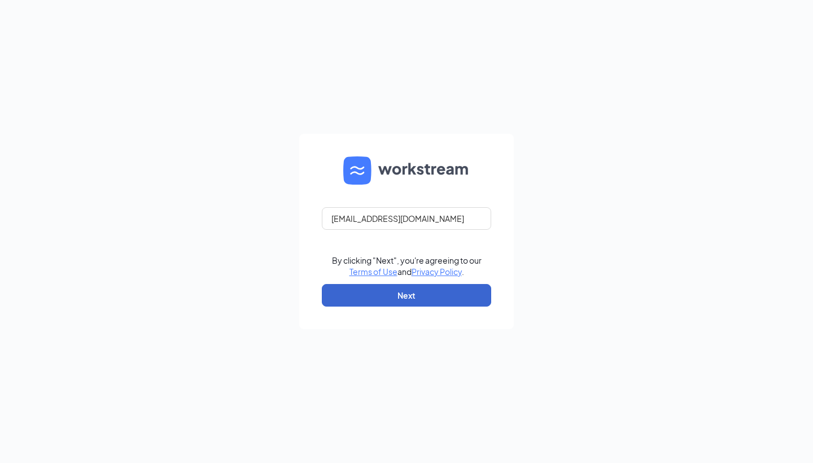
click at [459, 293] on button "Next" at bounding box center [406, 295] width 169 height 23
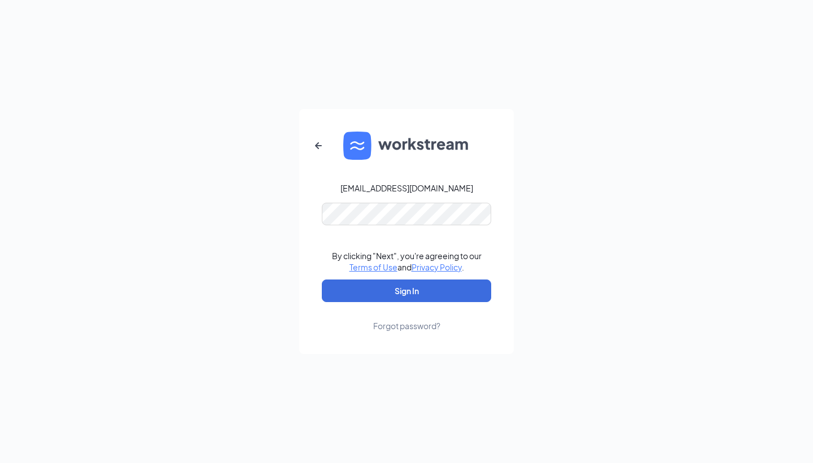
click at [407, 291] on button "Sign In" at bounding box center [406, 291] width 169 height 23
click at [391, 293] on button "Sign In" at bounding box center [406, 291] width 169 height 23
click at [407, 291] on button "Sign In" at bounding box center [406, 291] width 169 height 23
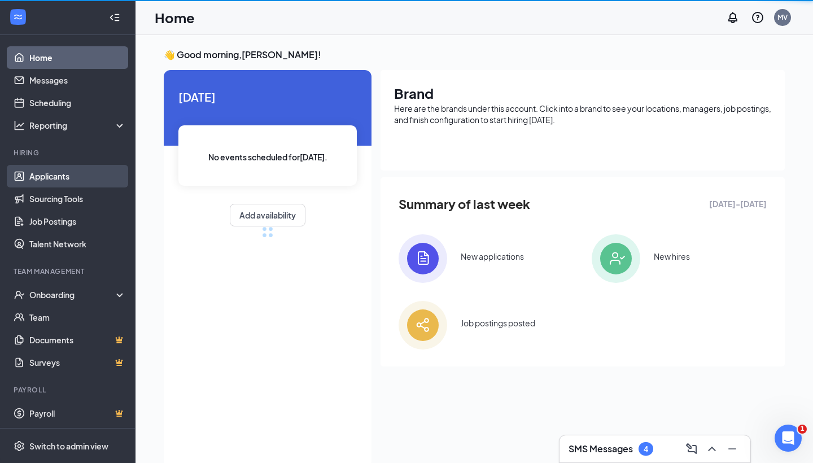
click at [89, 171] on link "Applicants" at bounding box center [77, 176] width 97 height 23
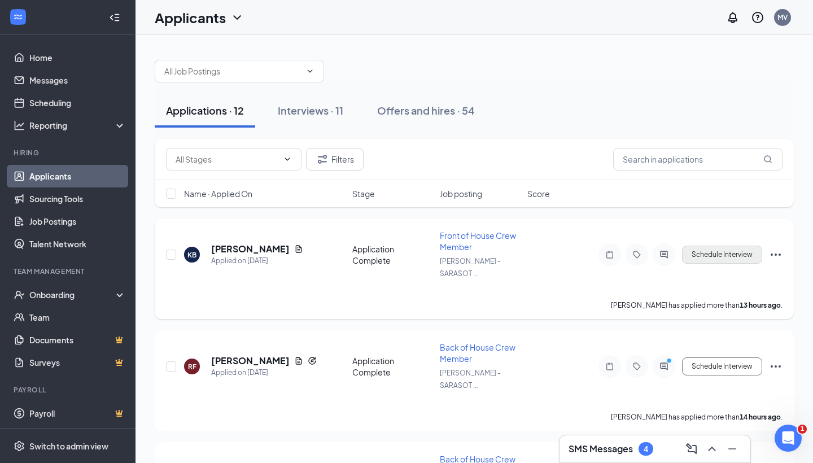
click at [695, 246] on button "Schedule Interview" at bounding box center [722, 255] width 80 height 18
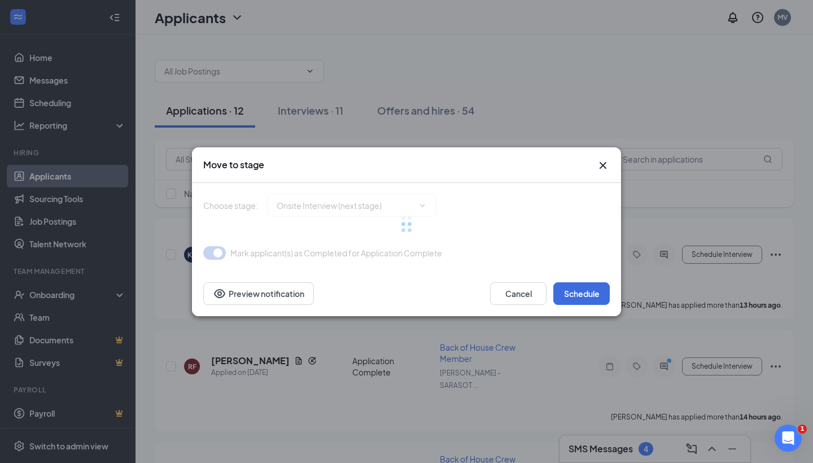
type input "Onsite Interview (next stage)"
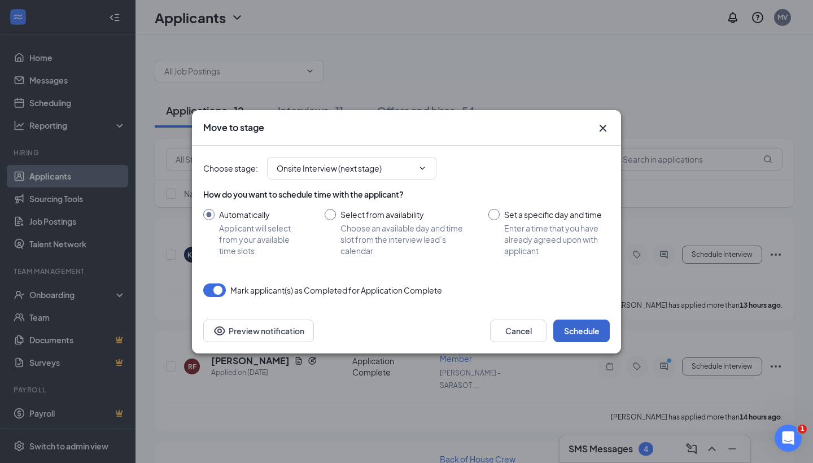
click at [595, 329] on button "Schedule" at bounding box center [582, 331] width 56 height 23
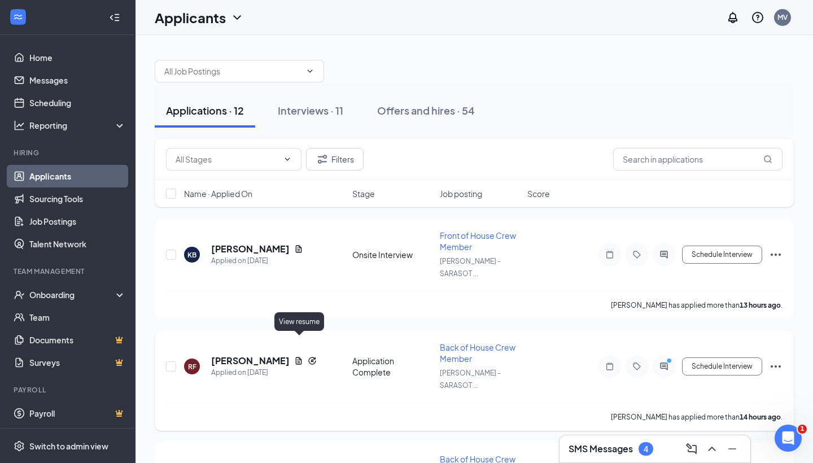
click at [297, 357] on icon "Document" at bounding box center [299, 360] width 6 height 7
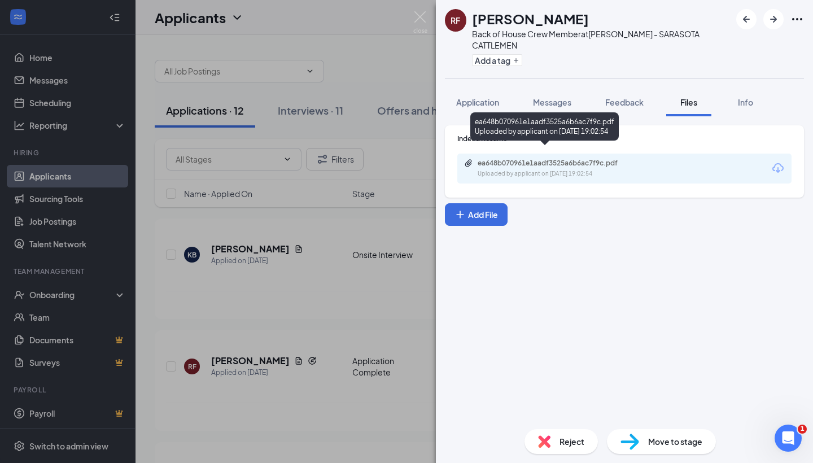
click at [623, 159] on div "ea648b070961e1aadf3525a6b6ac7f9c.pdf" at bounding box center [557, 163] width 158 height 9
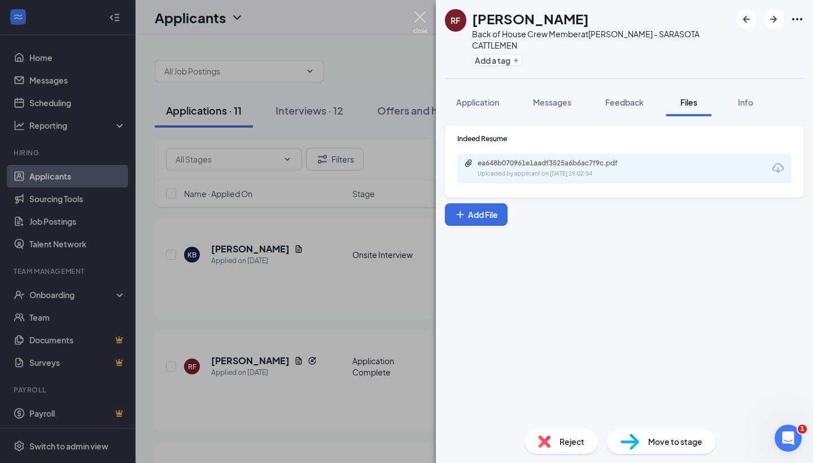
click at [415, 19] on img at bounding box center [420, 22] width 14 height 22
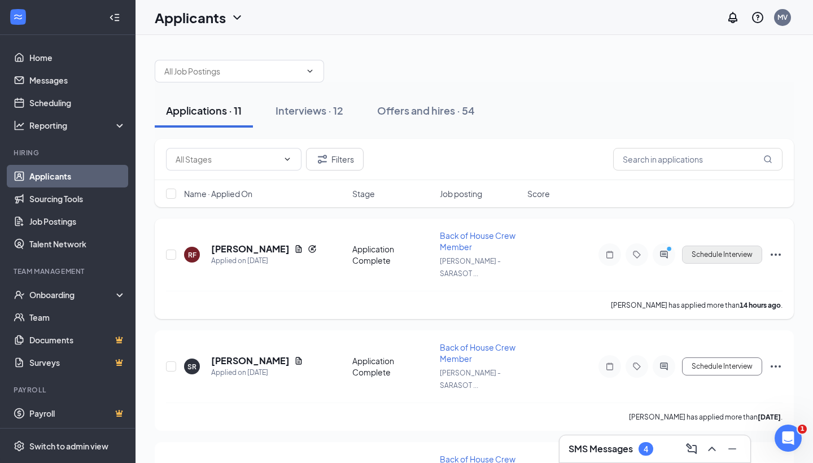
click at [701, 246] on button "Schedule Interview" at bounding box center [722, 255] width 80 height 18
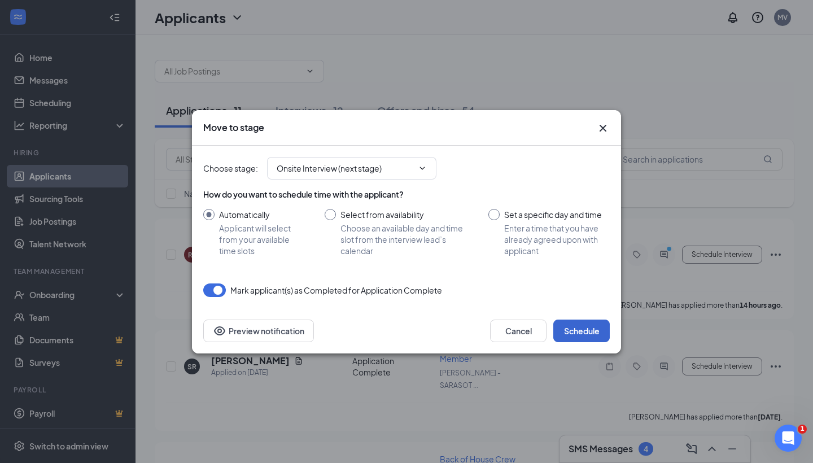
click at [574, 326] on button "Schedule" at bounding box center [582, 331] width 56 height 23
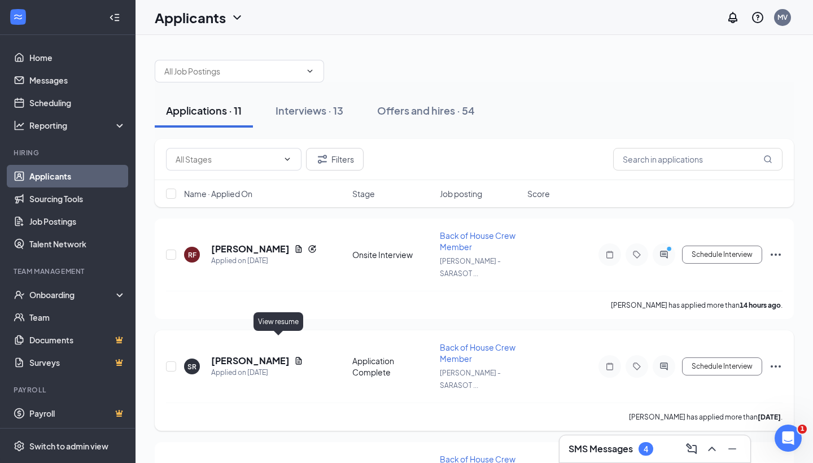
click at [296, 357] on icon "Document" at bounding box center [299, 360] width 6 height 7
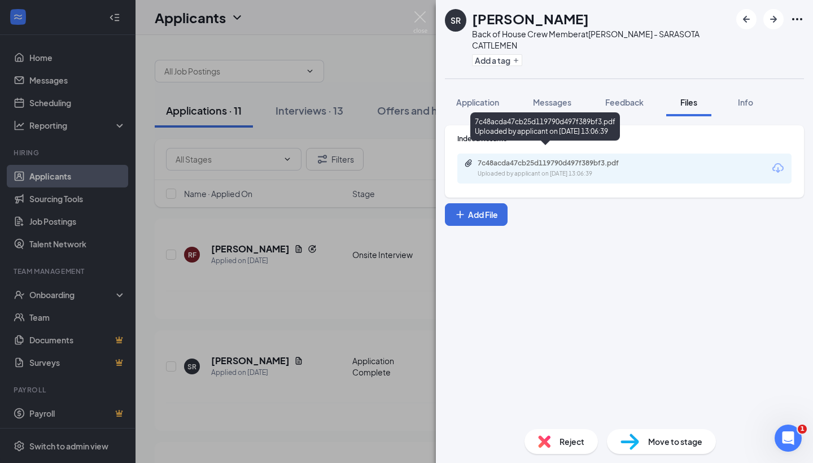
click at [574, 169] on div "Uploaded by applicant on [DATE] 13:06:39" at bounding box center [562, 173] width 169 height 9
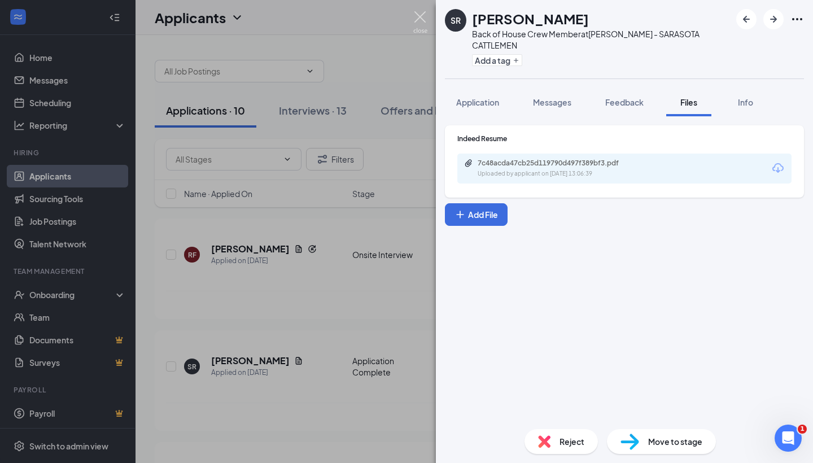
click at [419, 19] on img at bounding box center [420, 22] width 14 height 22
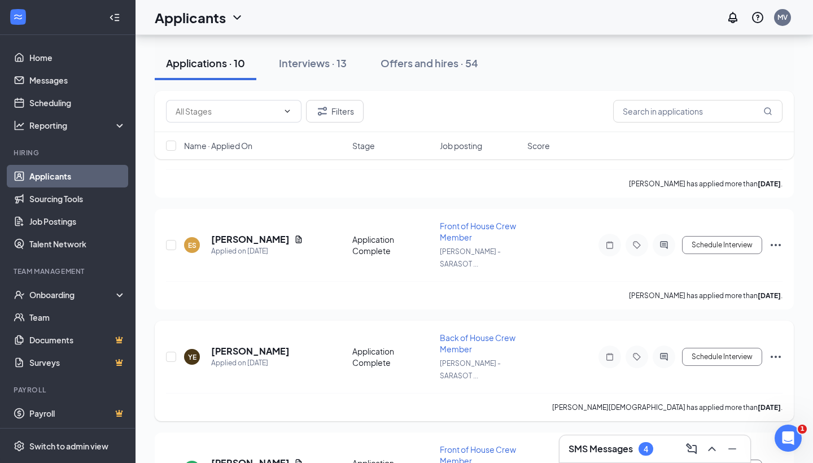
scroll to position [458, 0]
click at [303, 458] on icon "Document" at bounding box center [298, 462] width 9 height 9
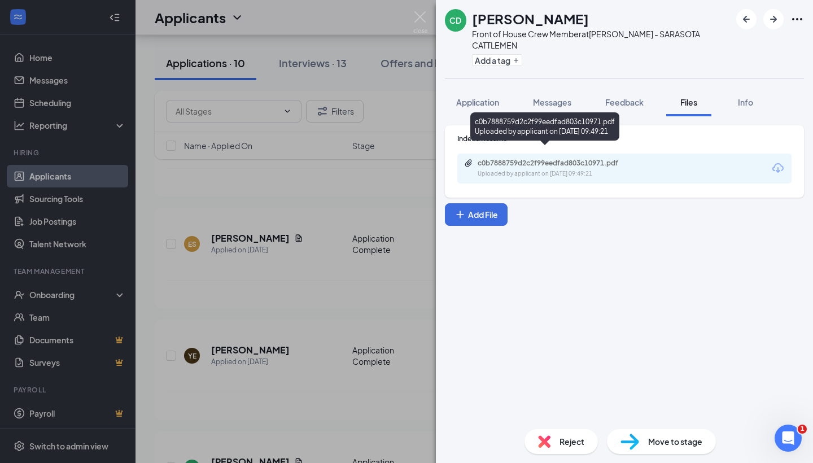
click at [620, 159] on div "c0b7888759d2c2f99eedfad803c10971.pdf" at bounding box center [557, 163] width 158 height 9
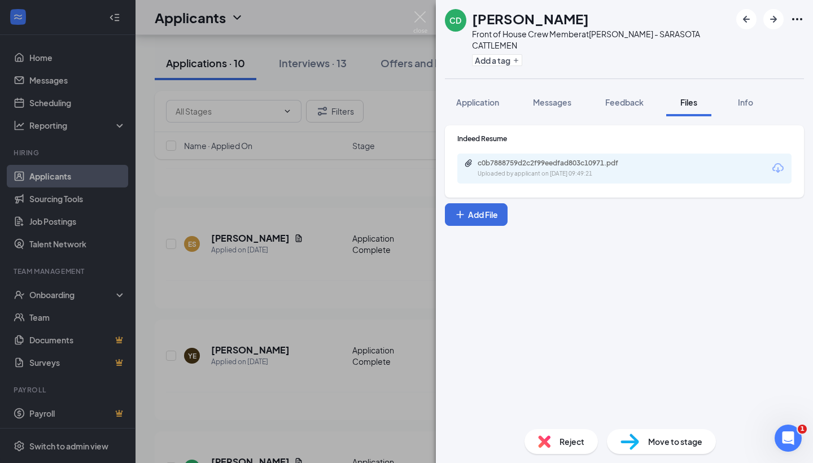
click at [570, 442] on span "Reject" at bounding box center [572, 441] width 25 height 12
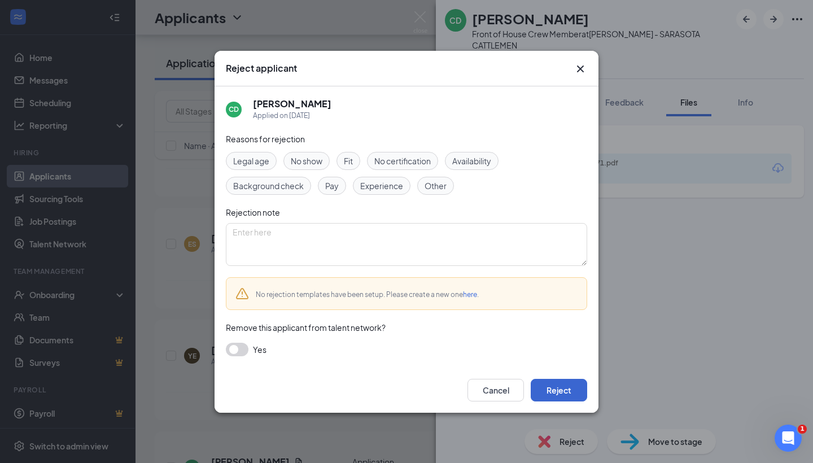
click at [557, 394] on button "Reject" at bounding box center [559, 390] width 56 height 23
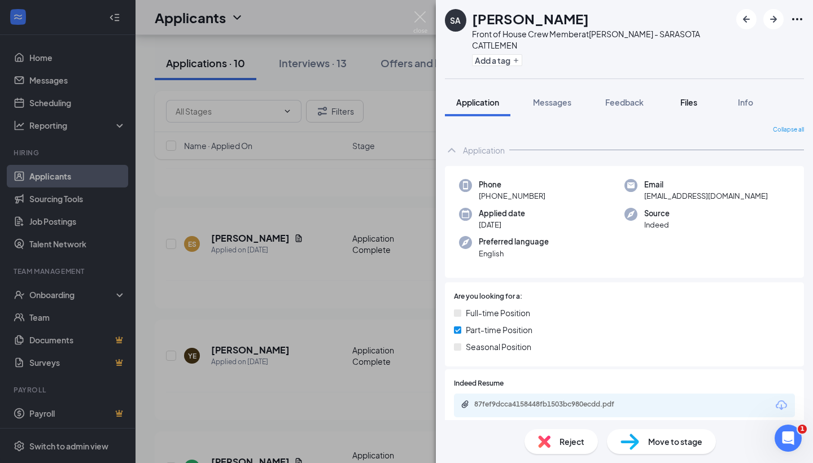
click at [695, 97] on span "Files" at bounding box center [689, 102] width 17 height 10
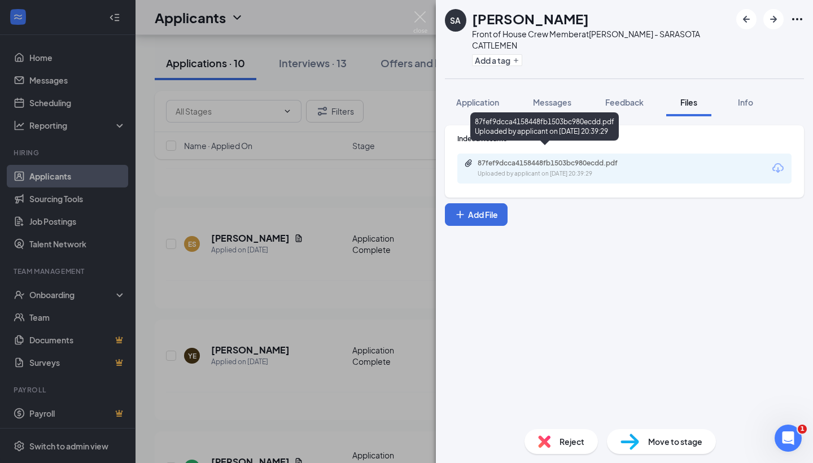
click at [560, 159] on div "87fef9dcca4158448fb1503bc980ecdd.pdf" at bounding box center [557, 163] width 158 height 9
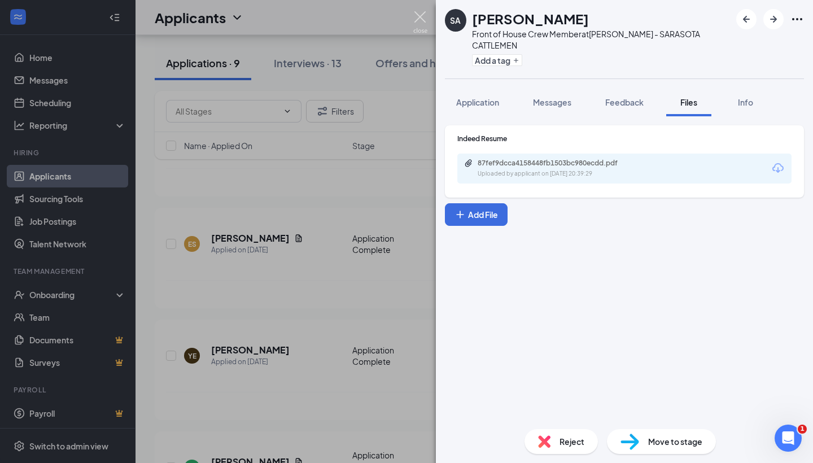
click at [417, 20] on img at bounding box center [420, 22] width 14 height 22
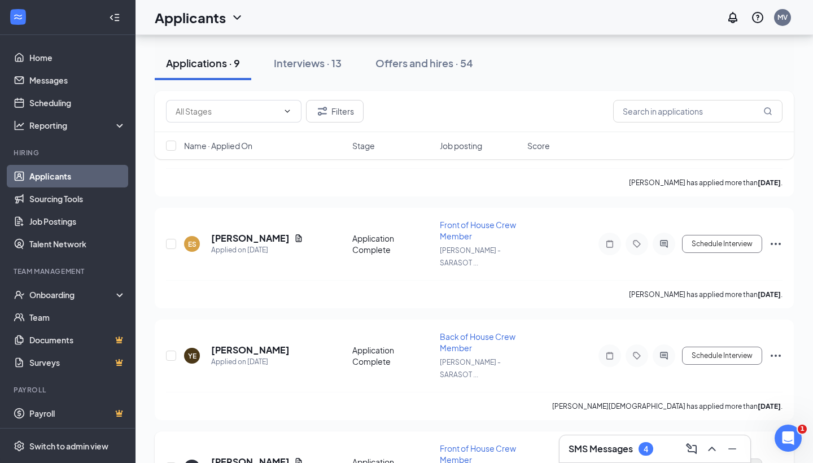
click at [729, 459] on button "Schedule Interview" at bounding box center [722, 468] width 80 height 18
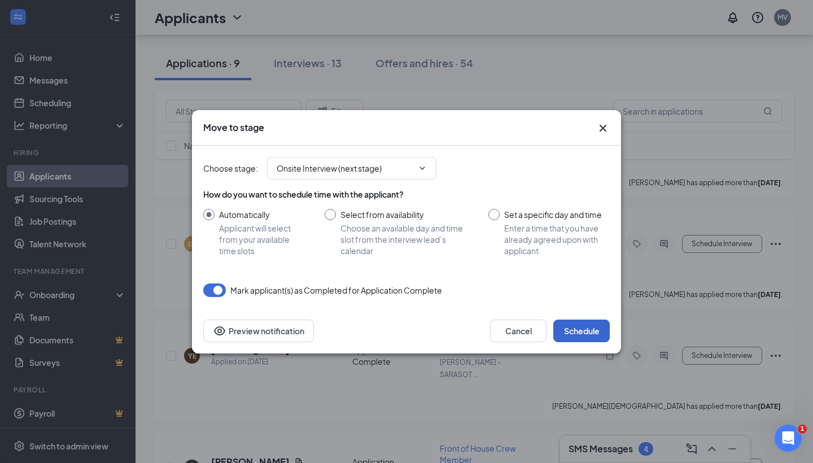
click at [577, 328] on button "Schedule" at bounding box center [582, 331] width 56 height 23
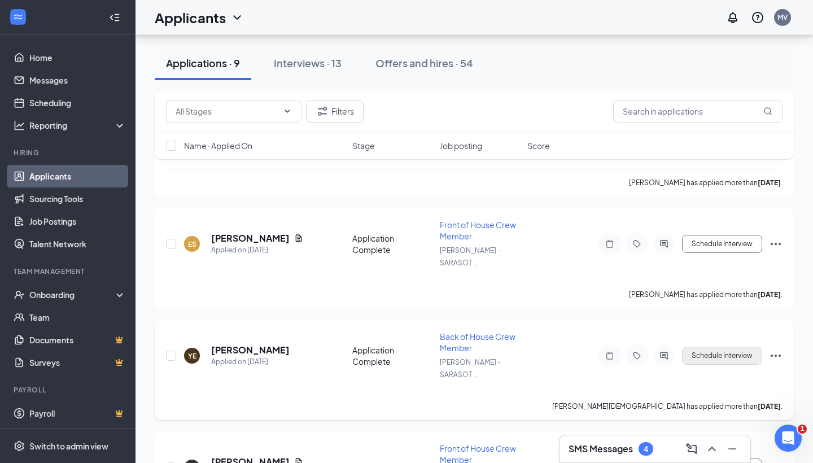
click at [731, 347] on button "Schedule Interview" at bounding box center [722, 356] width 80 height 18
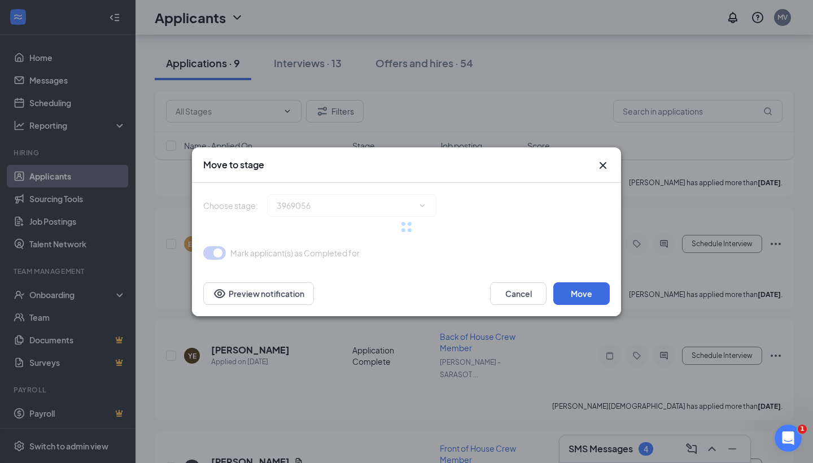
type input "Onsite Interview (next stage)"
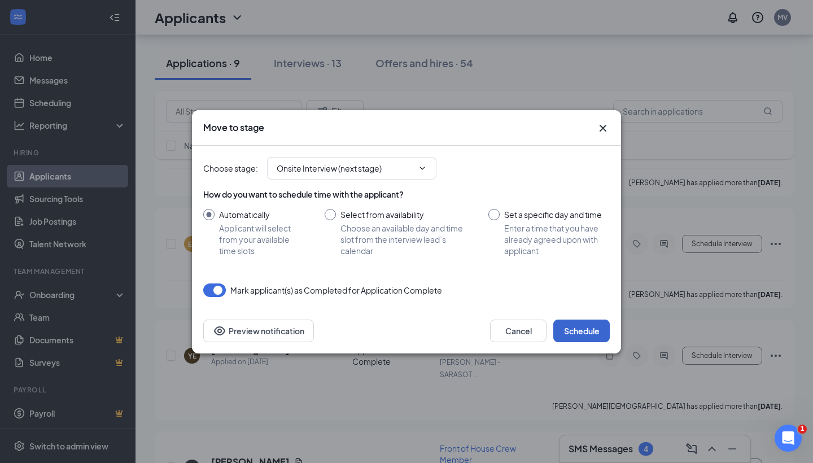
click at [589, 337] on button "Schedule" at bounding box center [582, 331] width 56 height 23
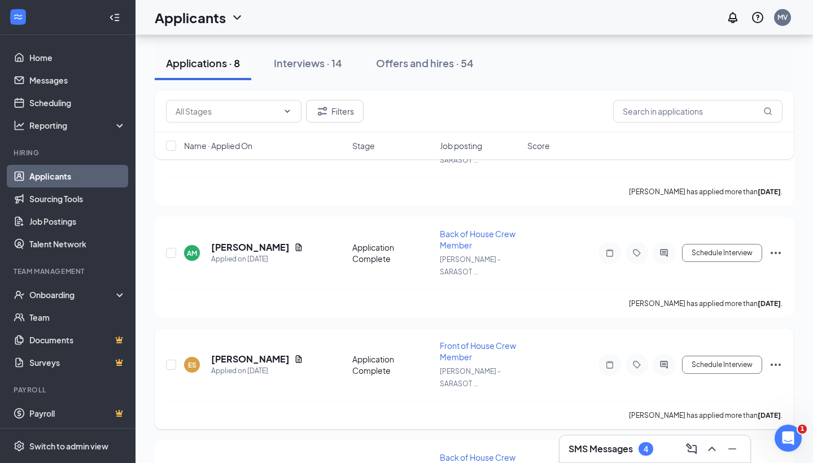
scroll to position [334, 0]
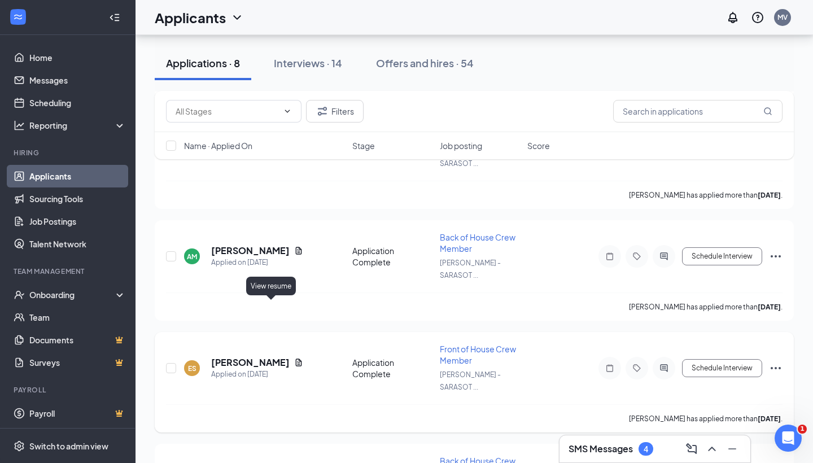
click at [296, 359] on icon "Document" at bounding box center [299, 362] width 6 height 7
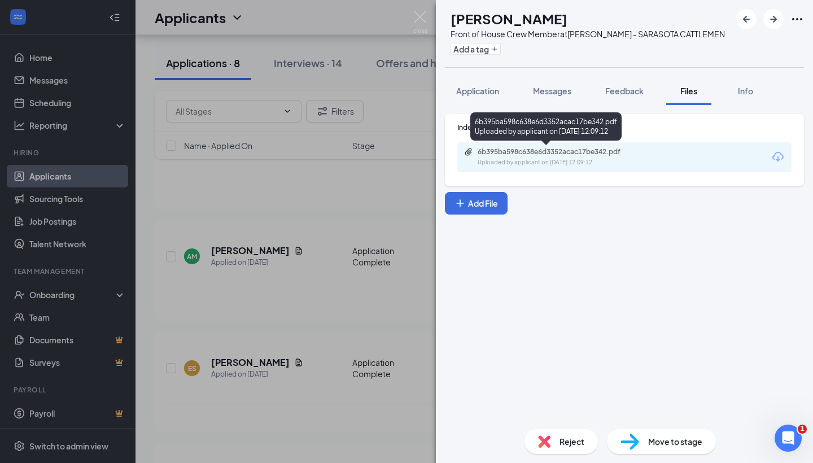
click at [532, 155] on div "6b395ba598c638e6d3352acac17be342.pdf" at bounding box center [557, 151] width 158 height 9
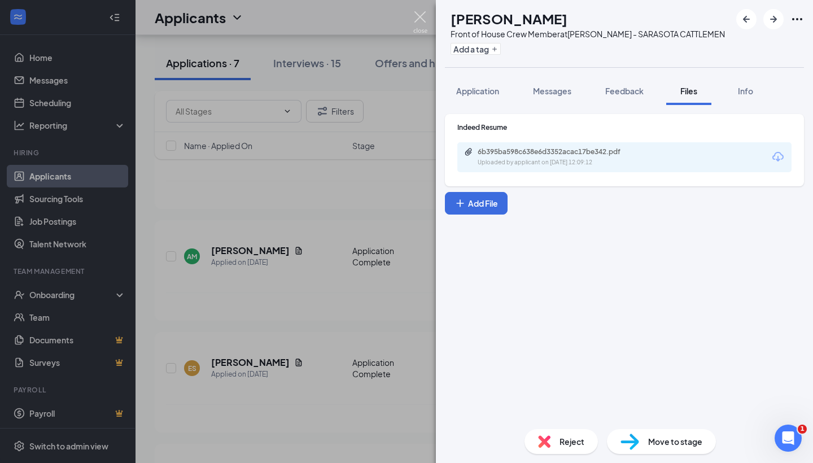
click at [422, 20] on img at bounding box center [420, 22] width 14 height 22
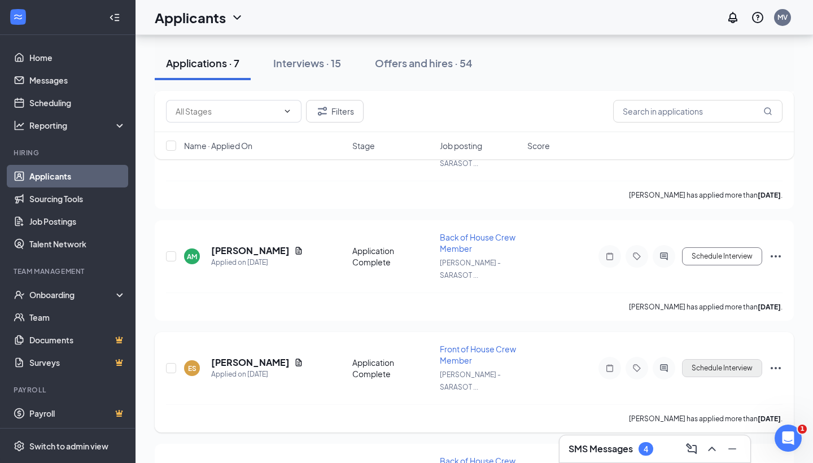
click at [709, 359] on button "Schedule Interview" at bounding box center [722, 368] width 80 height 18
type input "Onsite Interview (next stage)"
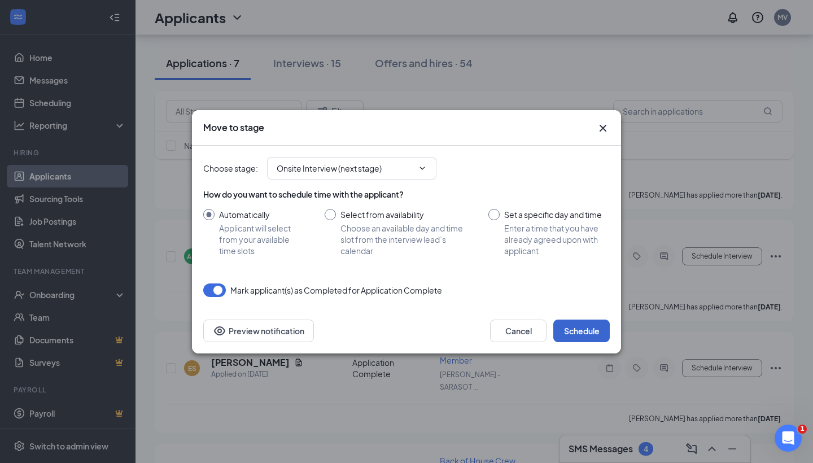
click at [590, 329] on button "Schedule" at bounding box center [582, 331] width 56 height 23
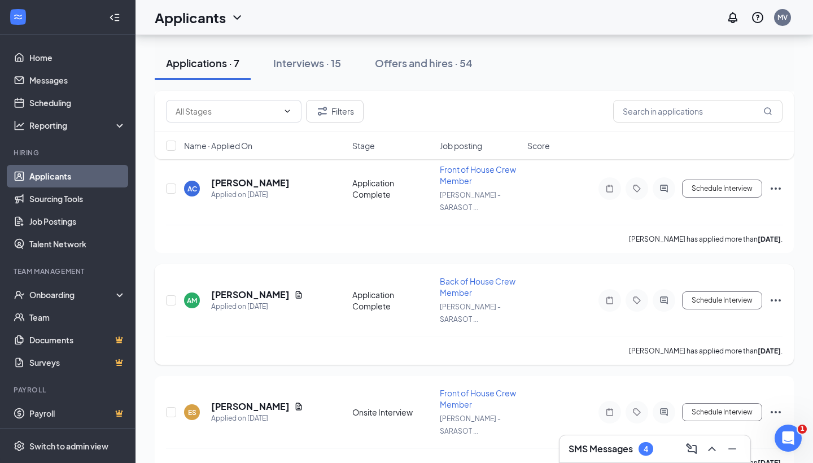
scroll to position [284, 0]
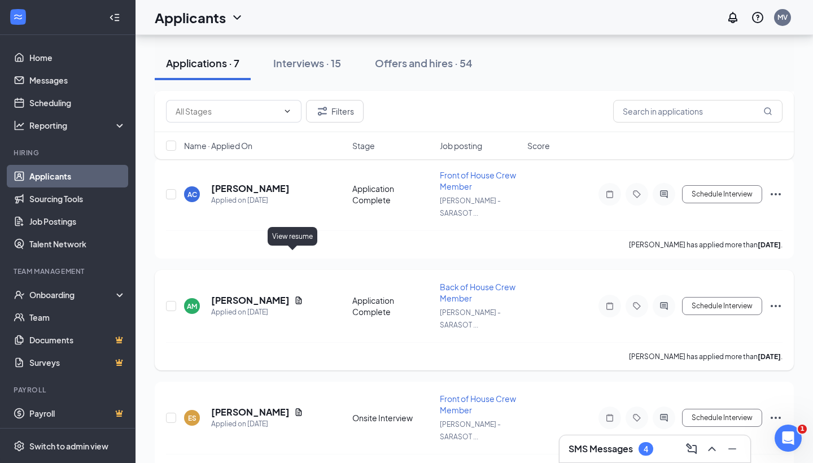
click at [294, 296] on icon "Document" at bounding box center [298, 300] width 9 height 9
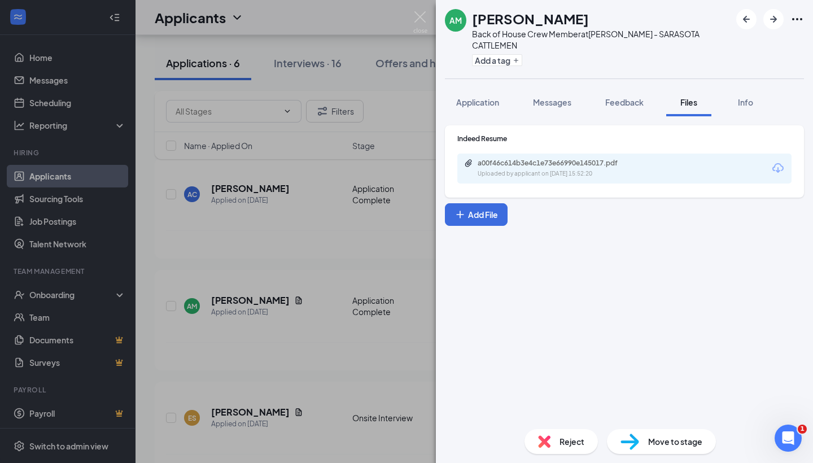
click at [308, 223] on div "AM Antonio Mention Back of House Crew Member at [PERSON_NAME] - SARASOTA CATTLE…" at bounding box center [406, 231] width 813 height 463
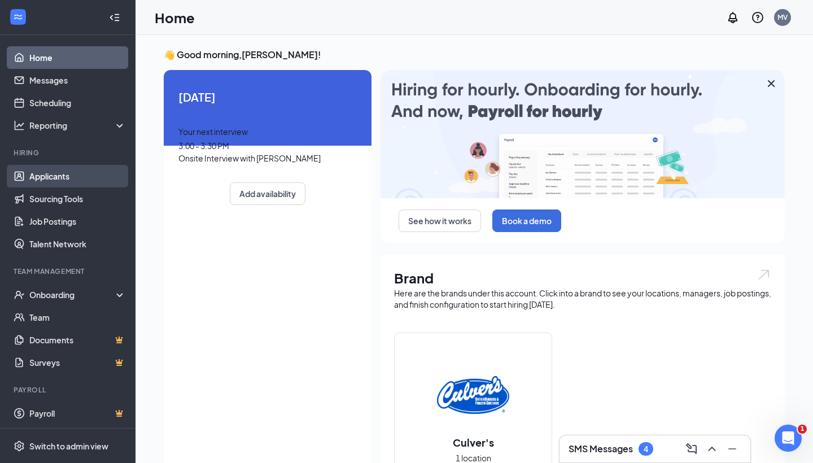
click at [69, 177] on link "Applicants" at bounding box center [77, 176] width 97 height 23
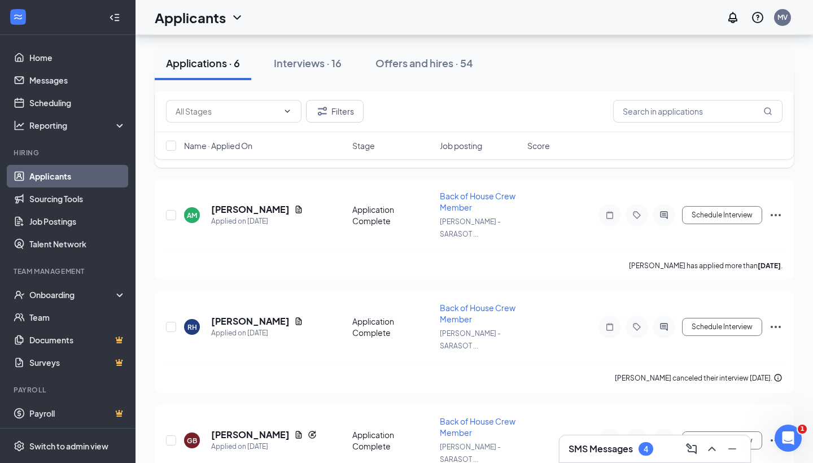
scroll to position [379, 0]
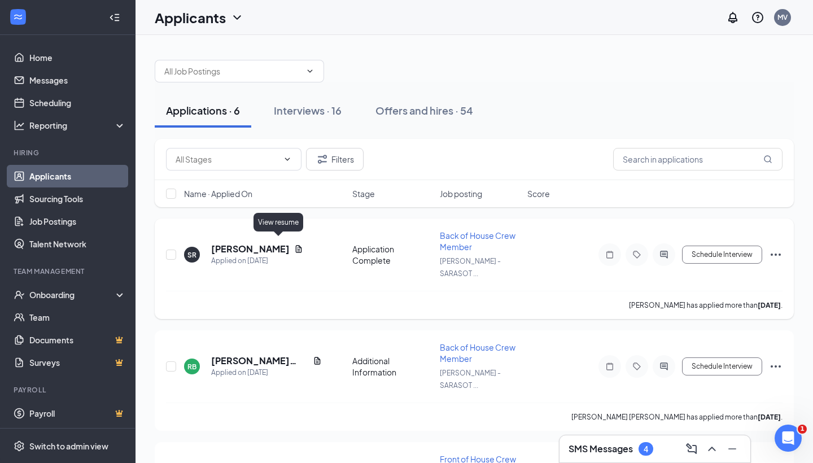
click at [296, 245] on icon "Document" at bounding box center [299, 248] width 6 height 7
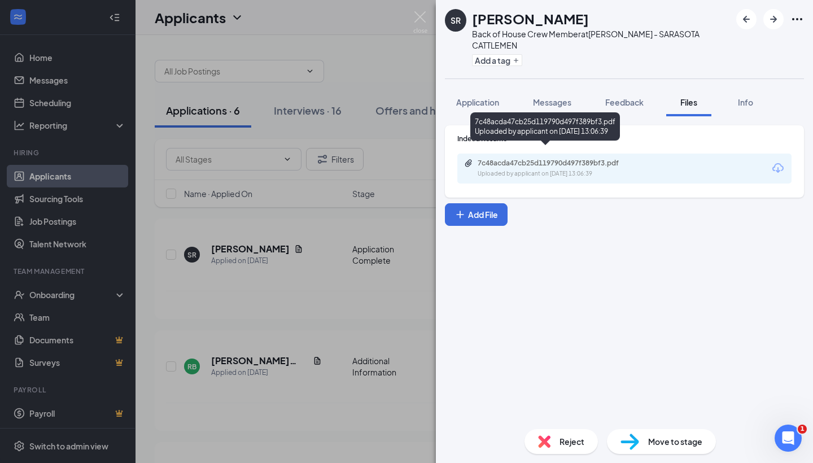
click at [564, 159] on div "7c48acda47cb25d119790d497f389bf3.pdf" at bounding box center [557, 163] width 158 height 9
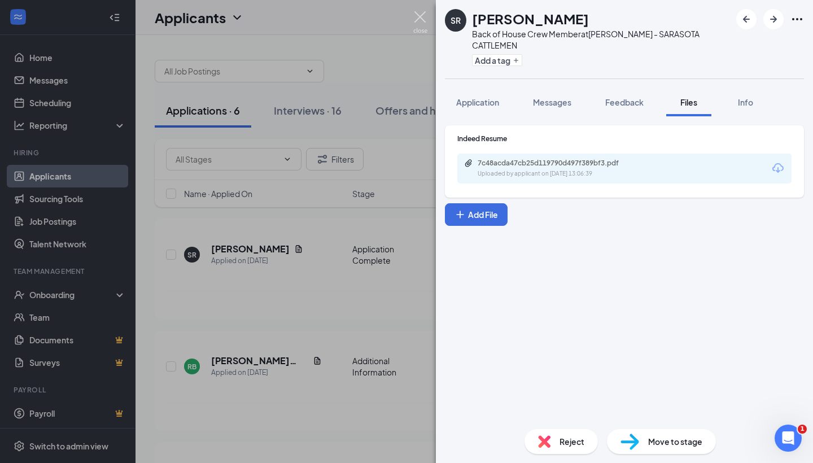
click at [415, 20] on img at bounding box center [420, 22] width 14 height 22
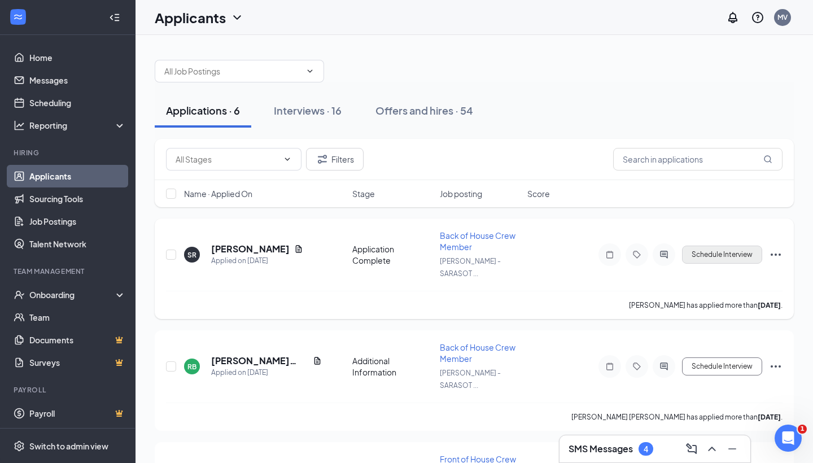
click at [708, 247] on button "Schedule Interview" at bounding box center [722, 255] width 80 height 18
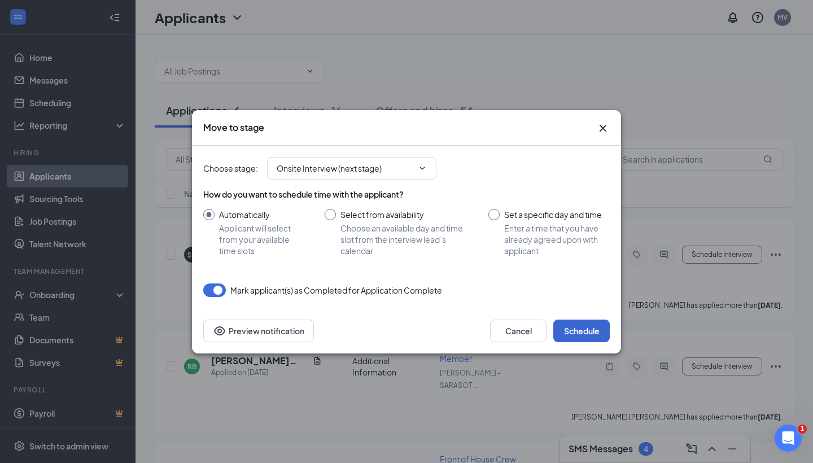
click at [578, 339] on button "Schedule" at bounding box center [582, 331] width 56 height 23
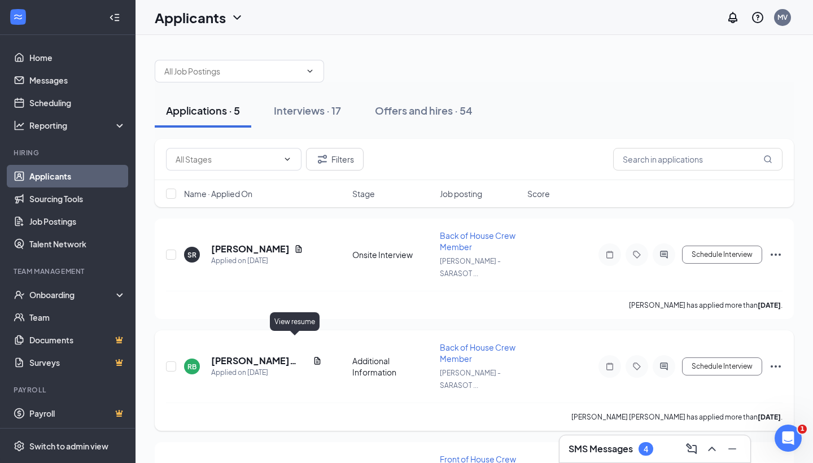
click at [313, 356] on icon "Document" at bounding box center [317, 360] width 9 height 9
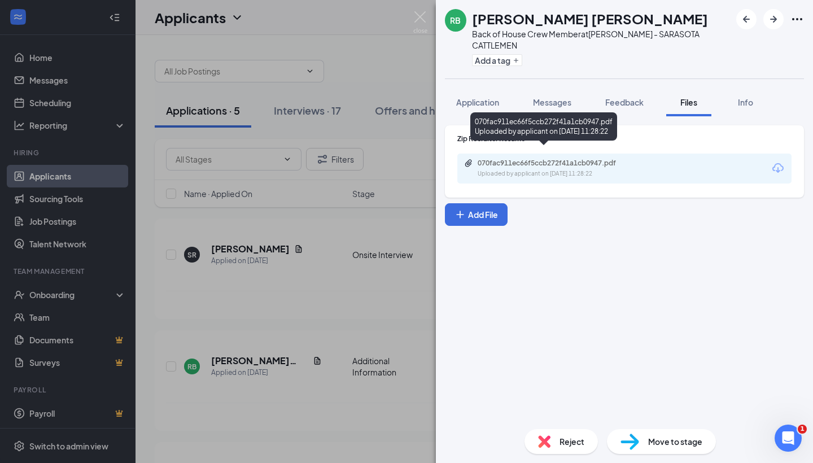
click at [552, 169] on div "Uploaded by applicant on [DATE] 11:28:22" at bounding box center [562, 173] width 169 height 9
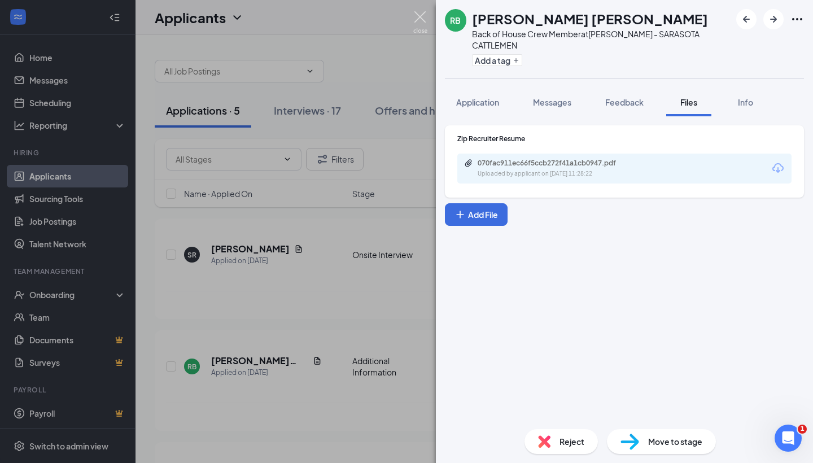
click at [422, 14] on img at bounding box center [420, 22] width 14 height 22
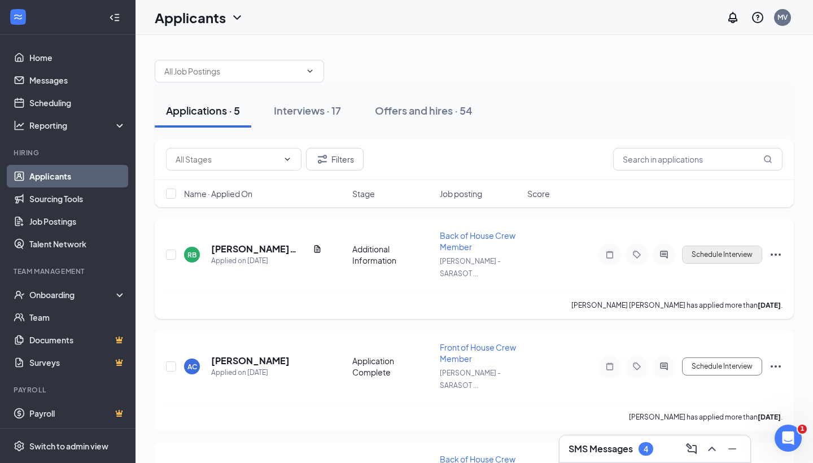
click at [717, 254] on button "Schedule Interview" at bounding box center [722, 255] width 80 height 18
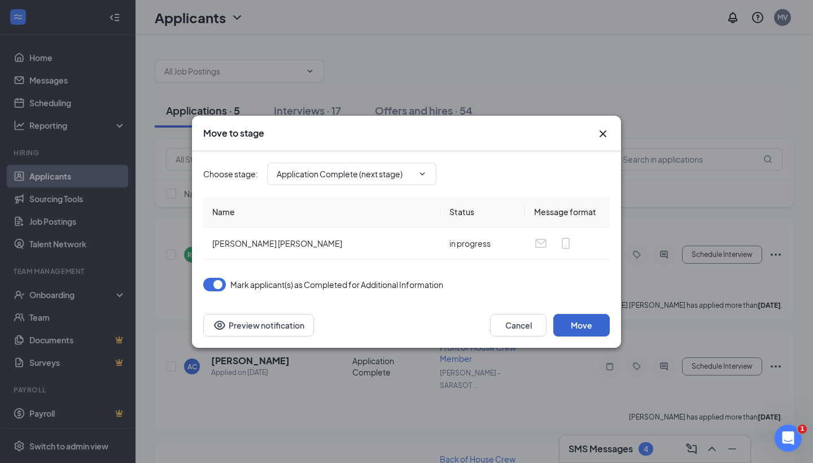
click at [572, 325] on button "Move" at bounding box center [582, 325] width 56 height 23
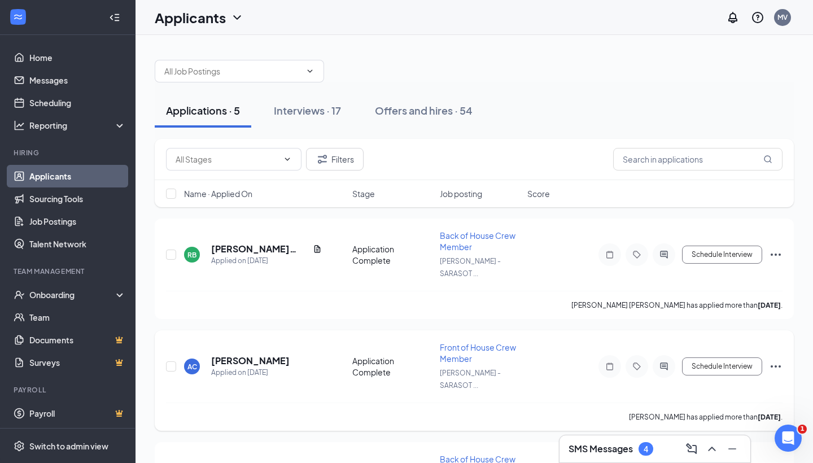
click at [774, 360] on icon "Ellipses" at bounding box center [776, 367] width 14 height 14
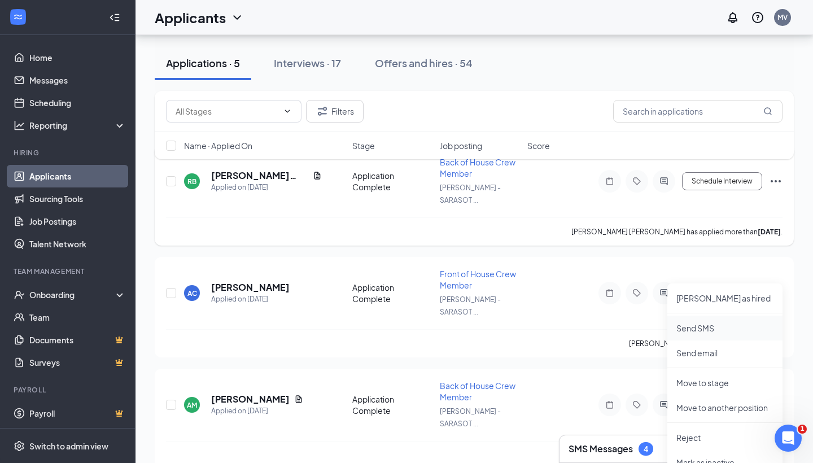
scroll to position [77, 0]
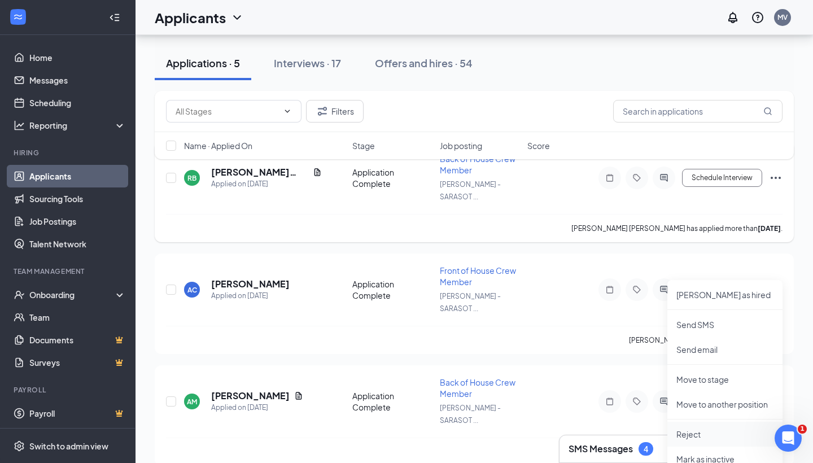
click at [702, 441] on li "Reject" at bounding box center [725, 434] width 115 height 25
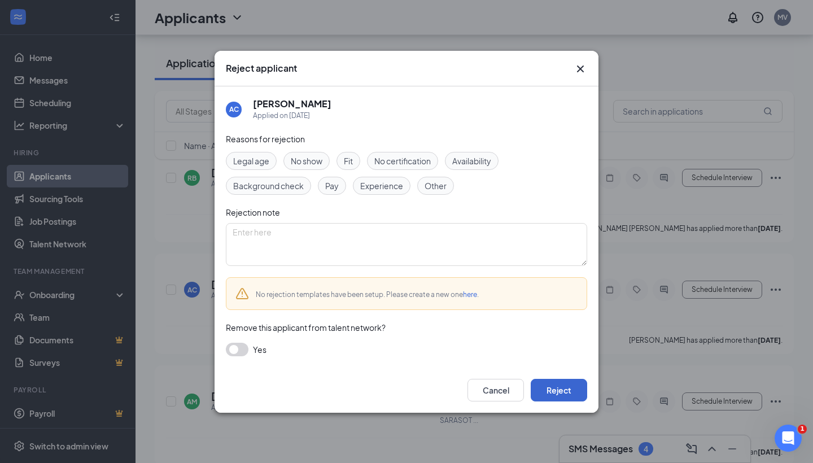
click at [555, 391] on button "Reject" at bounding box center [559, 390] width 56 height 23
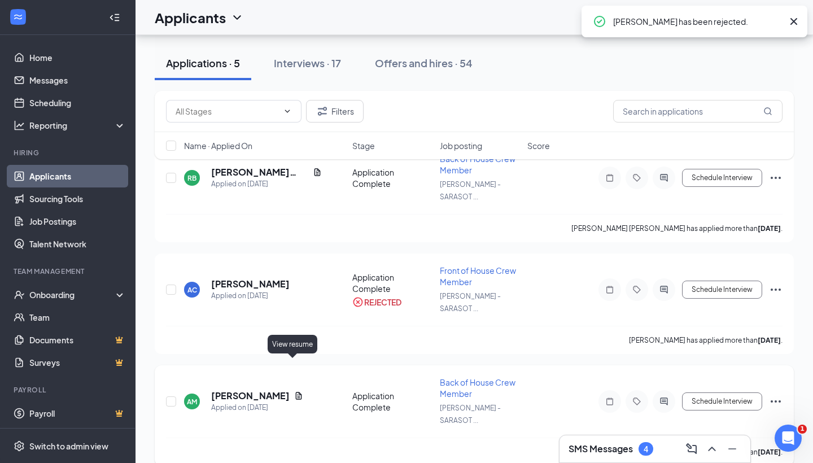
click at [294, 391] on icon "Document" at bounding box center [298, 395] width 9 height 9
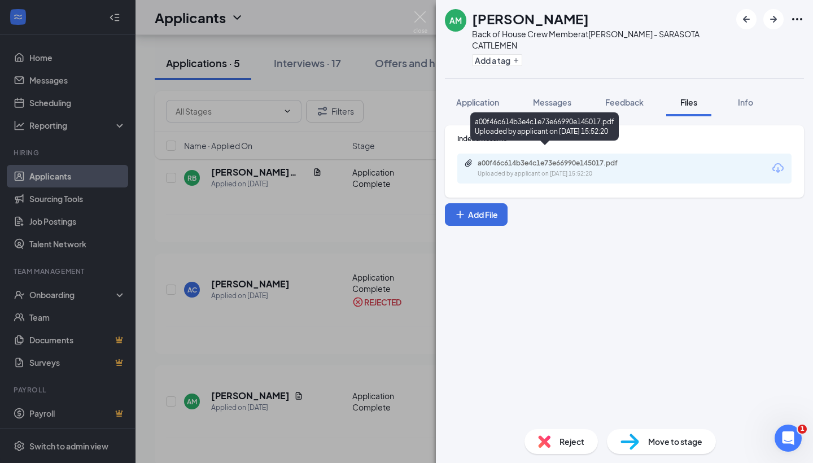
click at [606, 159] on div "a00f46c614b3e4c1e73e66990e145017.pdf" at bounding box center [557, 163] width 158 height 9
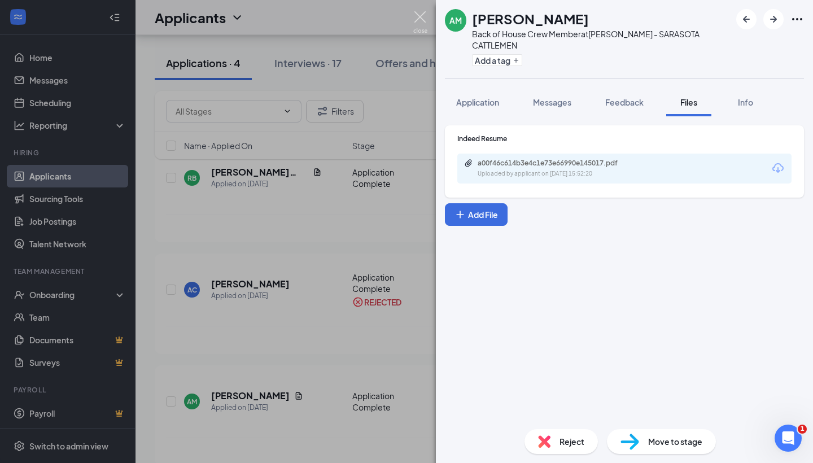
click at [421, 18] on img at bounding box center [420, 22] width 14 height 22
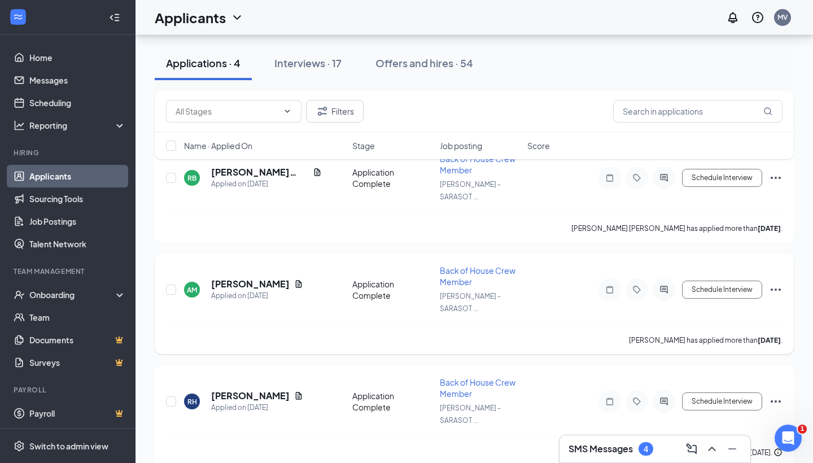
click at [773, 283] on icon "Ellipses" at bounding box center [776, 290] width 14 height 14
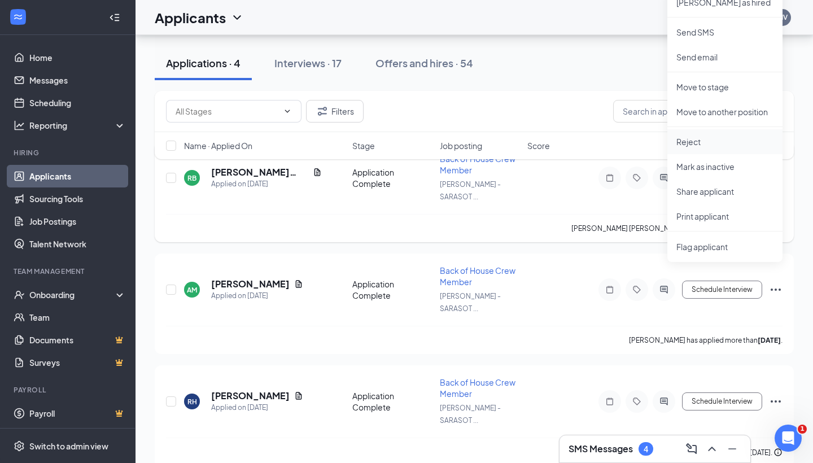
click at [727, 138] on p "Reject" at bounding box center [725, 141] width 97 height 11
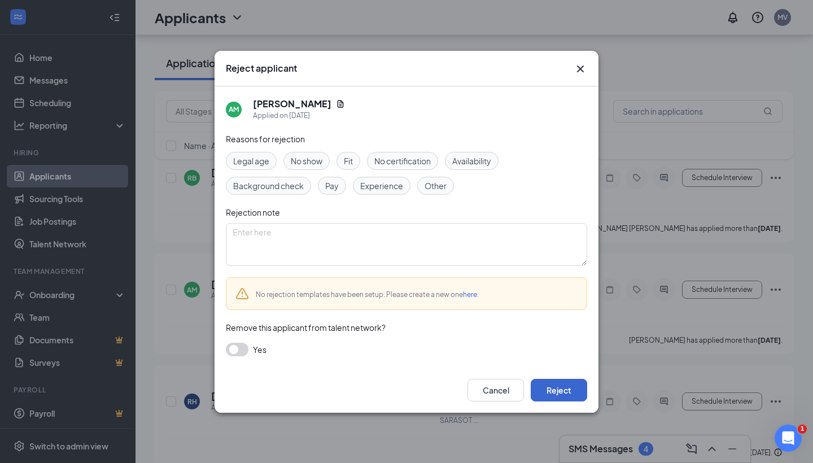
click at [554, 390] on button "Reject" at bounding box center [559, 390] width 56 height 23
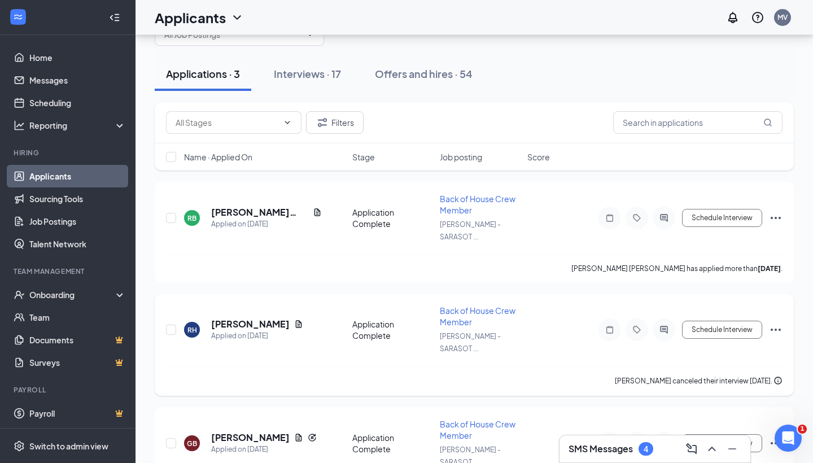
scroll to position [28, 0]
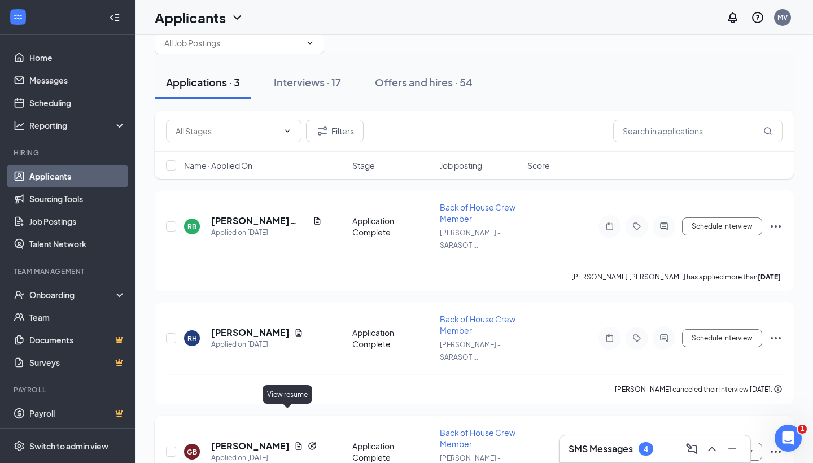
click at [294, 442] on icon "Document" at bounding box center [298, 446] width 9 height 9
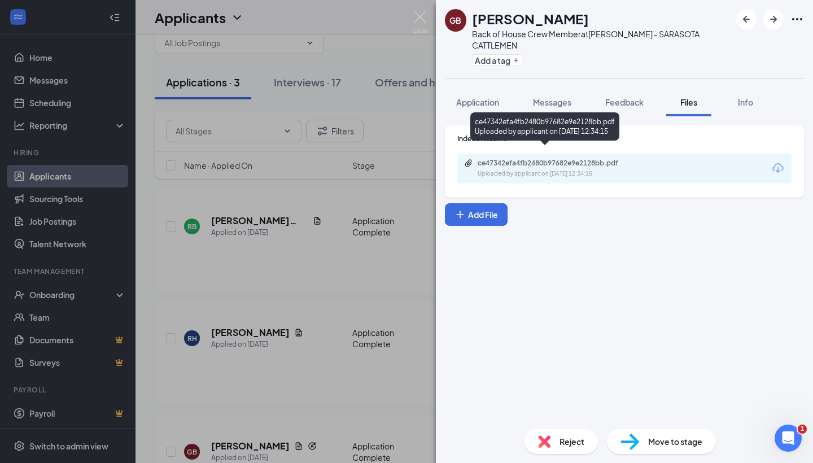
click at [599, 159] on div "ce47342efa4fb2480b97682e9e2128bb.pdf" at bounding box center [557, 163] width 158 height 9
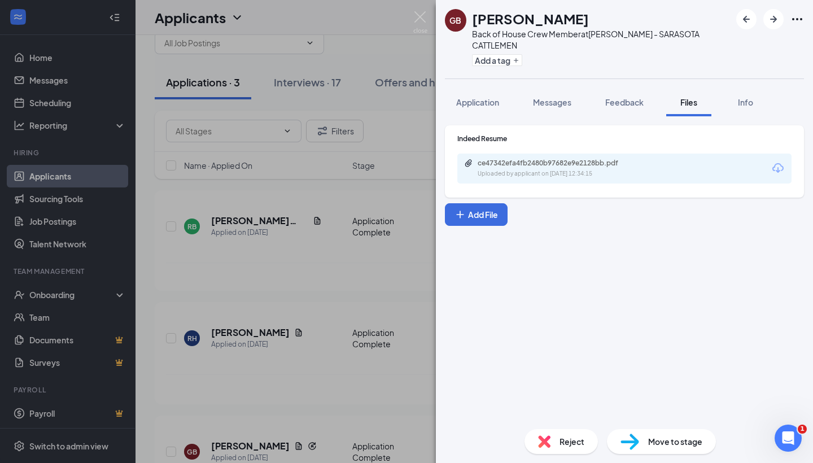
click at [564, 432] on div "Reject" at bounding box center [561, 441] width 73 height 25
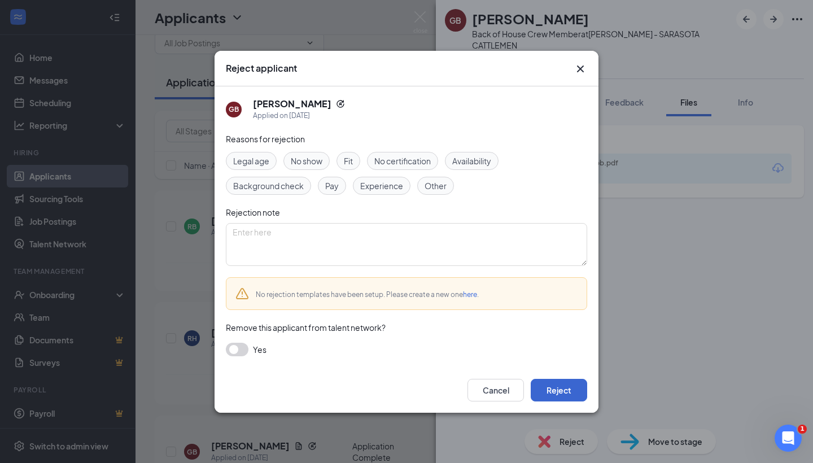
click at [547, 387] on button "Reject" at bounding box center [559, 390] width 56 height 23
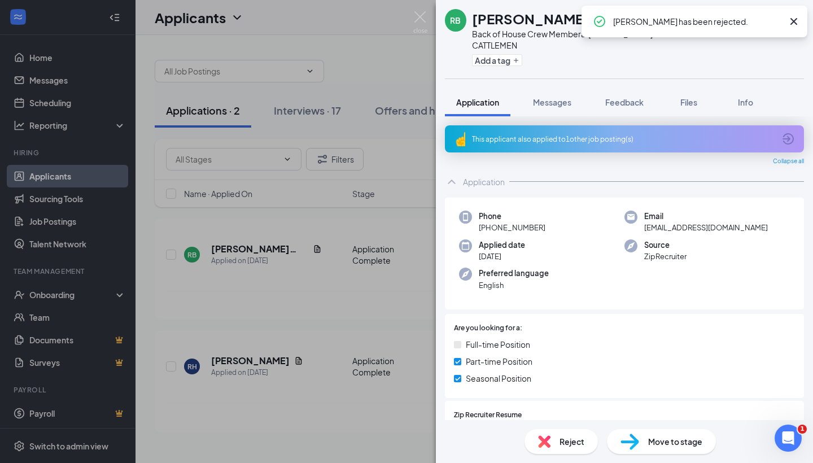
click at [288, 408] on div "[PERSON_NAME] Back of House Crew Member at [PERSON_NAME] - SARASOTA CATTLEMEN A…" at bounding box center [406, 231] width 813 height 463
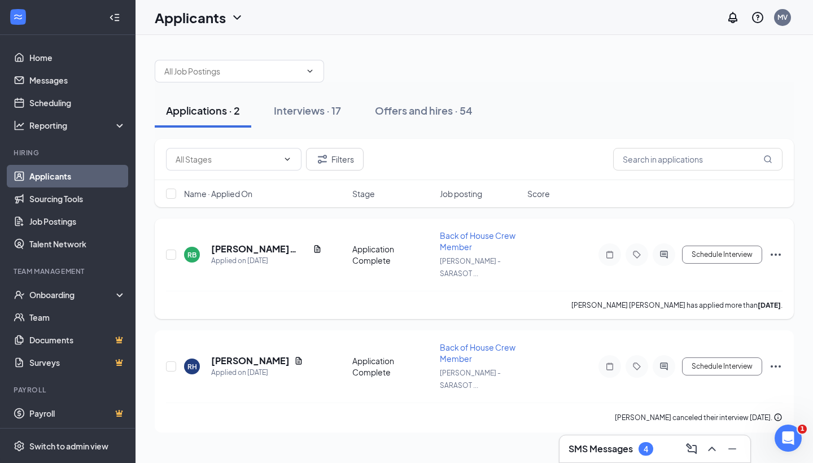
click at [774, 249] on icon "Ellipses" at bounding box center [776, 255] width 14 height 14
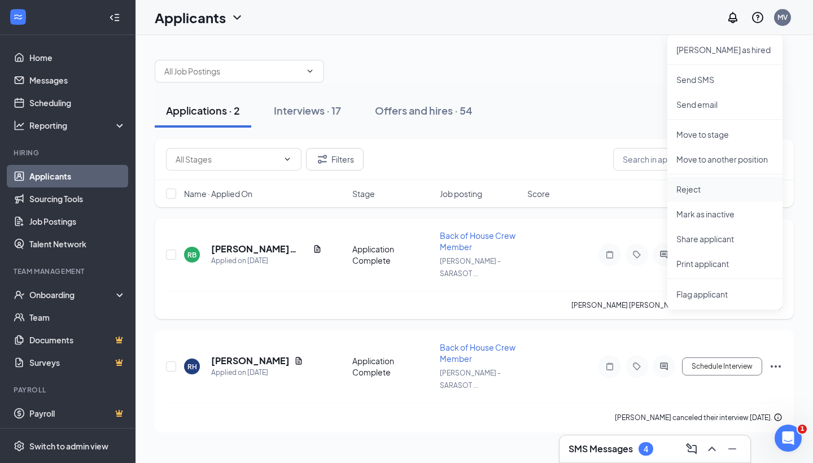
click at [711, 180] on li "Reject" at bounding box center [725, 189] width 115 height 25
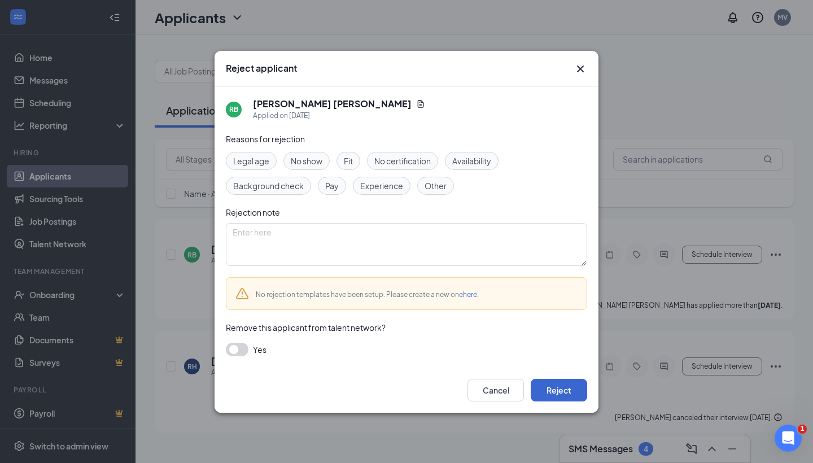
click at [567, 397] on button "Reject" at bounding box center [559, 390] width 56 height 23
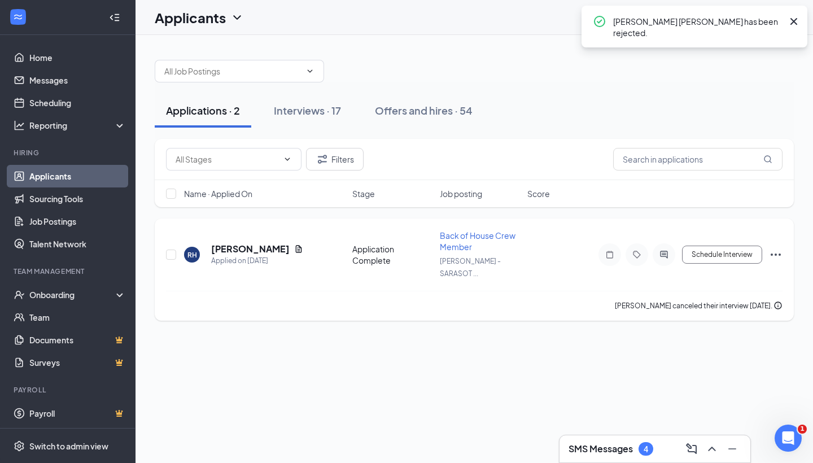
click at [773, 254] on icon "Ellipses" at bounding box center [776, 255] width 10 height 2
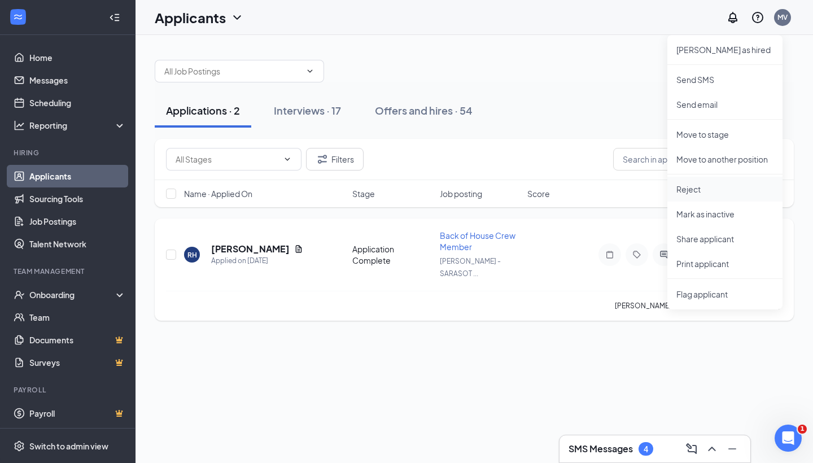
click at [723, 179] on li "Reject" at bounding box center [725, 189] width 115 height 25
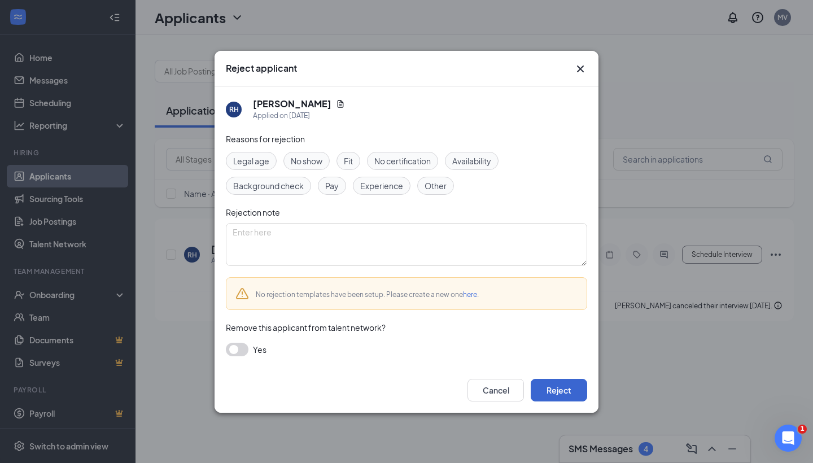
click at [574, 390] on button "Reject" at bounding box center [559, 390] width 56 height 23
